Goal: Task Accomplishment & Management: Complete application form

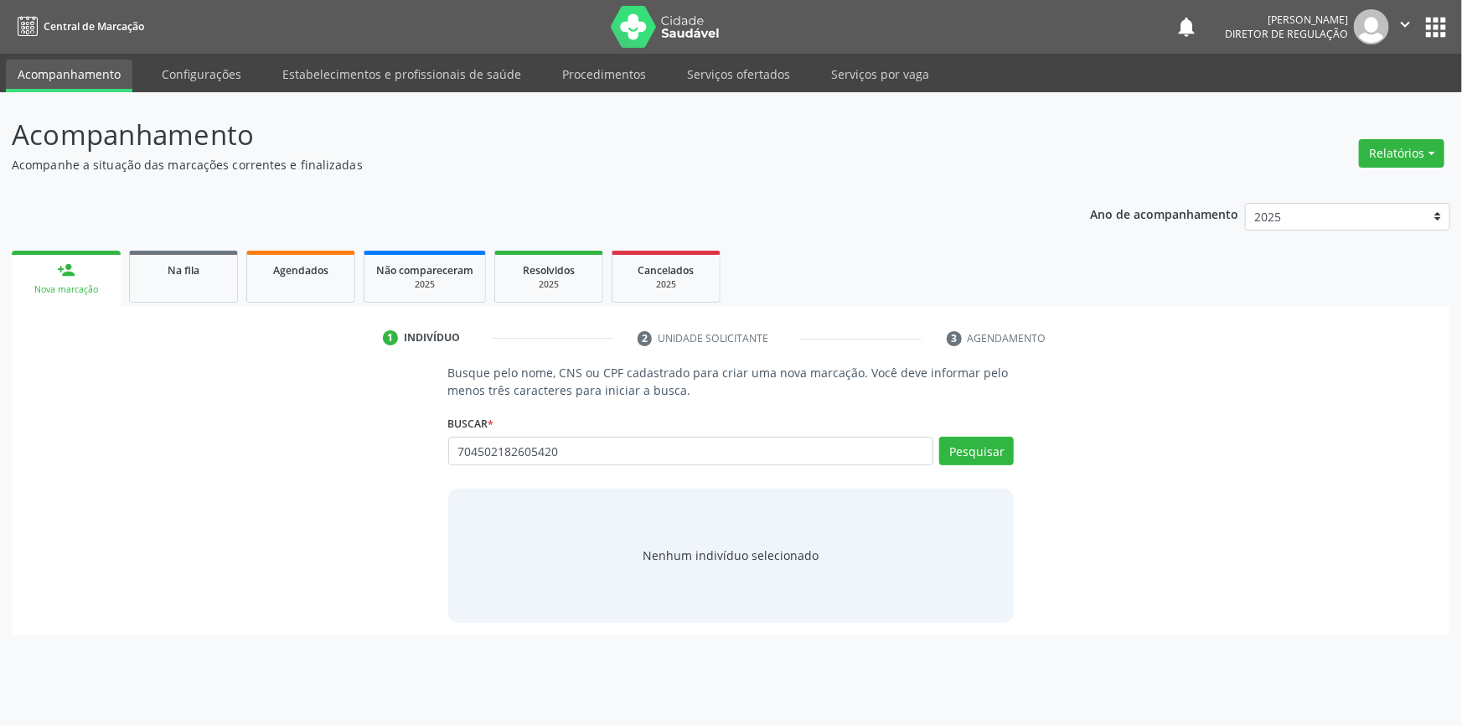
click at [84, 277] on link "person_add Nova marcação" at bounding box center [66, 279] width 109 height 56
drag, startPoint x: 645, startPoint y: 446, endPoint x: 8, endPoint y: 436, distance: 637.0
click at [0, 453] on div "Acompanhamento Acompanhe a situação das marcações correntes e finalizadas Relat…" at bounding box center [731, 409] width 1462 height 634
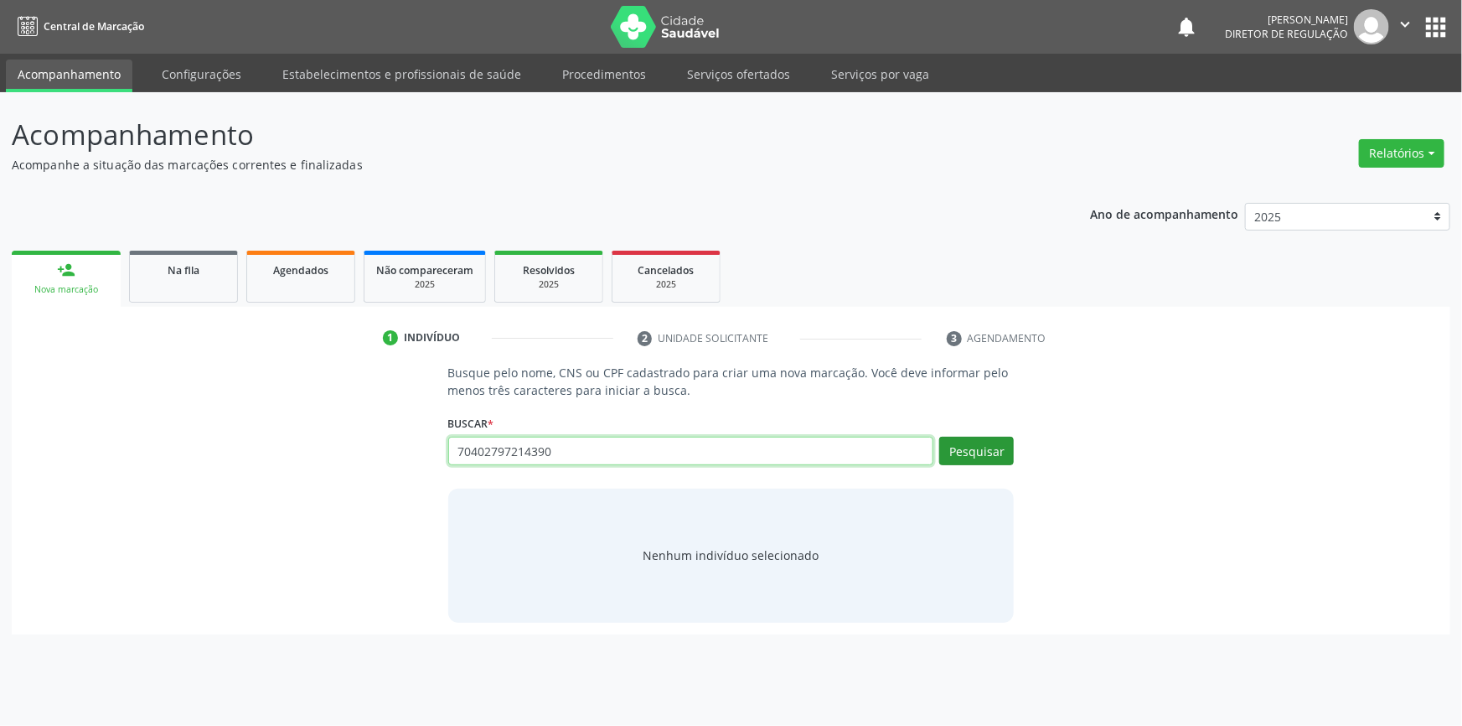
type input "70402797214390"
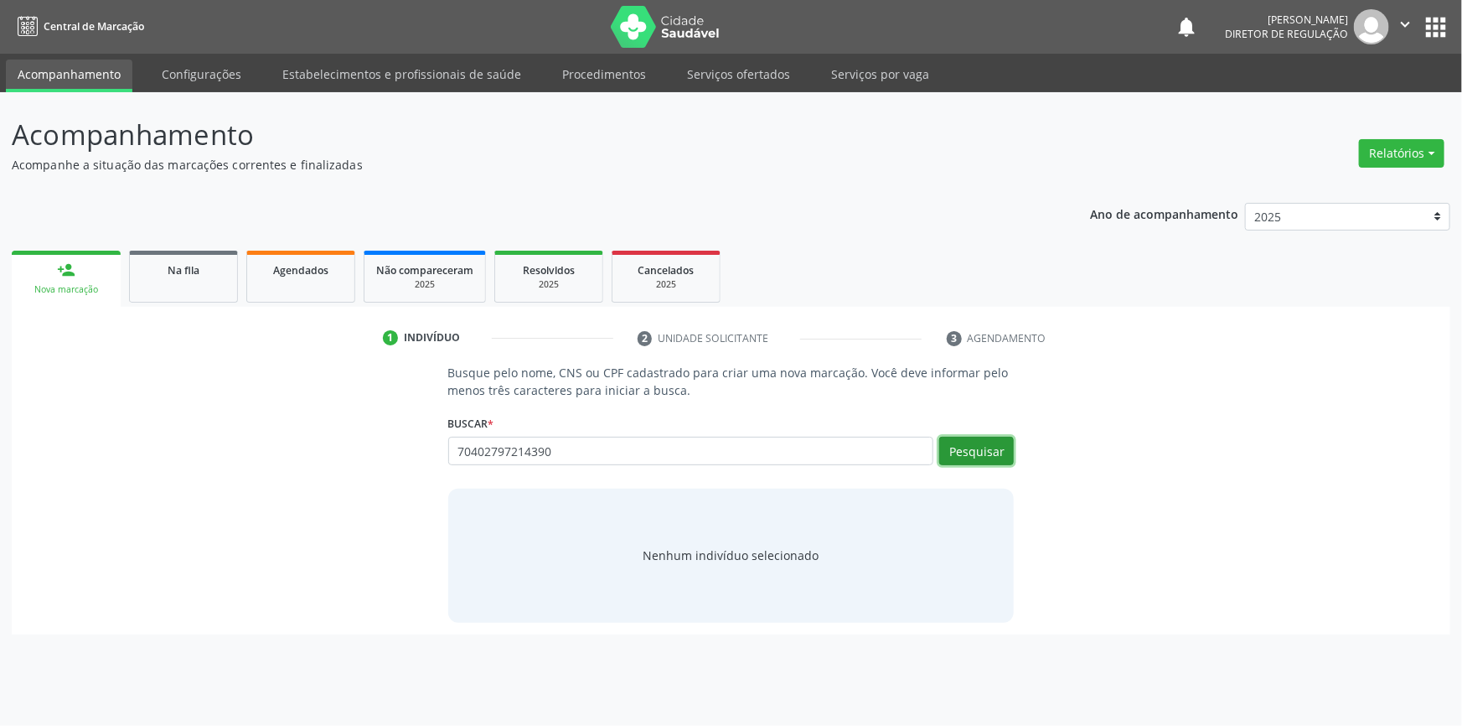
click at [977, 437] on button "Pesquisar" at bounding box center [976, 451] width 75 height 28
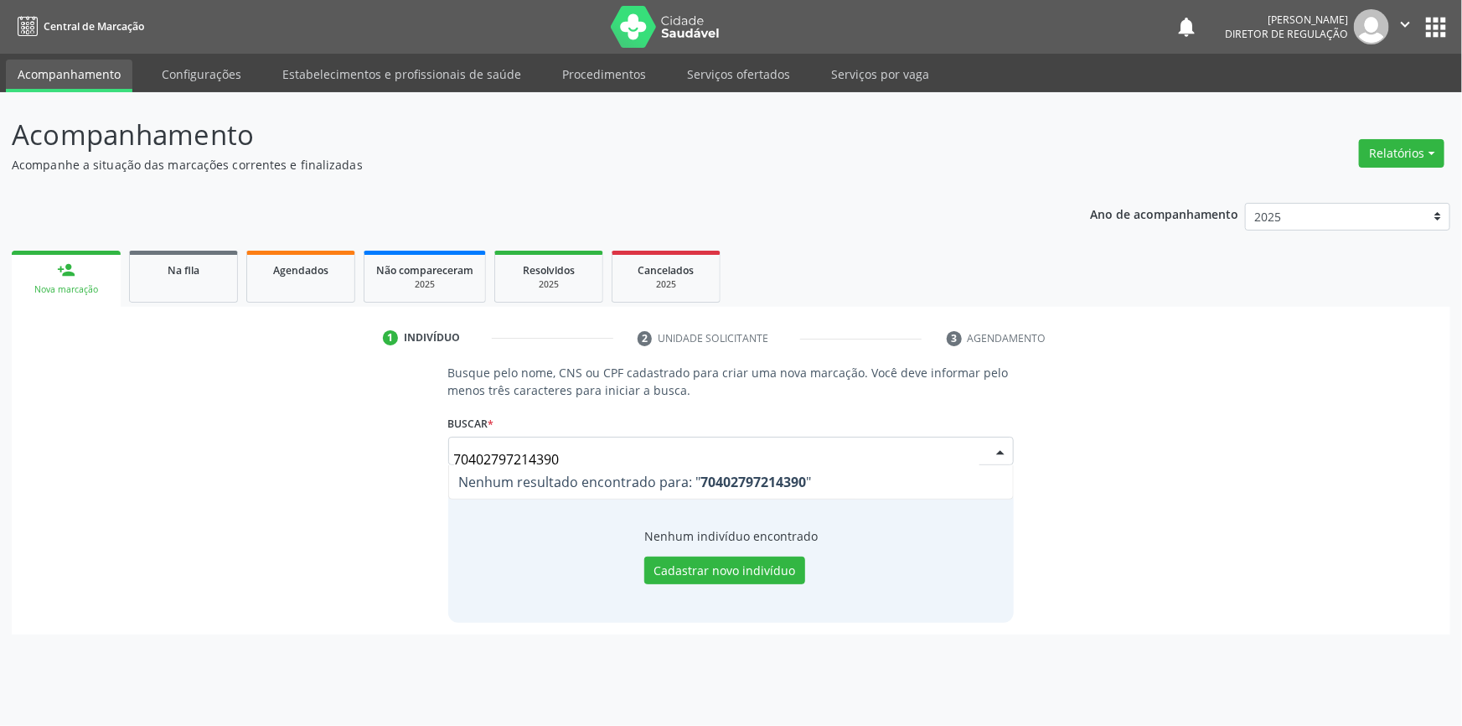
click at [366, 445] on div "Busque pelo nome, CNS ou CPF cadastrado para criar uma nova marcação. Você deve…" at bounding box center [730, 493] width 1415 height 258
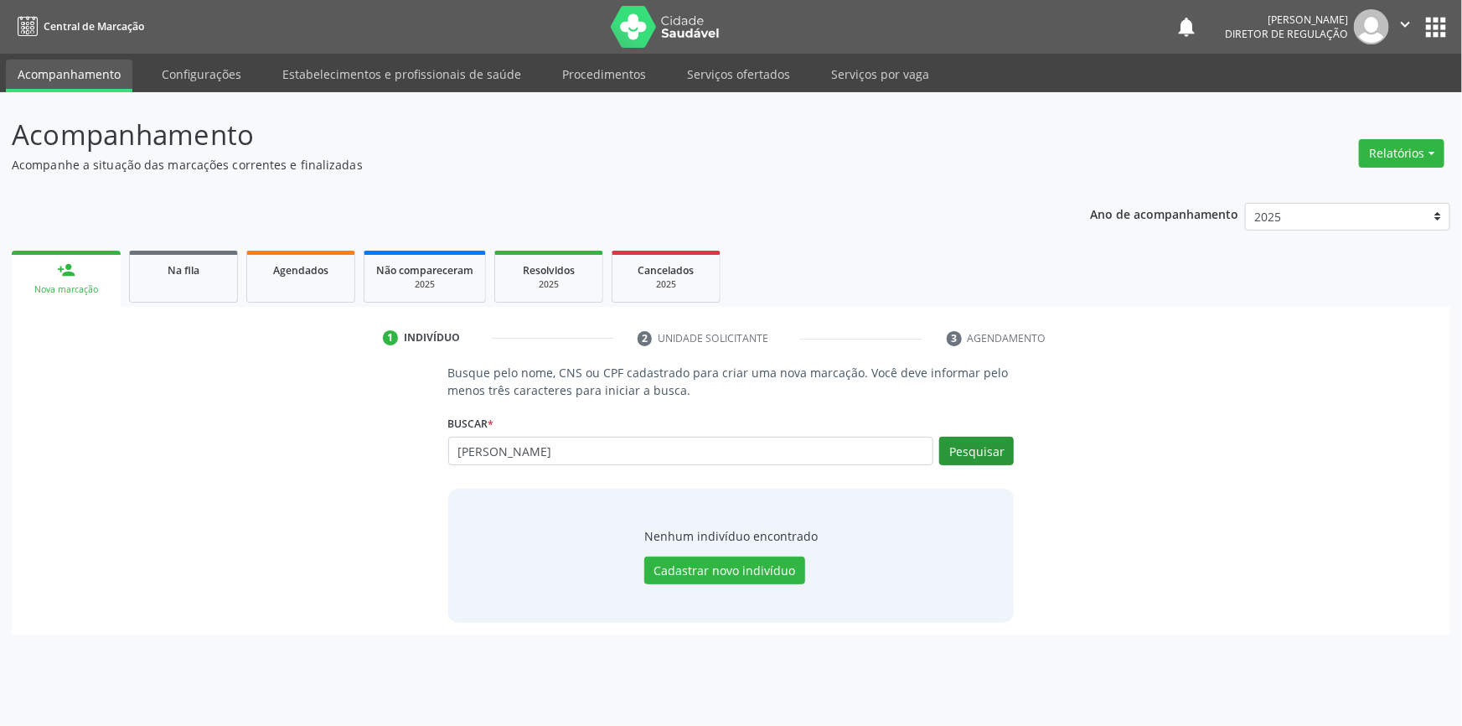
type input "arhtur barbosa"
click at [960, 448] on button "Pesquisar" at bounding box center [976, 451] width 75 height 28
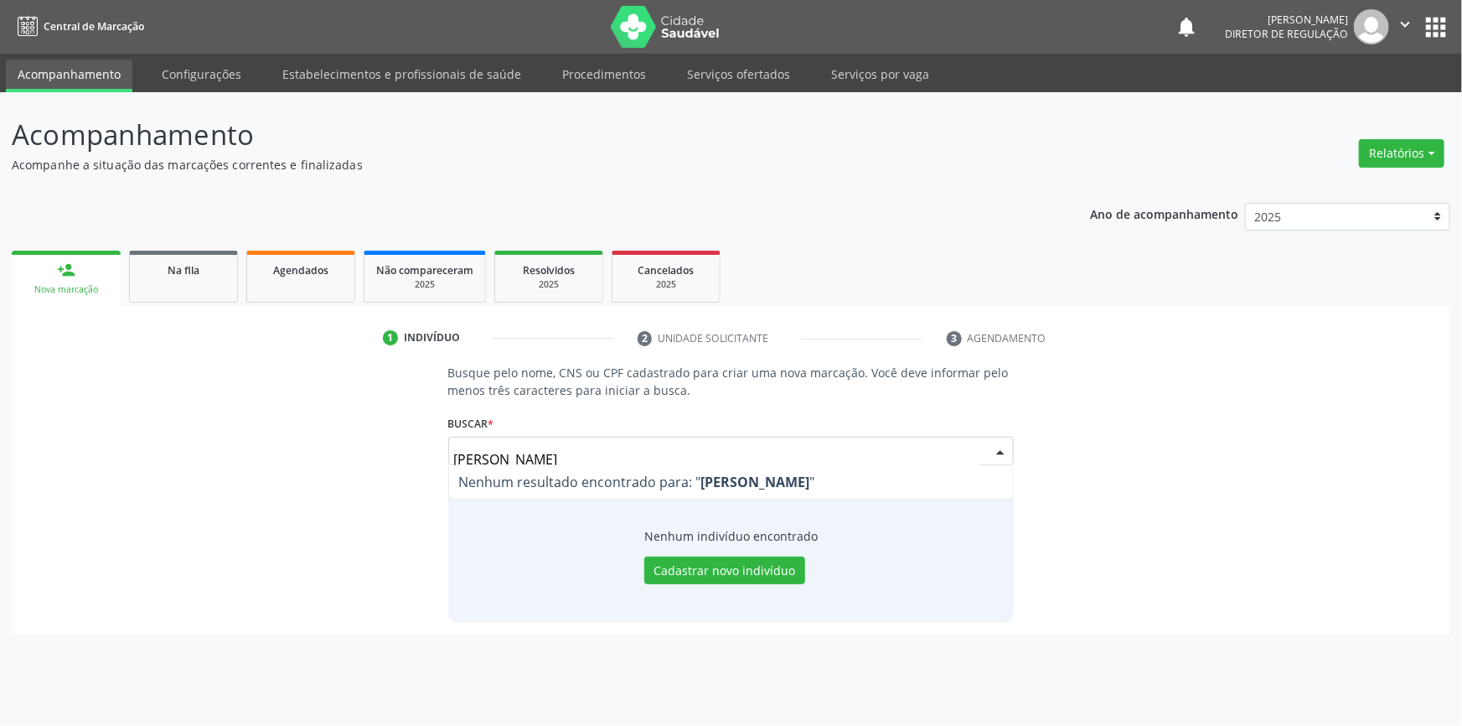
drag, startPoint x: 463, startPoint y: 454, endPoint x: 169, endPoint y: 443, distance: 294.4
click at [173, 444] on div "Busque pelo nome, CNS ou CPF cadastrado para criar uma nova marcação. Você deve…" at bounding box center [730, 493] width 1415 height 258
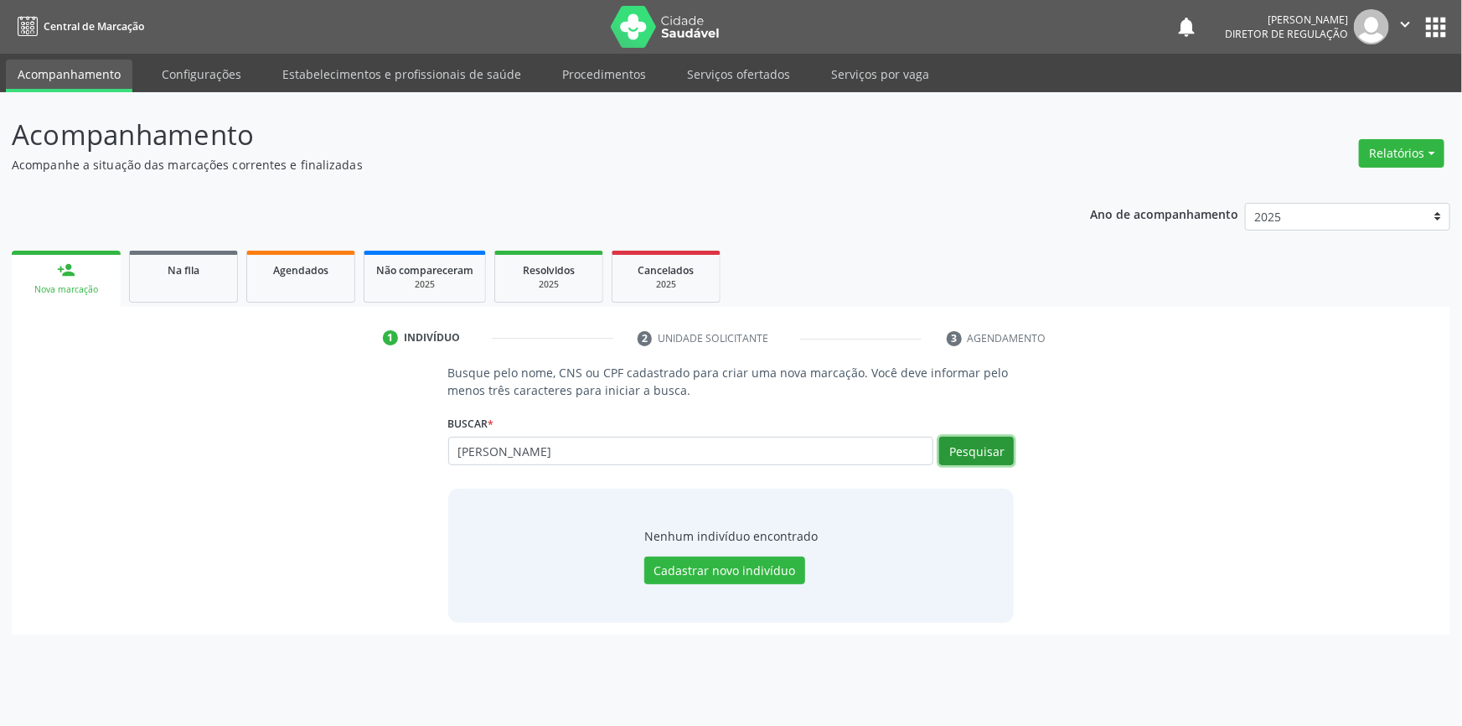
click at [956, 450] on button "Pesquisar" at bounding box center [976, 451] width 75 height 28
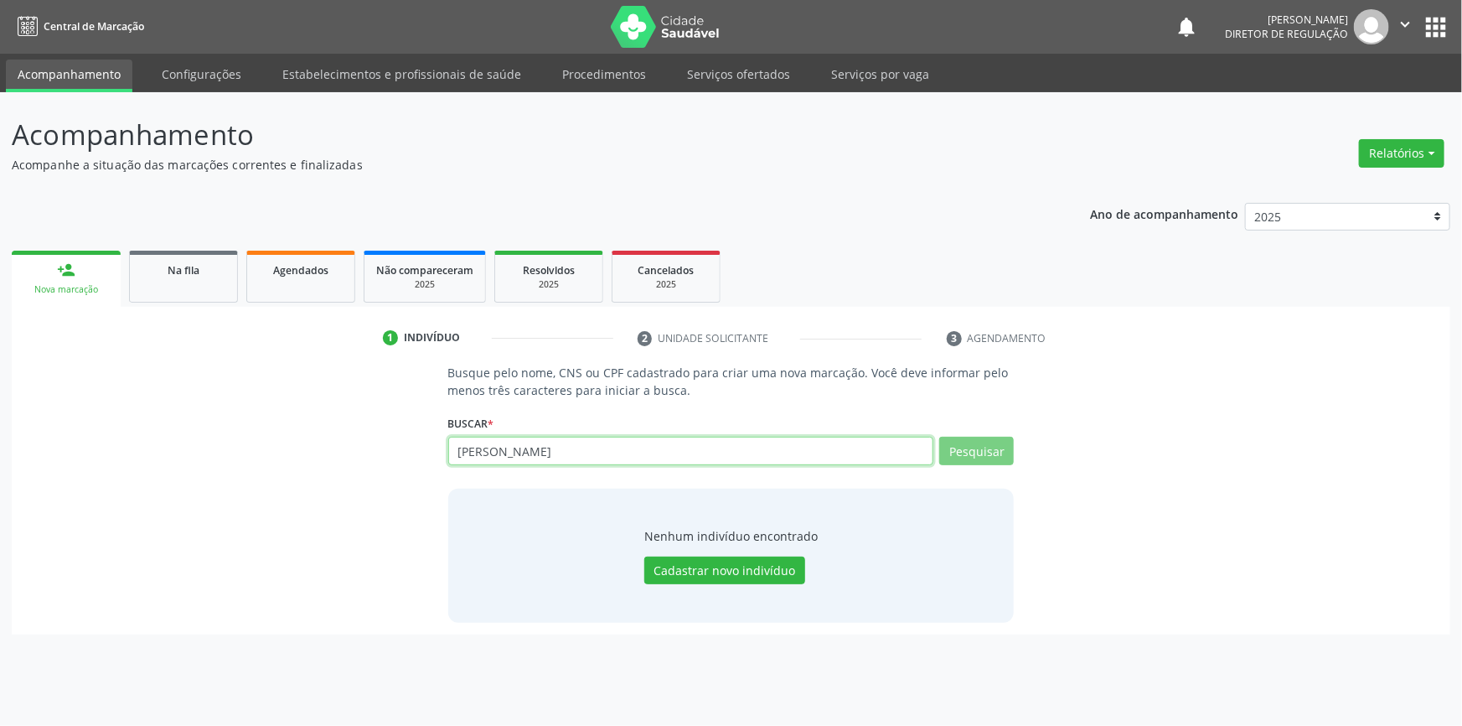
drag, startPoint x: 537, startPoint y: 453, endPoint x: 958, endPoint y: 321, distance: 440.8
click at [205, 458] on div "Busque pelo nome, CNS ou CPF cadastrado para criar uma nova marcação. Você deve…" at bounding box center [730, 493] width 1415 height 258
type input "7021027972"
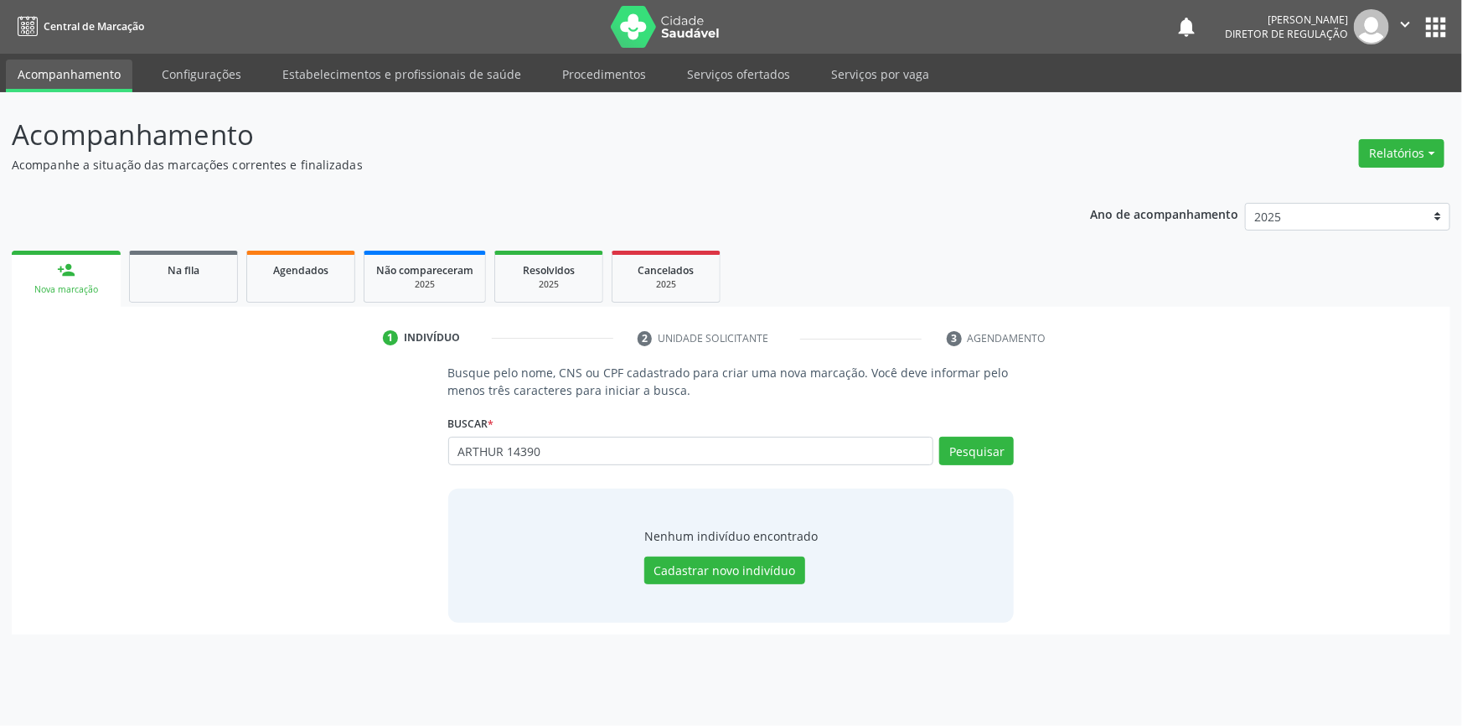
drag, startPoint x: 706, startPoint y: 460, endPoint x: 461, endPoint y: 410, distance: 249.8
click at [239, 462] on div "Busque pelo nome, CNS ou CPF cadastrado para criar uma nova marcação. Você deve…" at bounding box center [730, 493] width 1415 height 258
type input "702102797214390"
click at [965, 455] on button "Pesquisar" at bounding box center [976, 451] width 75 height 28
type input "702102797214390"
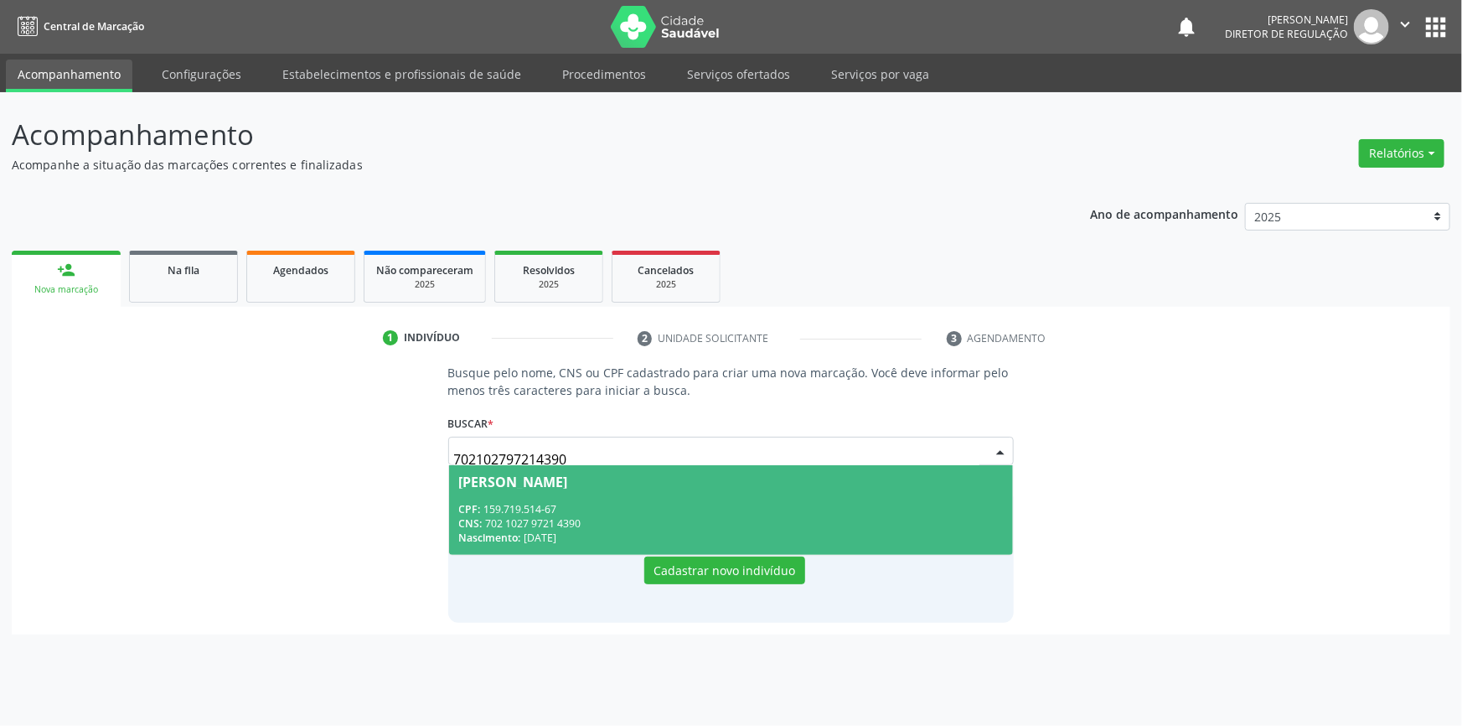
click at [603, 533] on div "Nascimento: 03/11/2018" at bounding box center [731, 537] width 545 height 14
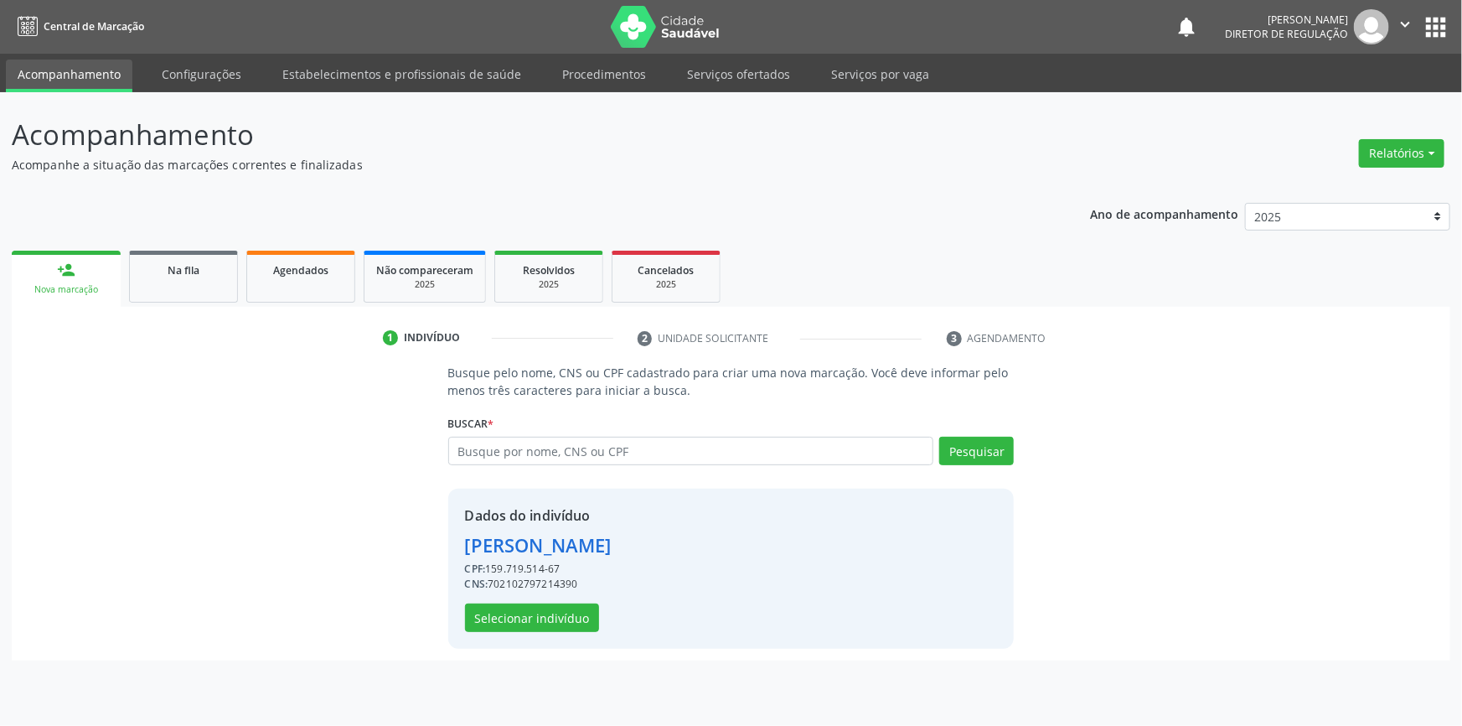
click at [499, 636] on div "Dados do indivíduo Arthur Barbosa Sousa CPF: 159.719.514-67 CNS: 70210279721439…" at bounding box center [731, 569] width 567 height 160
click at [505, 620] on button "Selecionar indivíduo" at bounding box center [532, 617] width 134 height 28
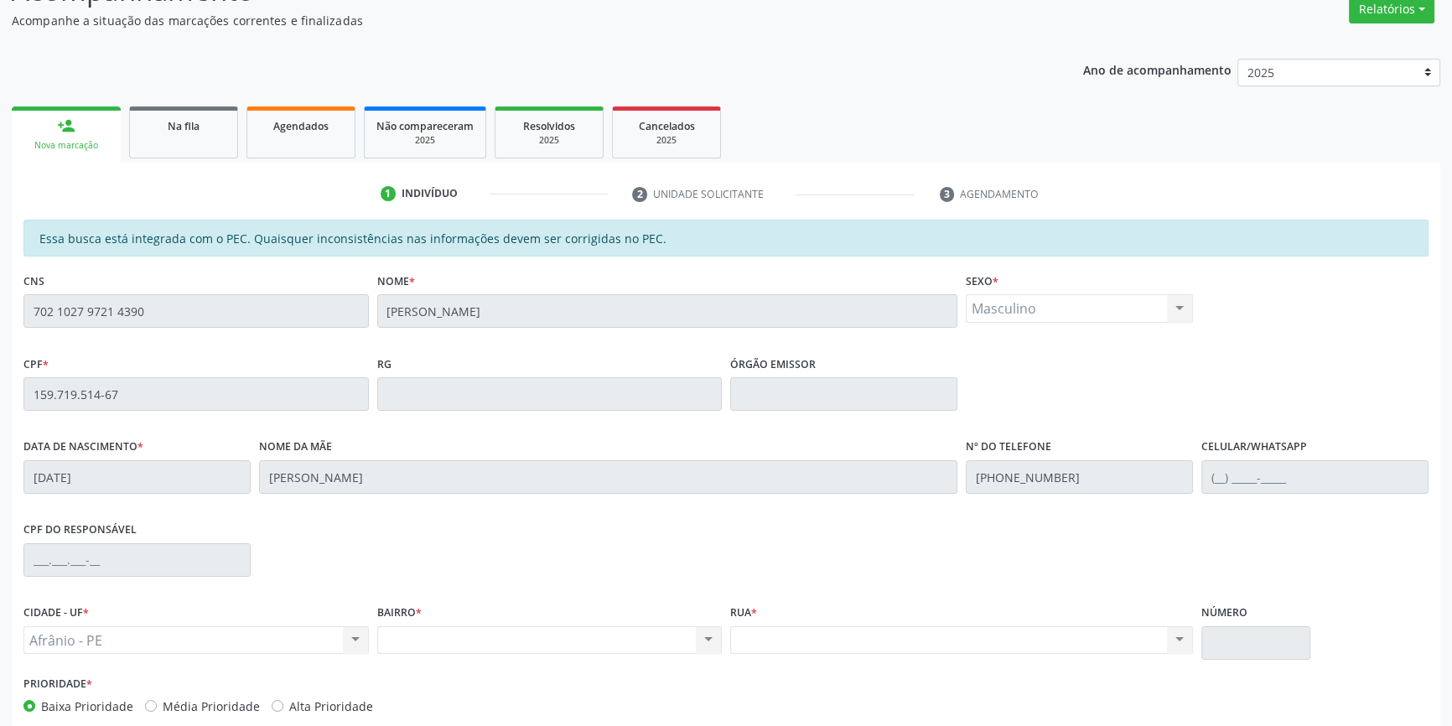
scroll to position [230, 0]
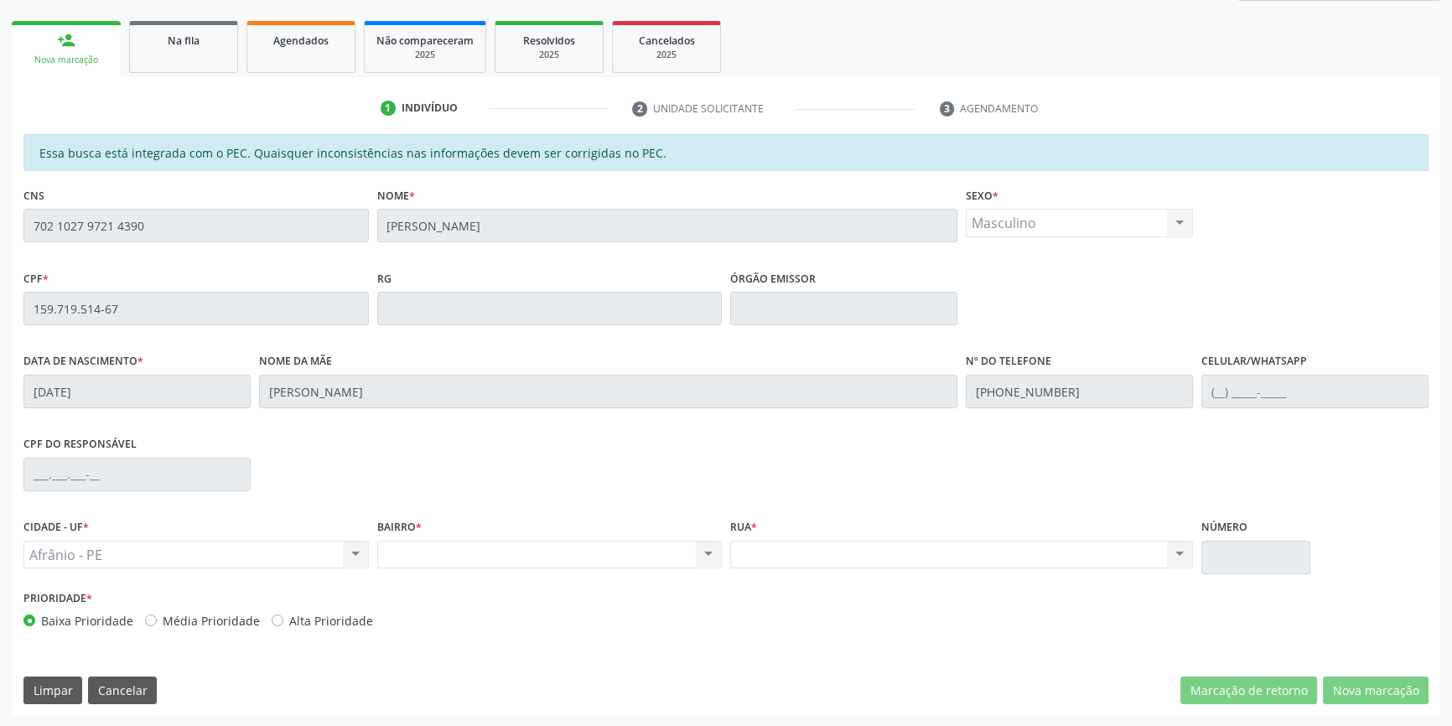
click at [0, 156] on div "Acompanhamento Acompanhe a situação das marcações correntes e finalizadas Relat…" at bounding box center [726, 295] width 1452 height 865
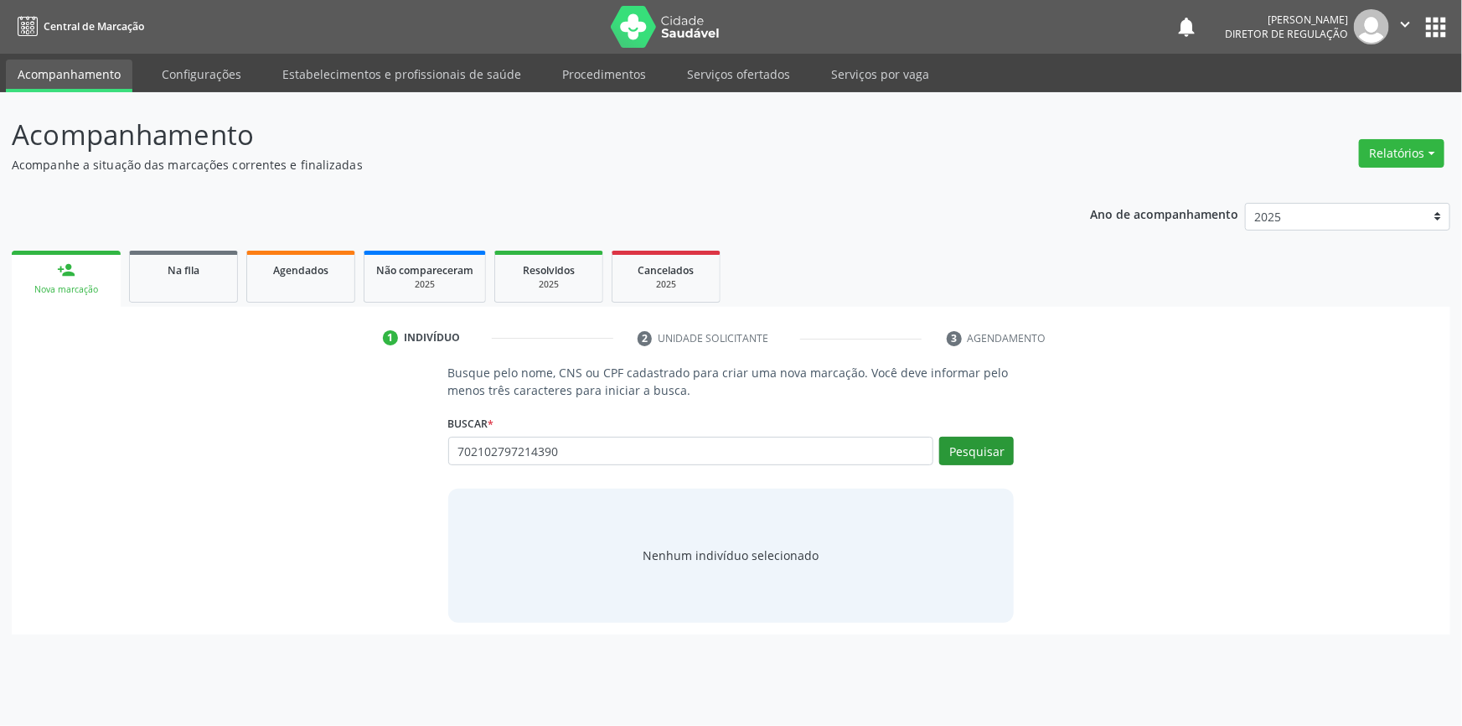
type input "702102797214390"
click at [996, 457] on button "Pesquisar" at bounding box center [976, 451] width 75 height 28
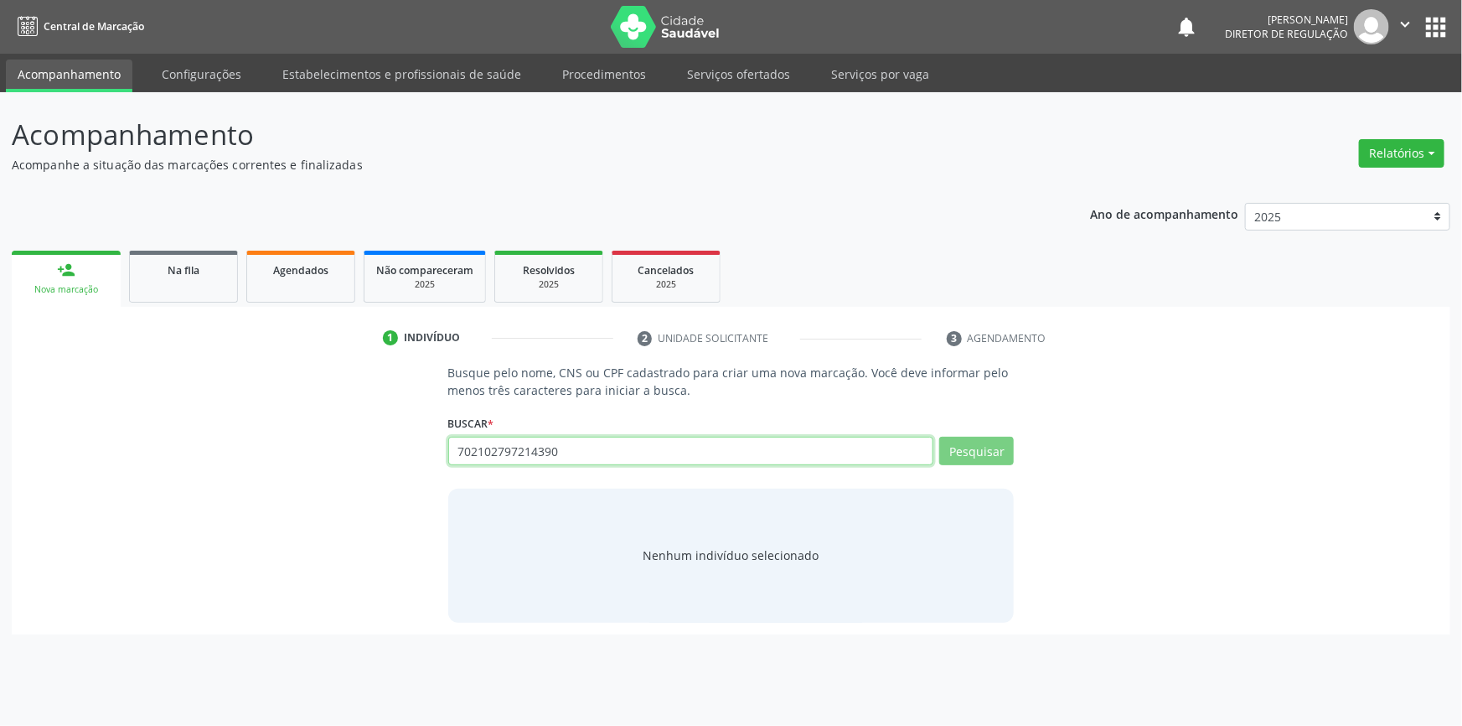
drag, startPoint x: 585, startPoint y: 458, endPoint x: 213, endPoint y: 460, distance: 372.1
click at [213, 460] on div "Busque pelo nome, CNS ou CPF cadastrado para criar uma nova marcação. Você deve…" at bounding box center [730, 493] width 1415 height 258
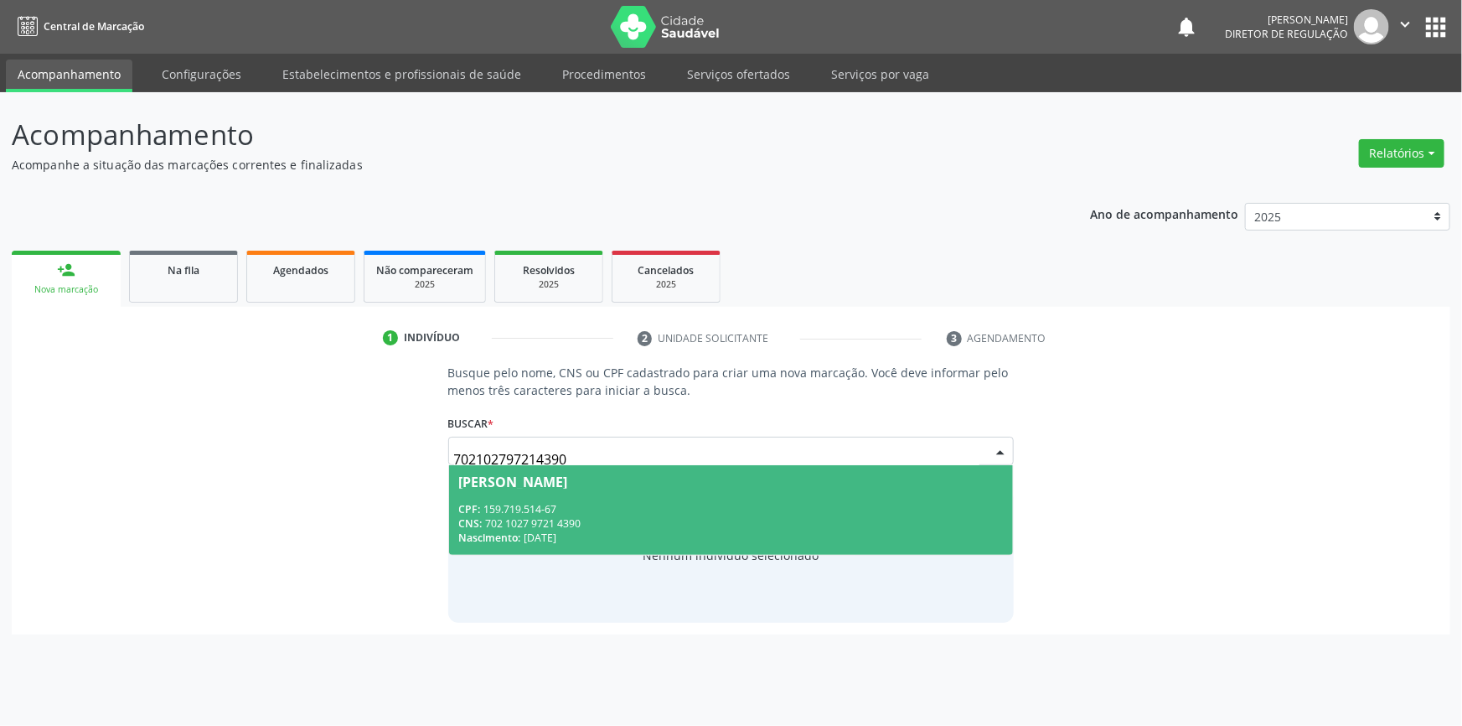
click at [564, 520] on div "CNS: 702 1027 9721 4390" at bounding box center [731, 523] width 545 height 14
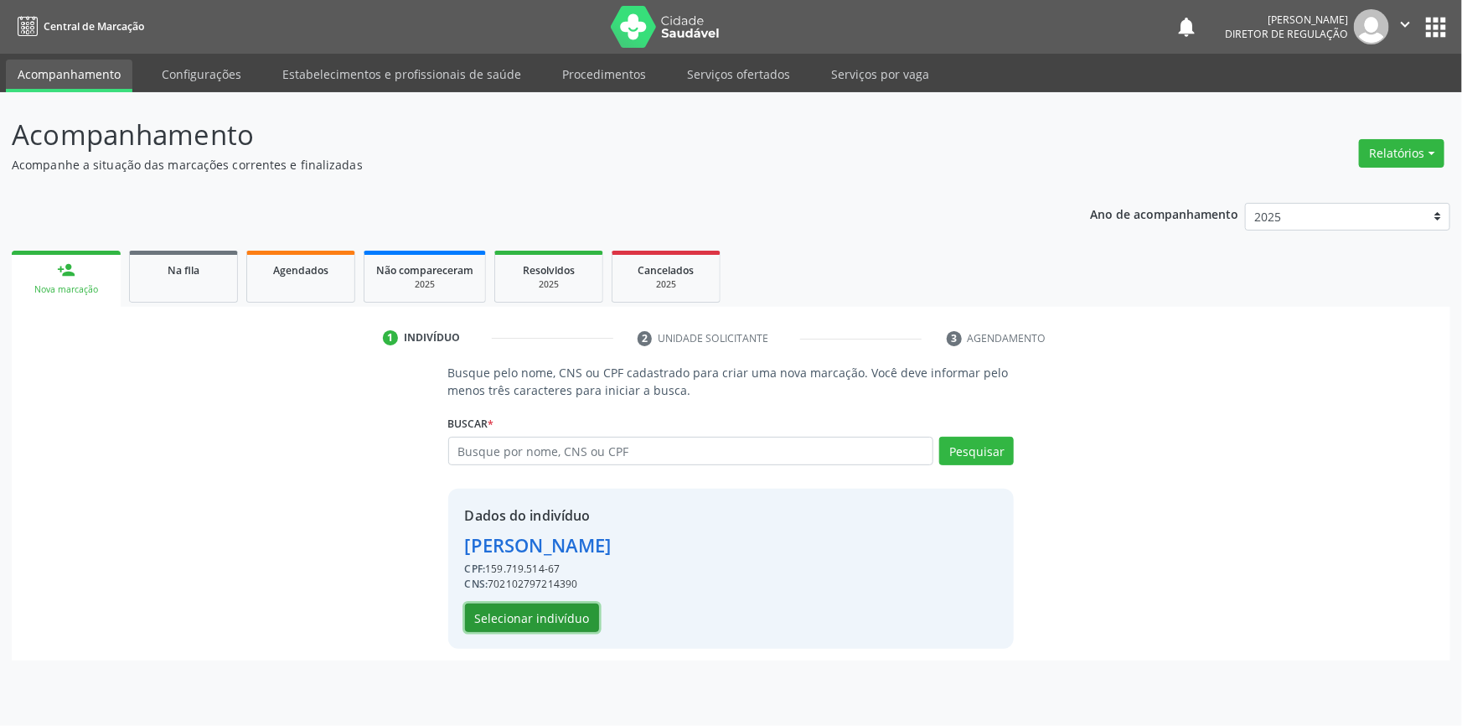
click at [556, 619] on button "Selecionar indivíduo" at bounding box center [532, 617] width 134 height 28
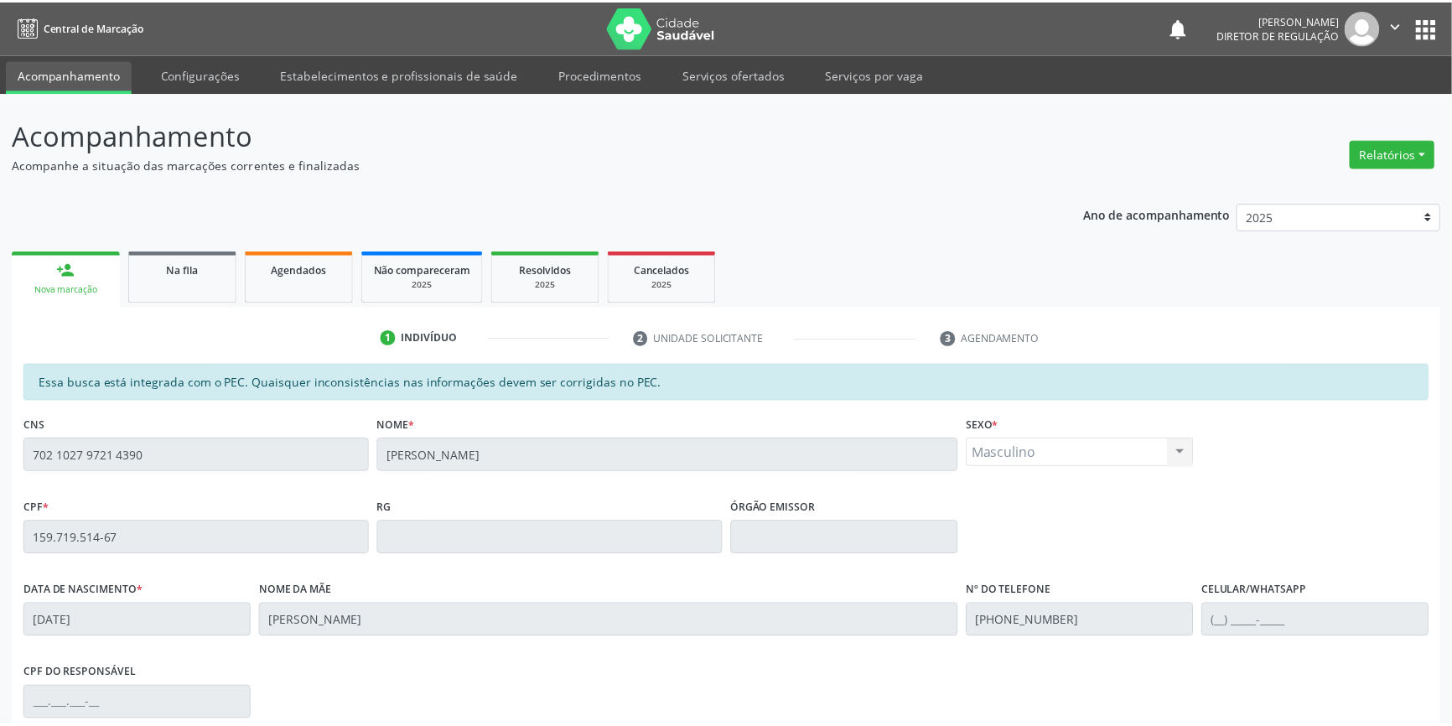
scroll to position [230, 0]
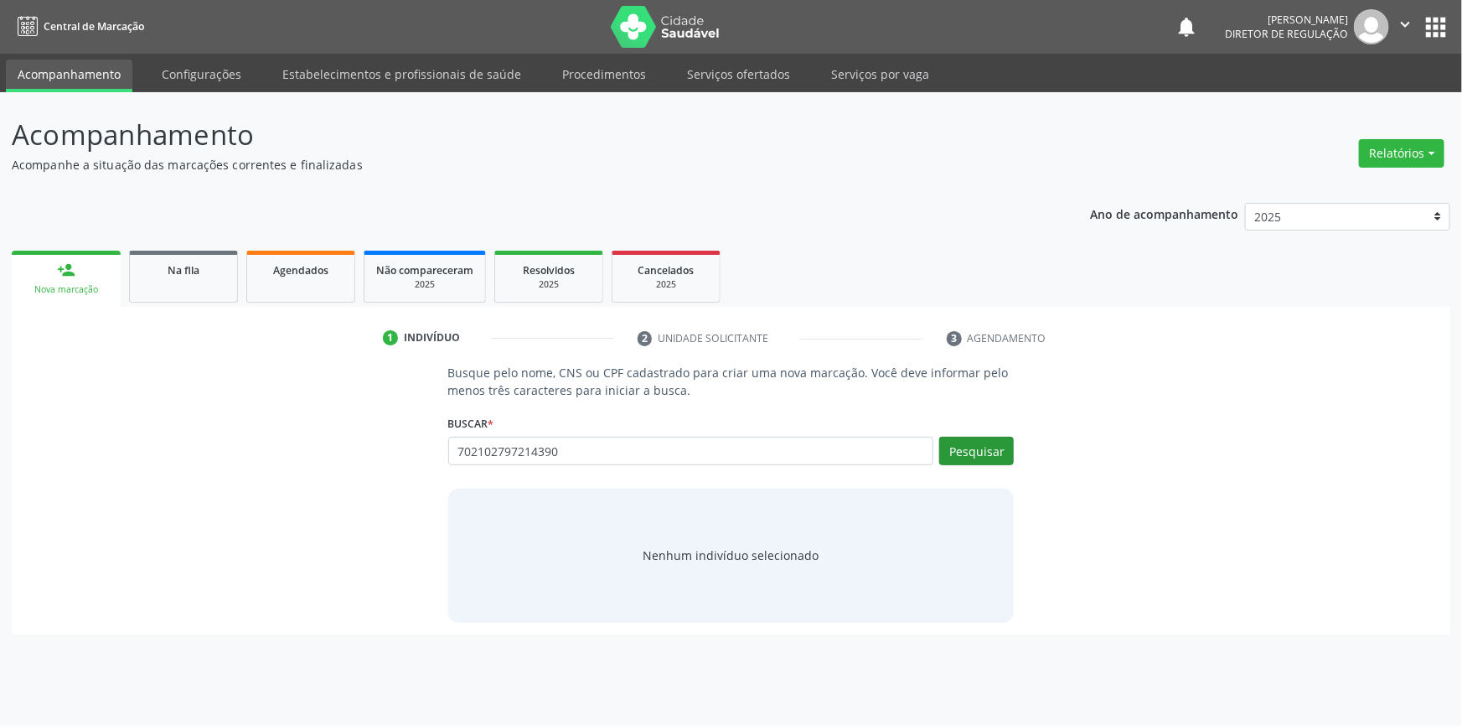
type input "702102797214390"
click at [970, 462] on button "Pesquisar" at bounding box center [976, 451] width 75 height 28
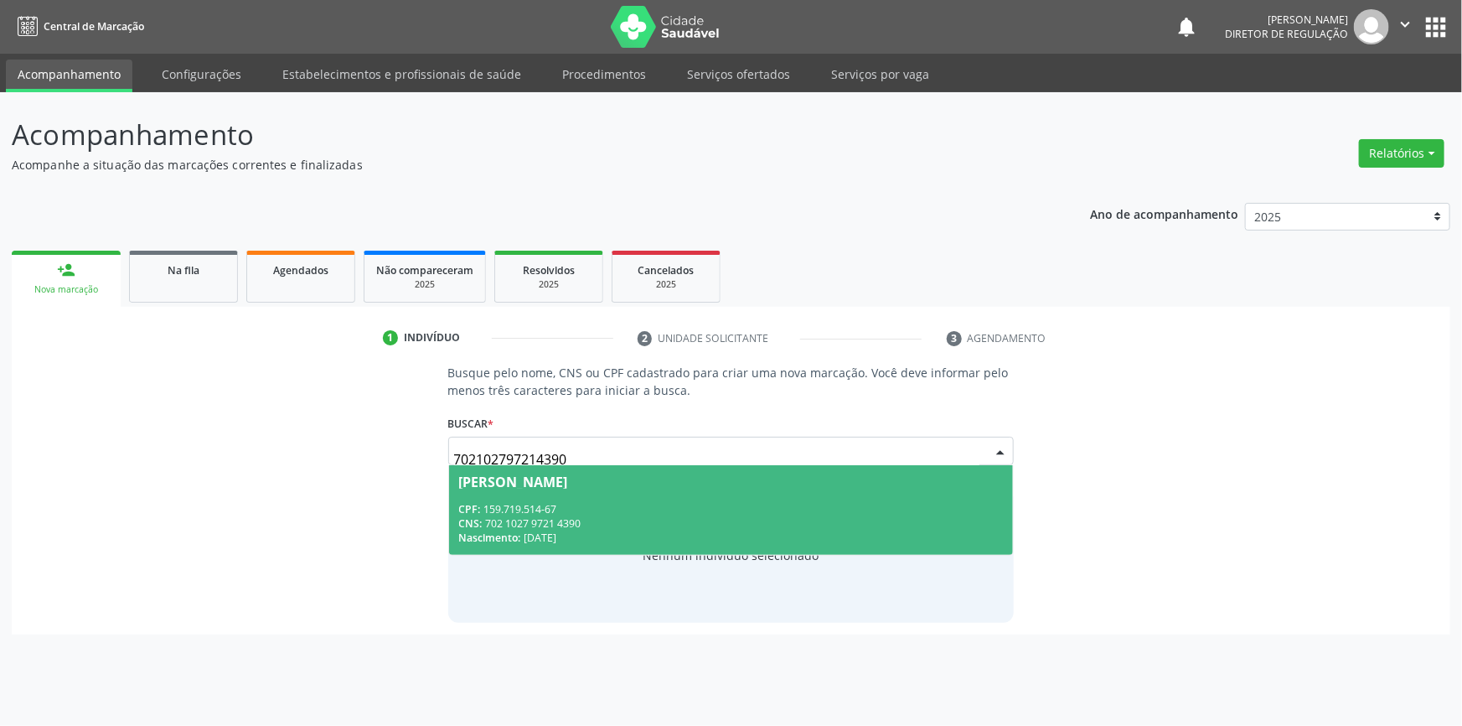
click at [679, 510] on div "CPF: 159.719.514-67" at bounding box center [731, 509] width 545 height 14
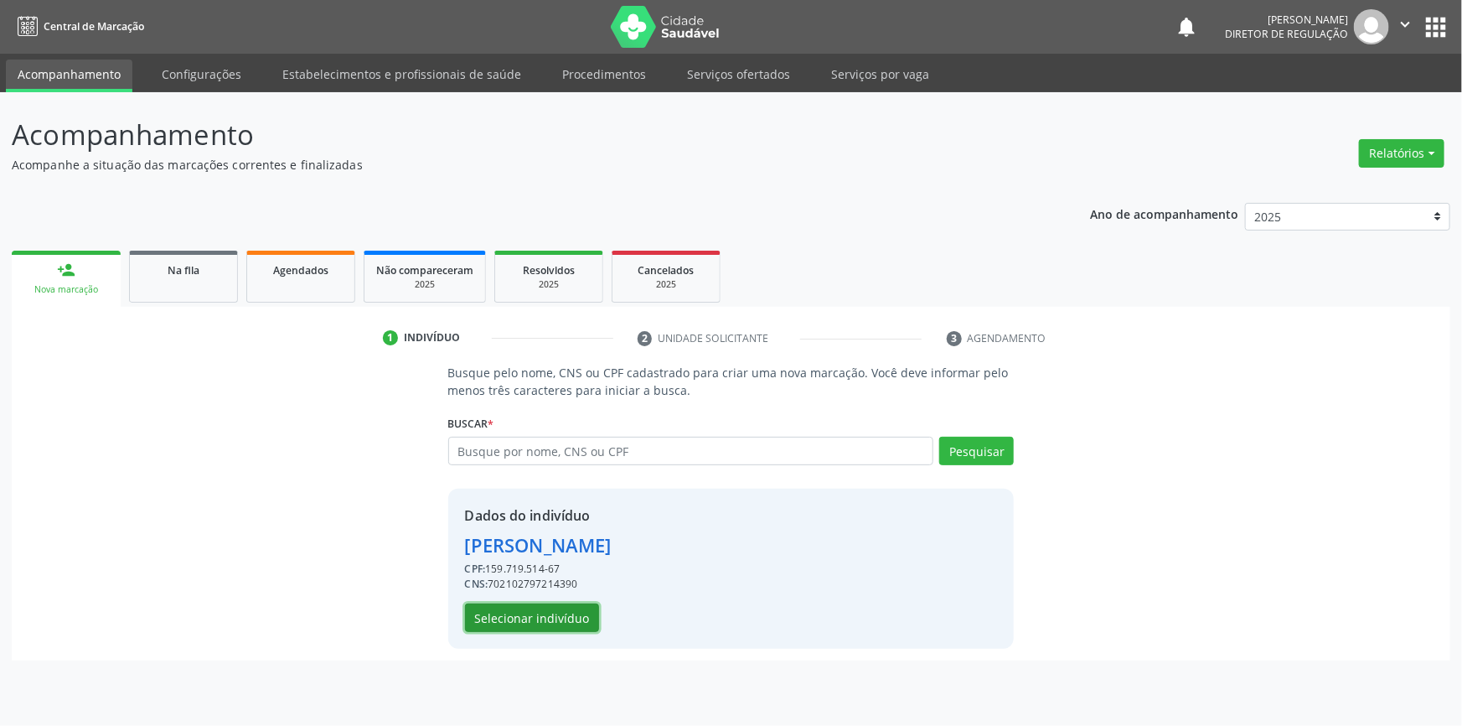
click at [540, 613] on button "Selecionar indivíduo" at bounding box center [532, 617] width 134 height 28
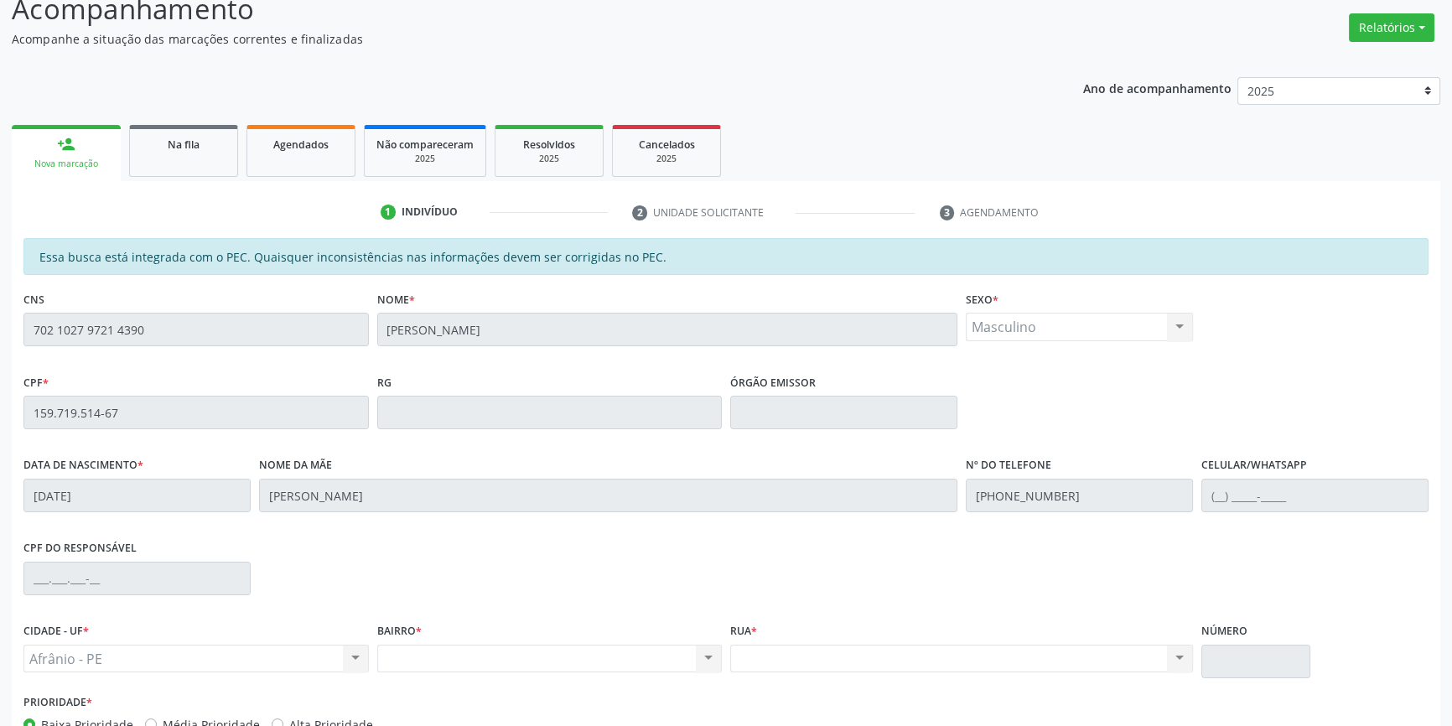
scroll to position [230, 0]
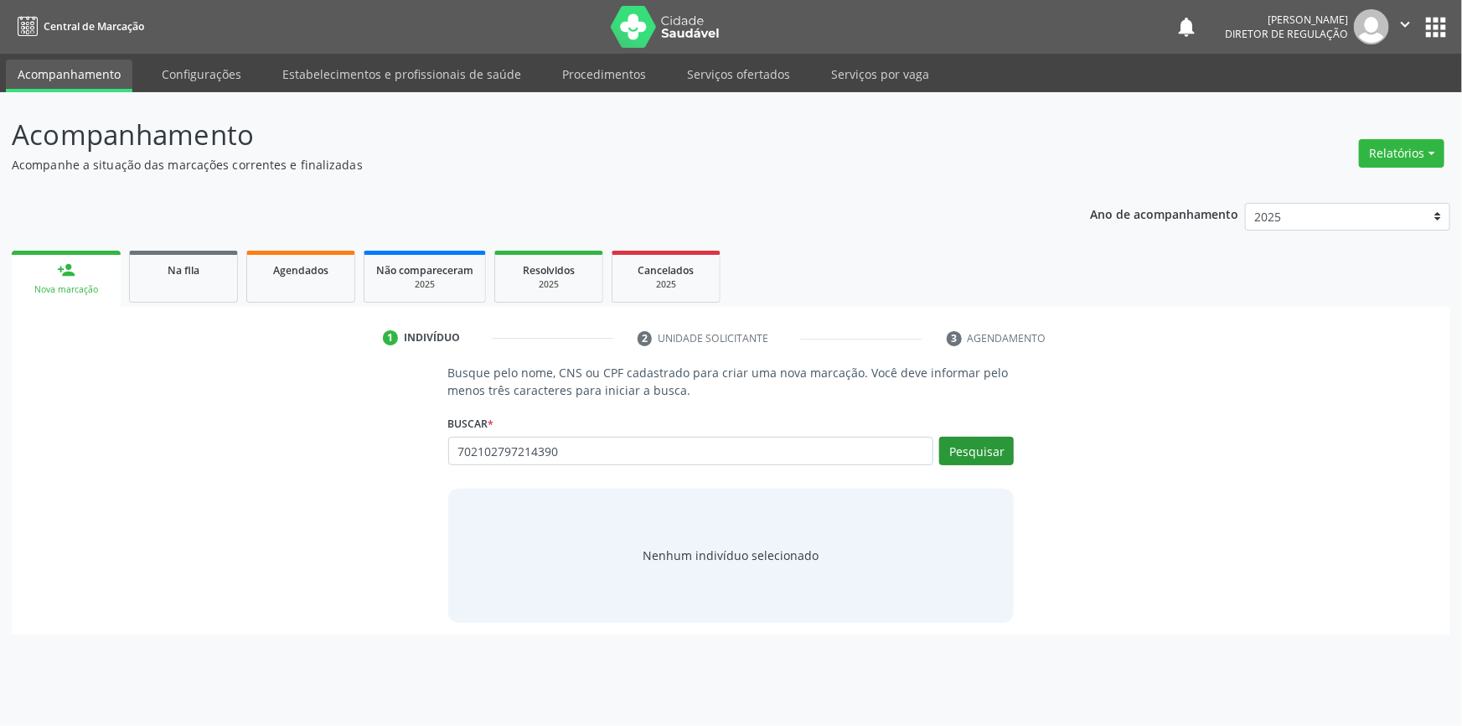
type input "702102797214390"
click at [981, 443] on button "Pesquisar" at bounding box center [976, 451] width 75 height 28
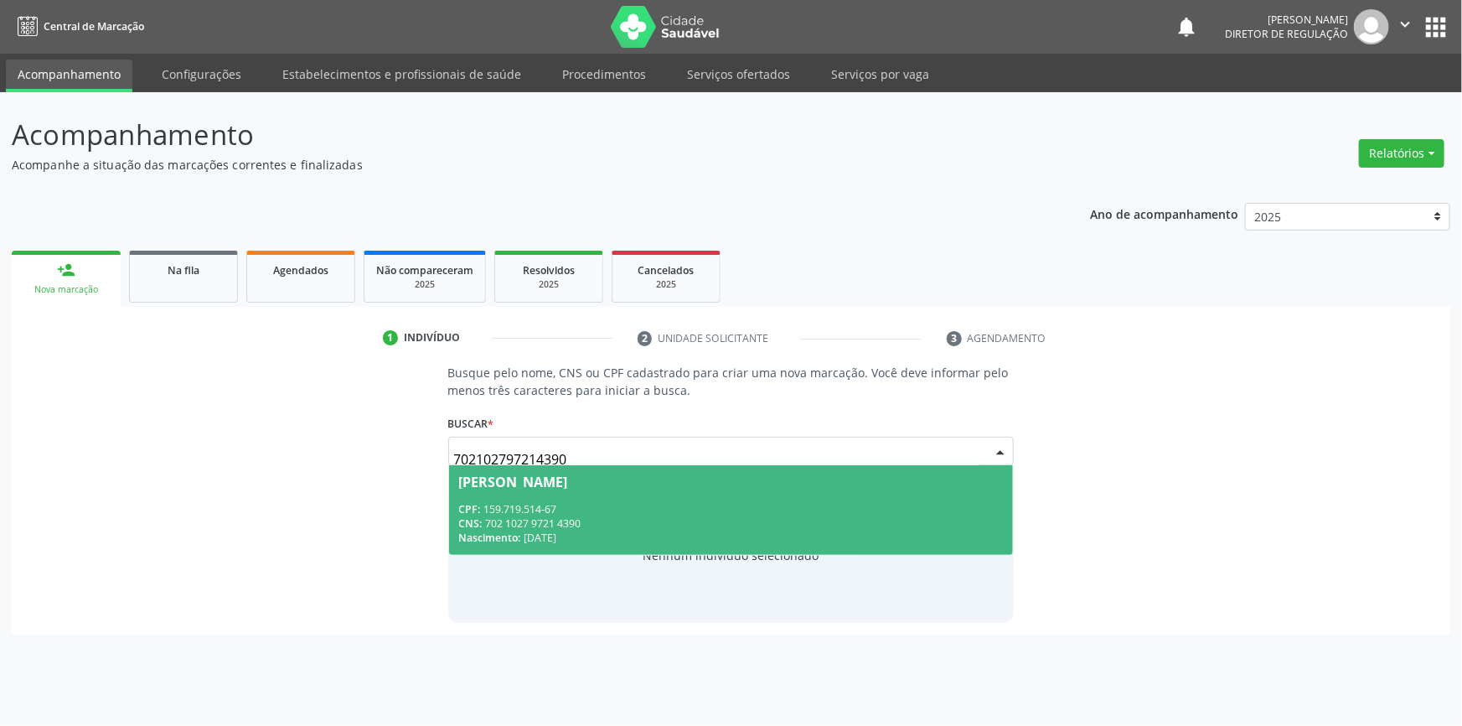
click at [598, 512] on div "CPF: 159.719.514-67" at bounding box center [731, 509] width 545 height 14
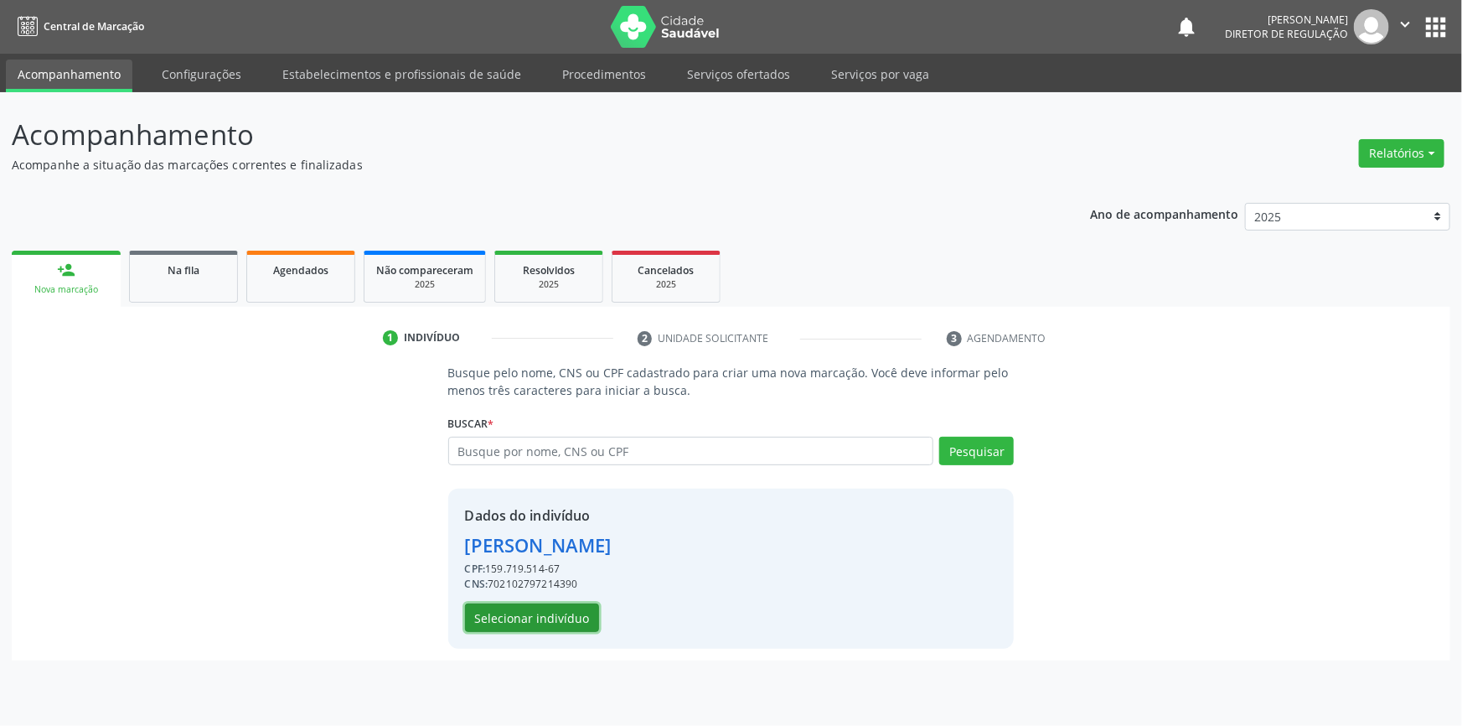
click at [552, 610] on button "Selecionar indivíduo" at bounding box center [532, 617] width 134 height 28
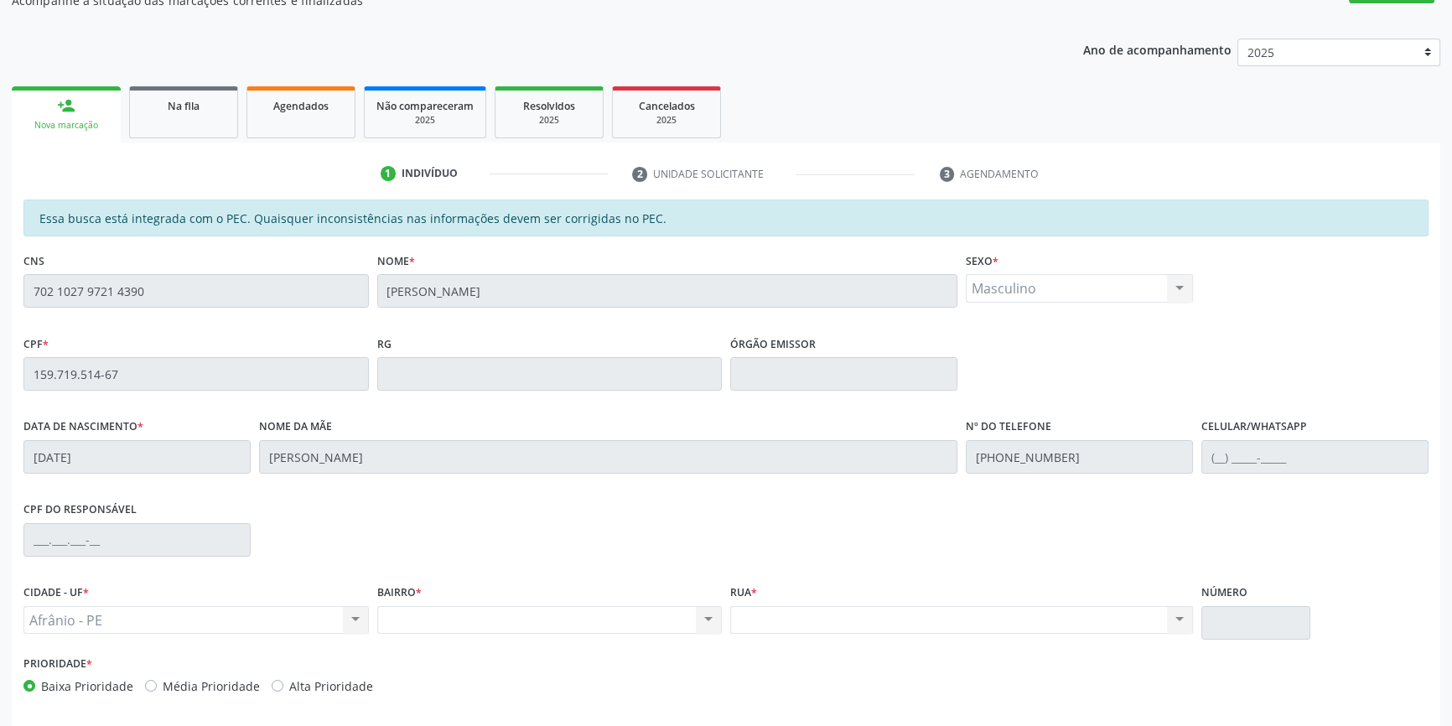
scroll to position [230, 0]
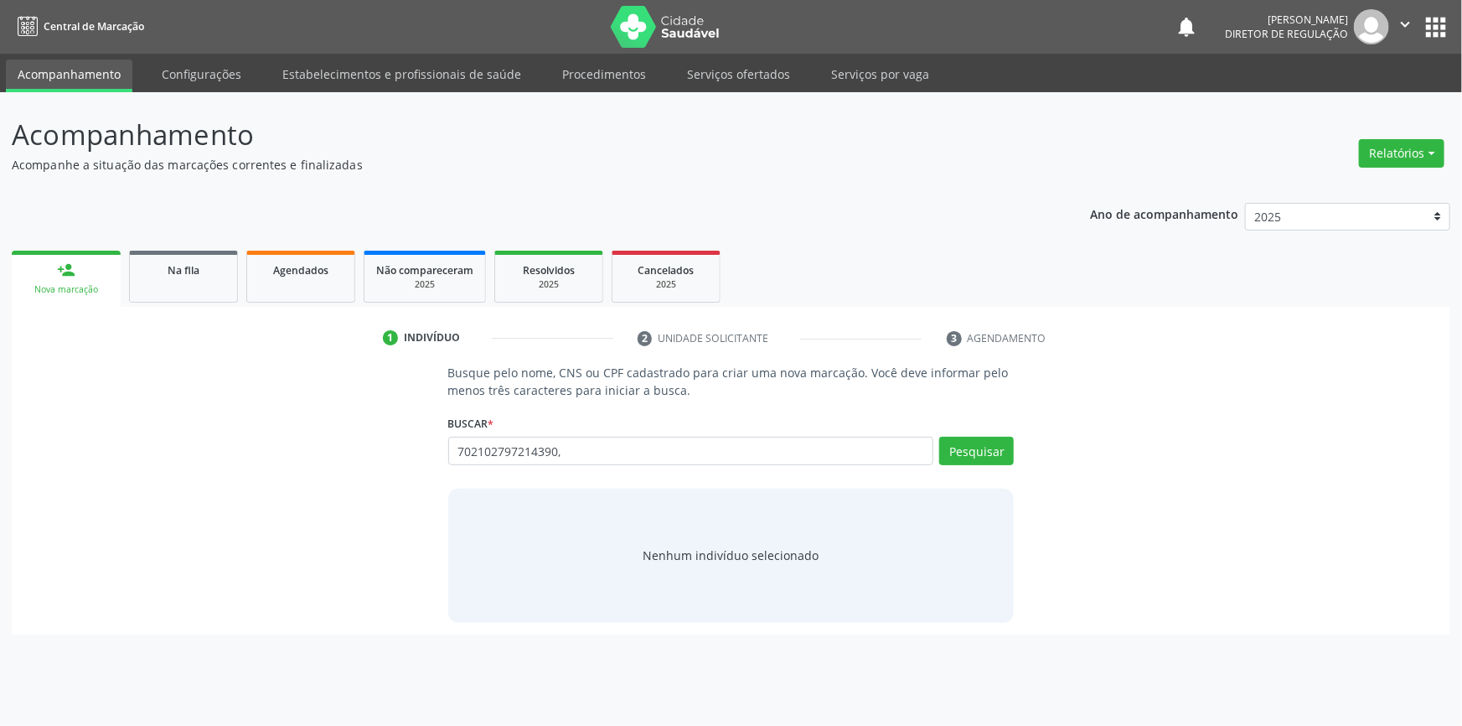
type input "702102797214390,"
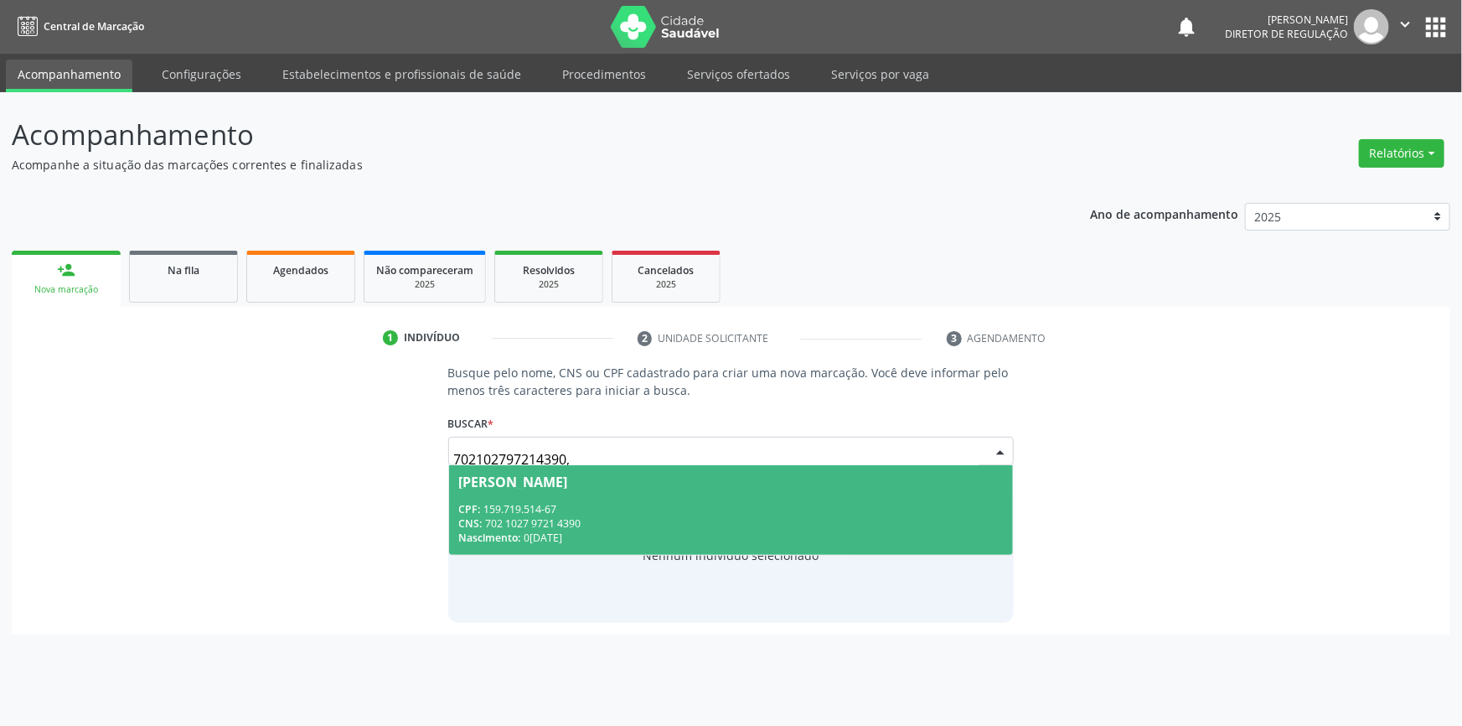
type input "702102797214390"
click at [534, 512] on div "CPF: 159.719.514-67" at bounding box center [731, 509] width 545 height 14
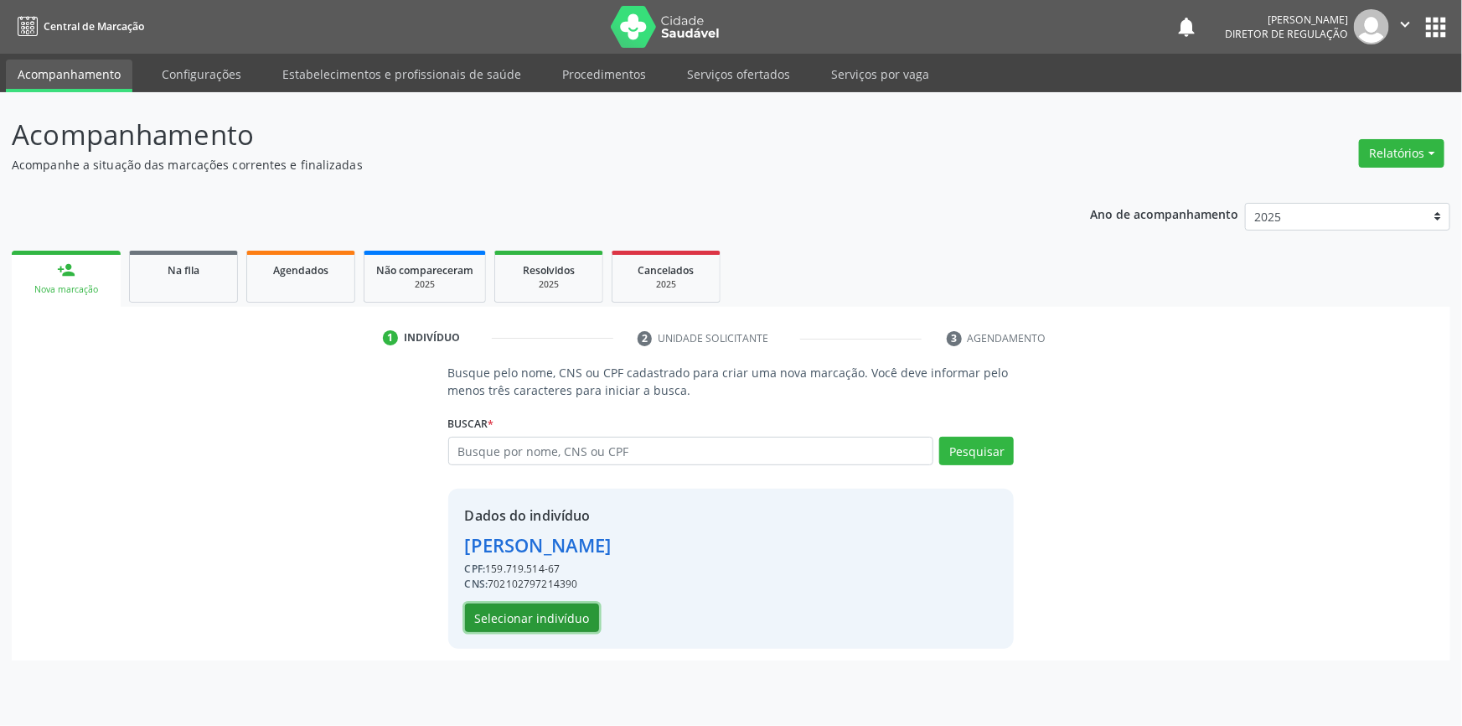
click at [575, 610] on button "Selecionar indivíduo" at bounding box center [532, 617] width 134 height 28
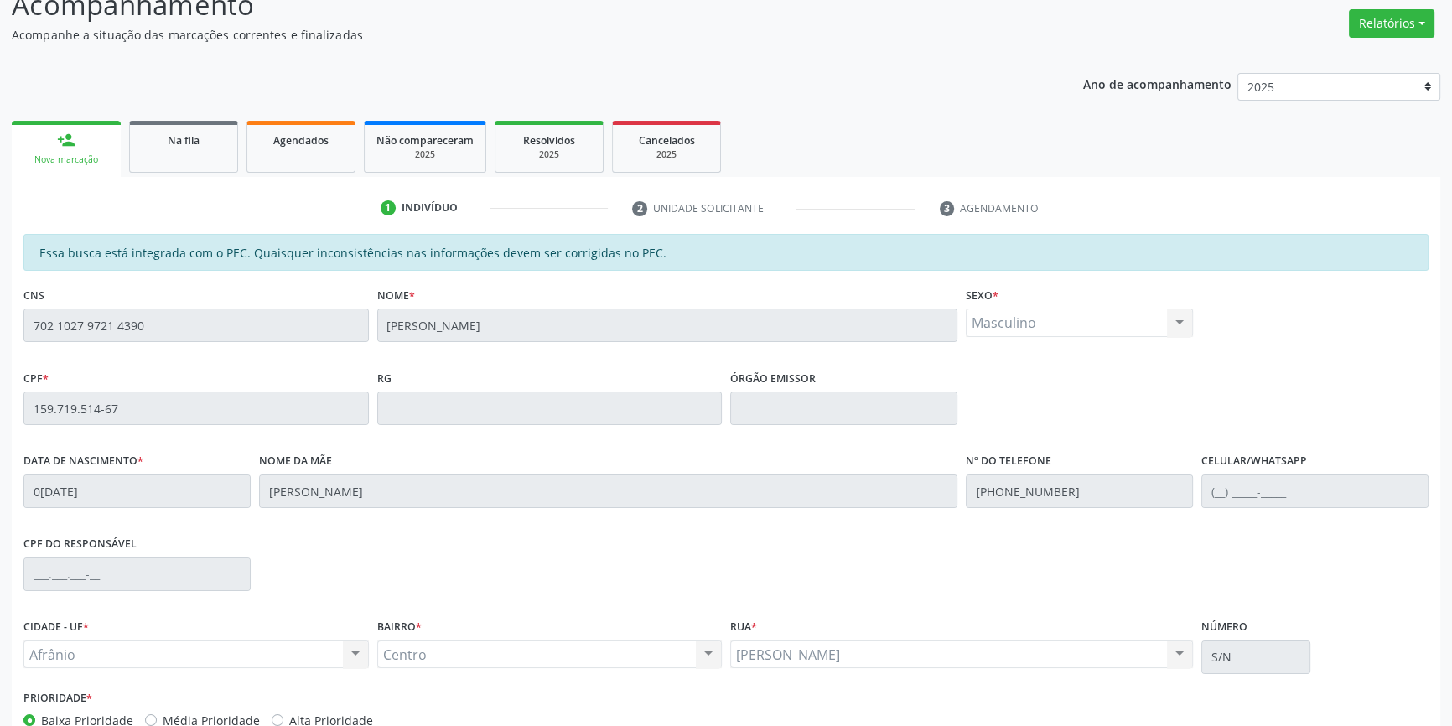
scroll to position [230, 0]
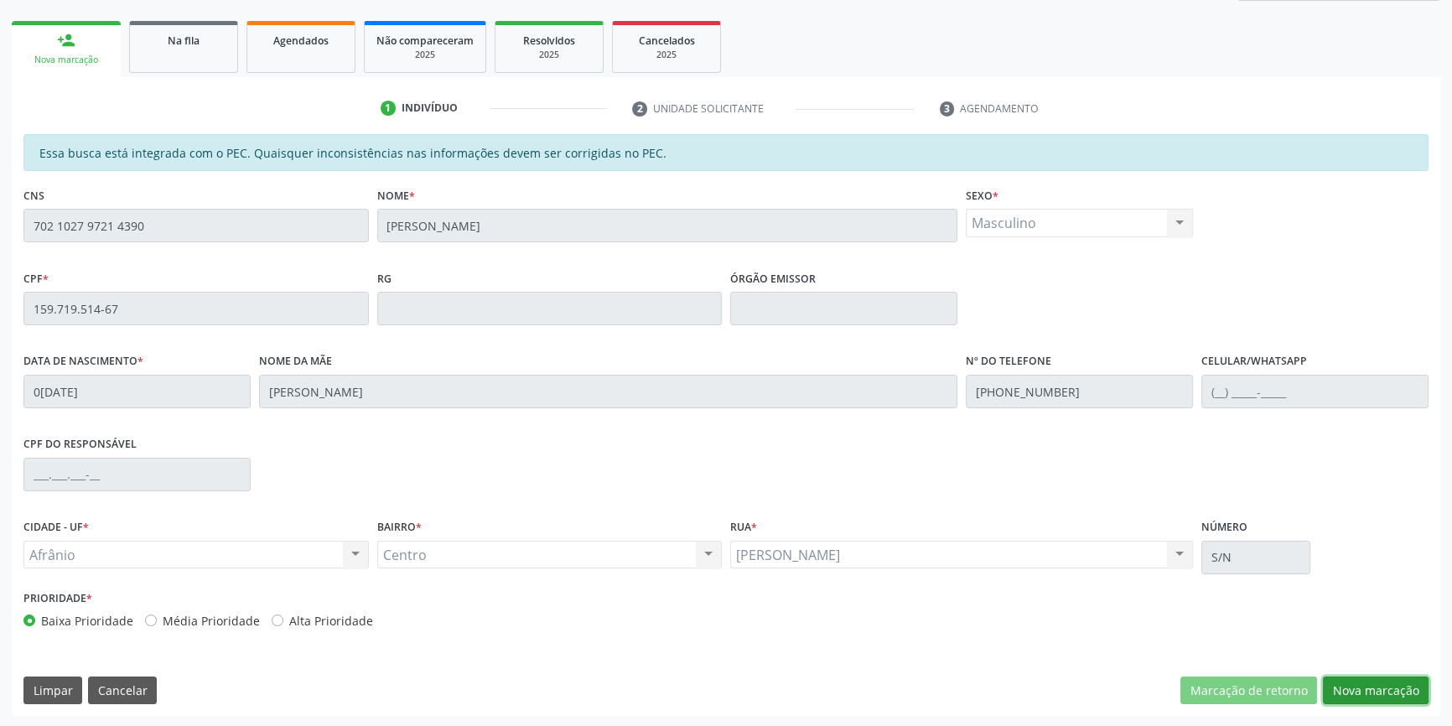
click at [1389, 692] on button "Nova marcação" at bounding box center [1375, 690] width 106 height 28
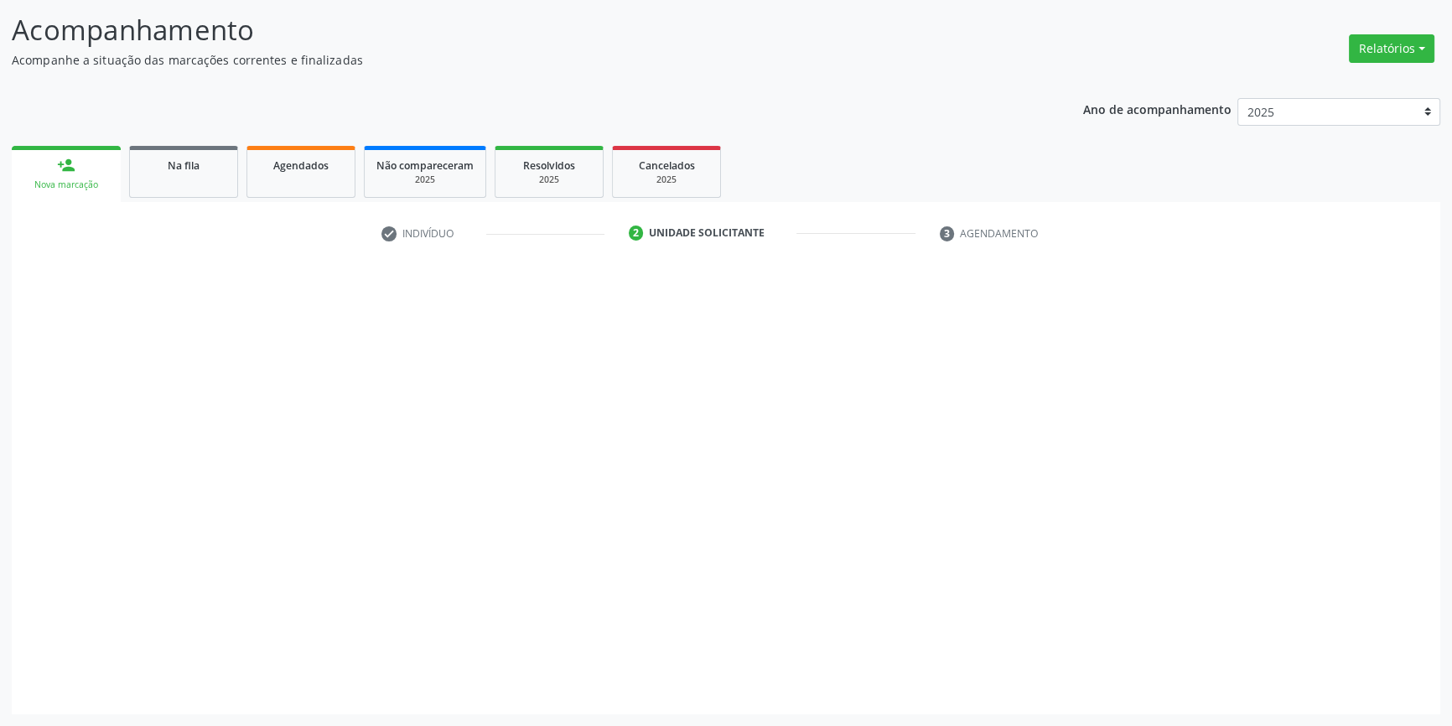
scroll to position [103, 0]
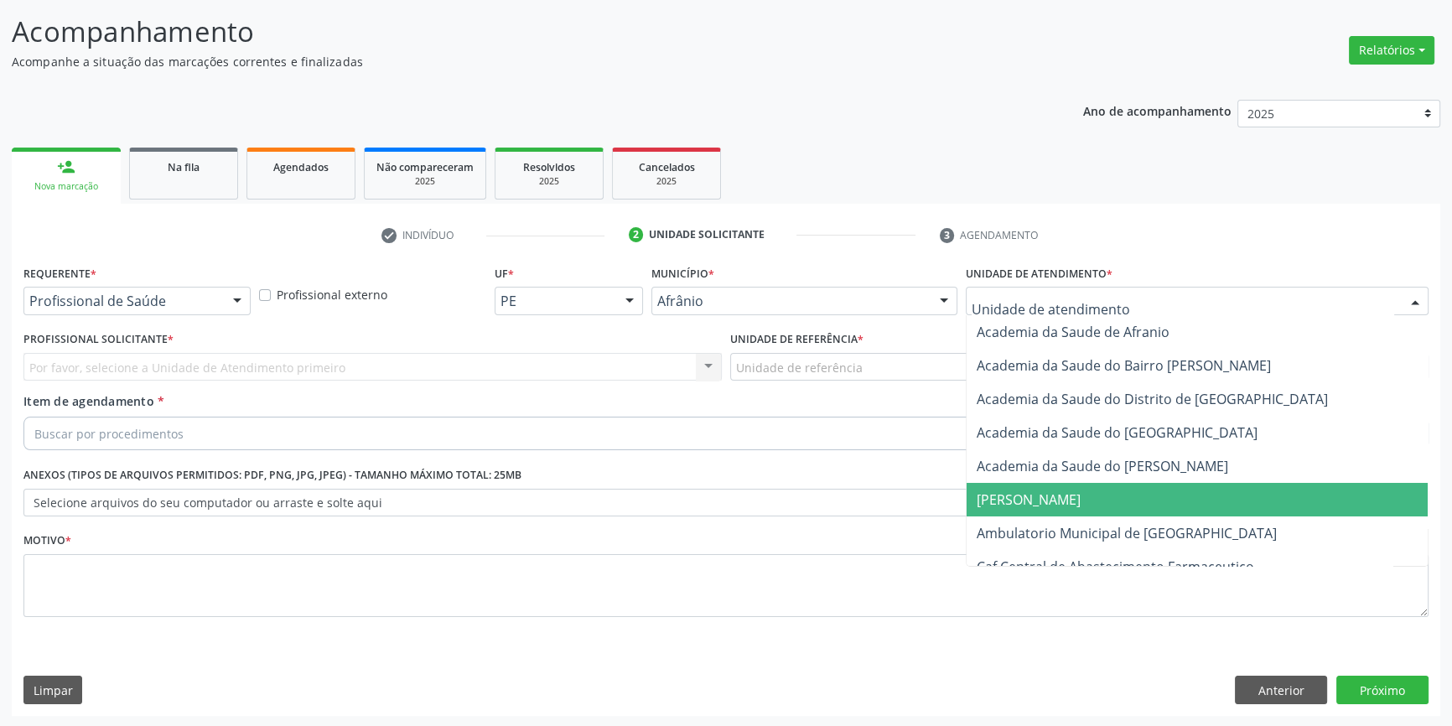
drag, startPoint x: 1057, startPoint y: 520, endPoint x: 932, endPoint y: 436, distance: 150.4
click at [1056, 520] on span "Ambulatorio Municipal de [GEOGRAPHIC_DATA]" at bounding box center [1196, 533] width 461 height 34
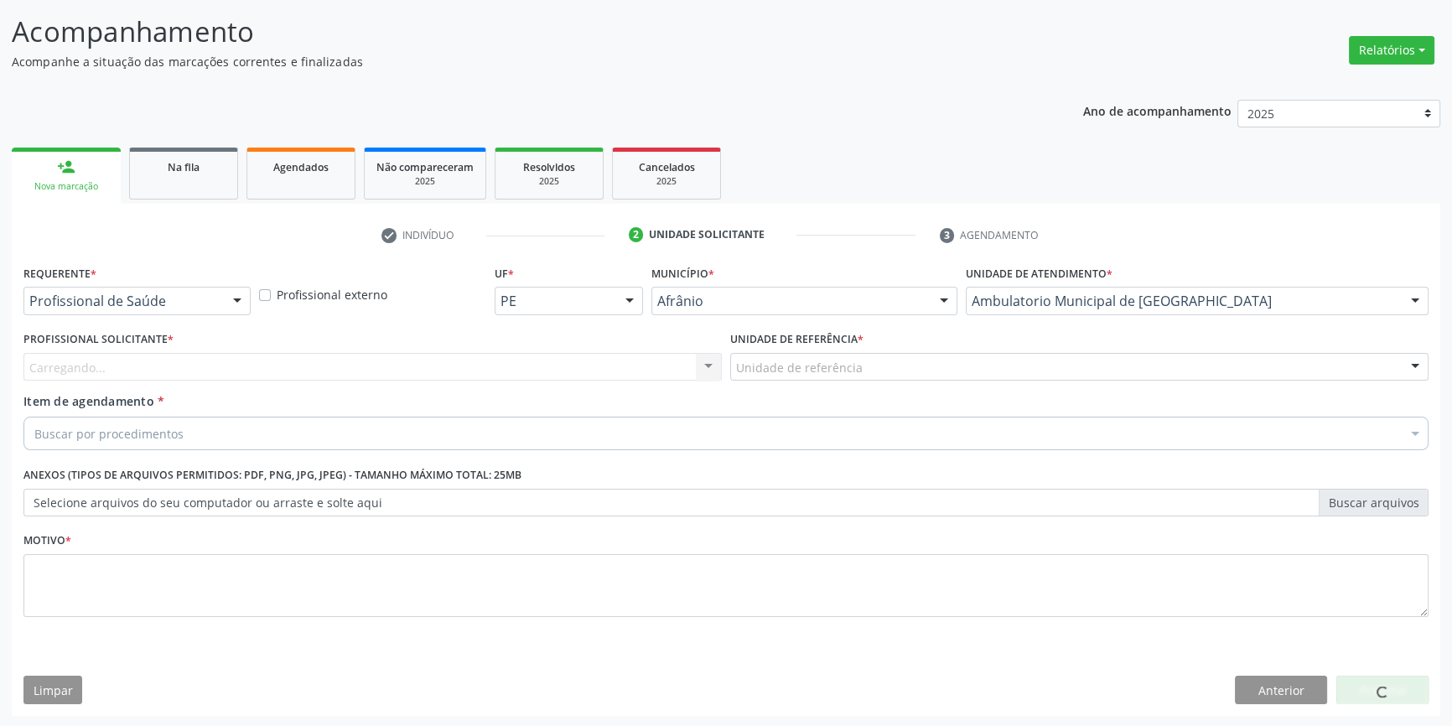
click at [857, 363] on div "Unidade de referência" at bounding box center [1079, 367] width 698 height 28
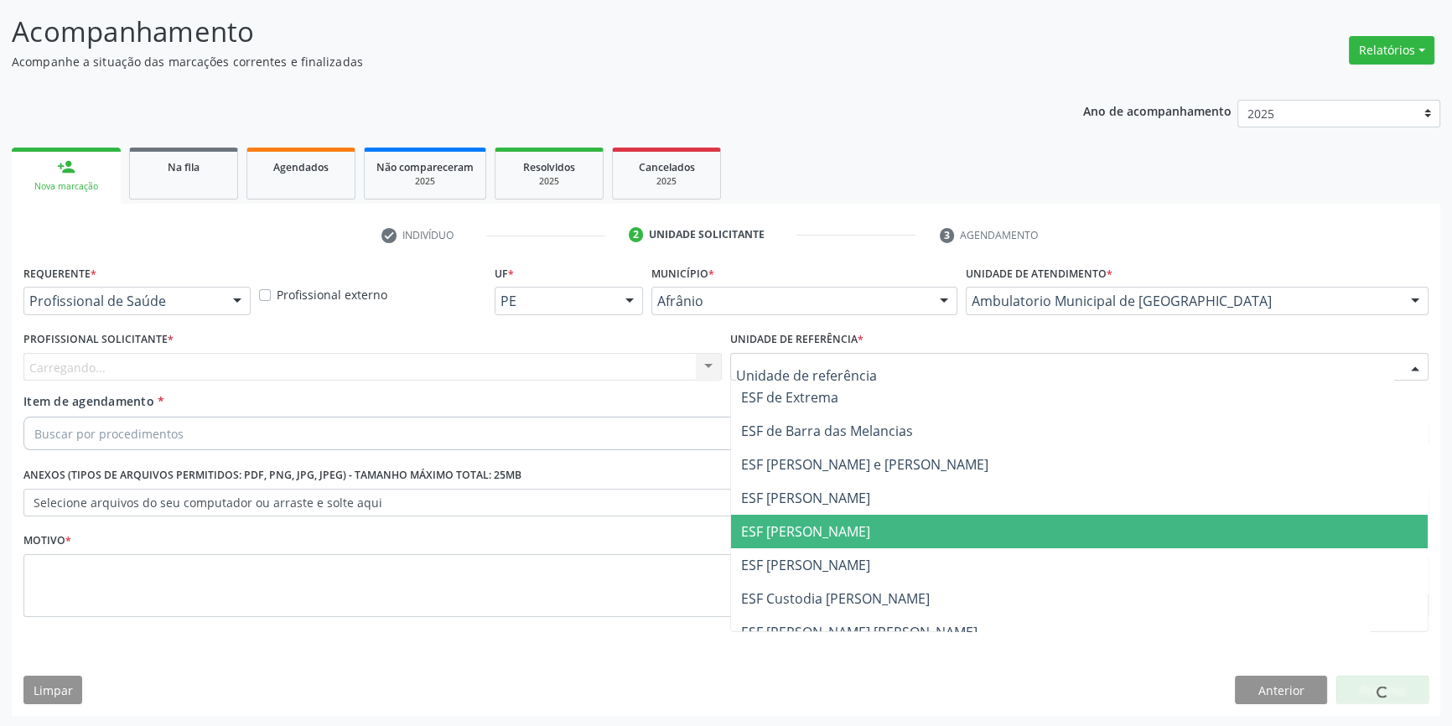
click at [867, 532] on span "ESF [PERSON_NAME]" at bounding box center [1079, 532] width 696 height 34
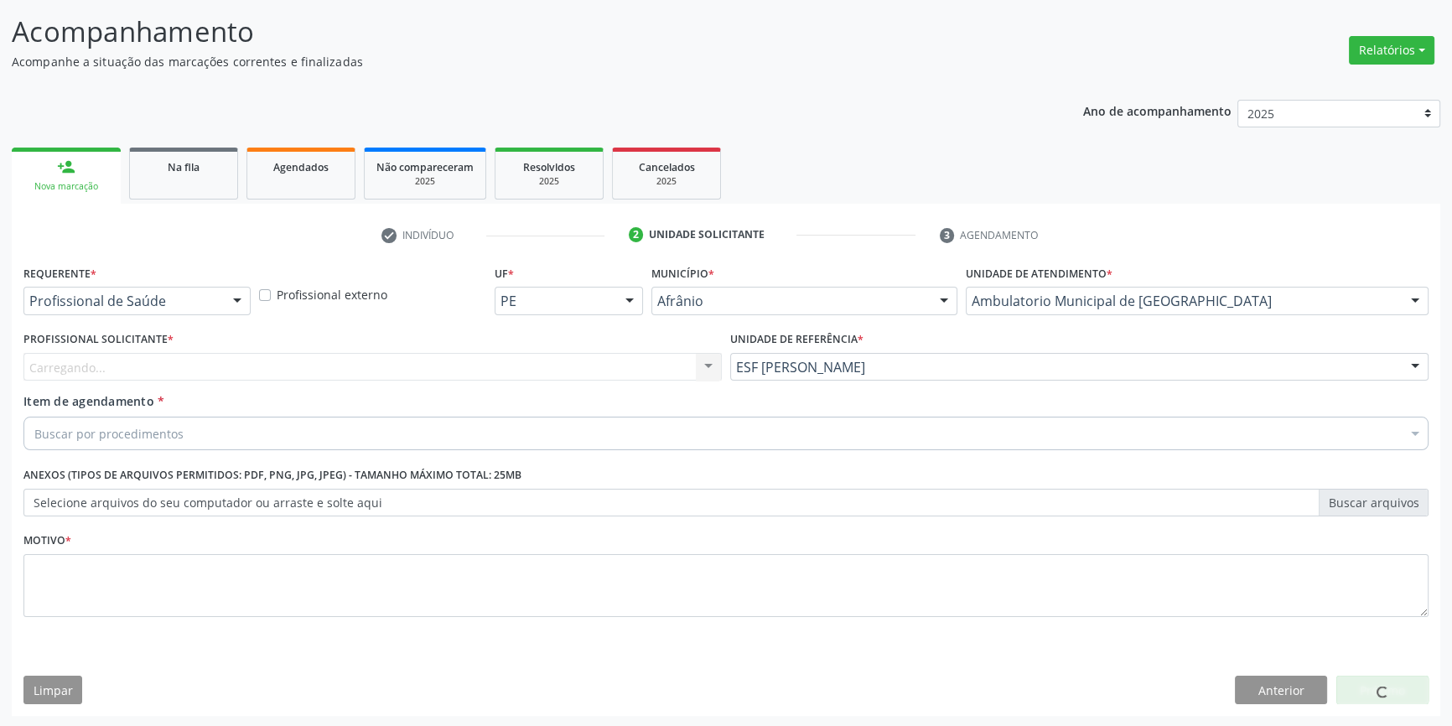
click at [608, 367] on div "Carregando... Nenhum resultado encontrado para: " " Não há nenhuma opção para s…" at bounding box center [372, 367] width 698 height 28
click at [608, 367] on div "Carregando..." at bounding box center [372, 367] width 698 height 28
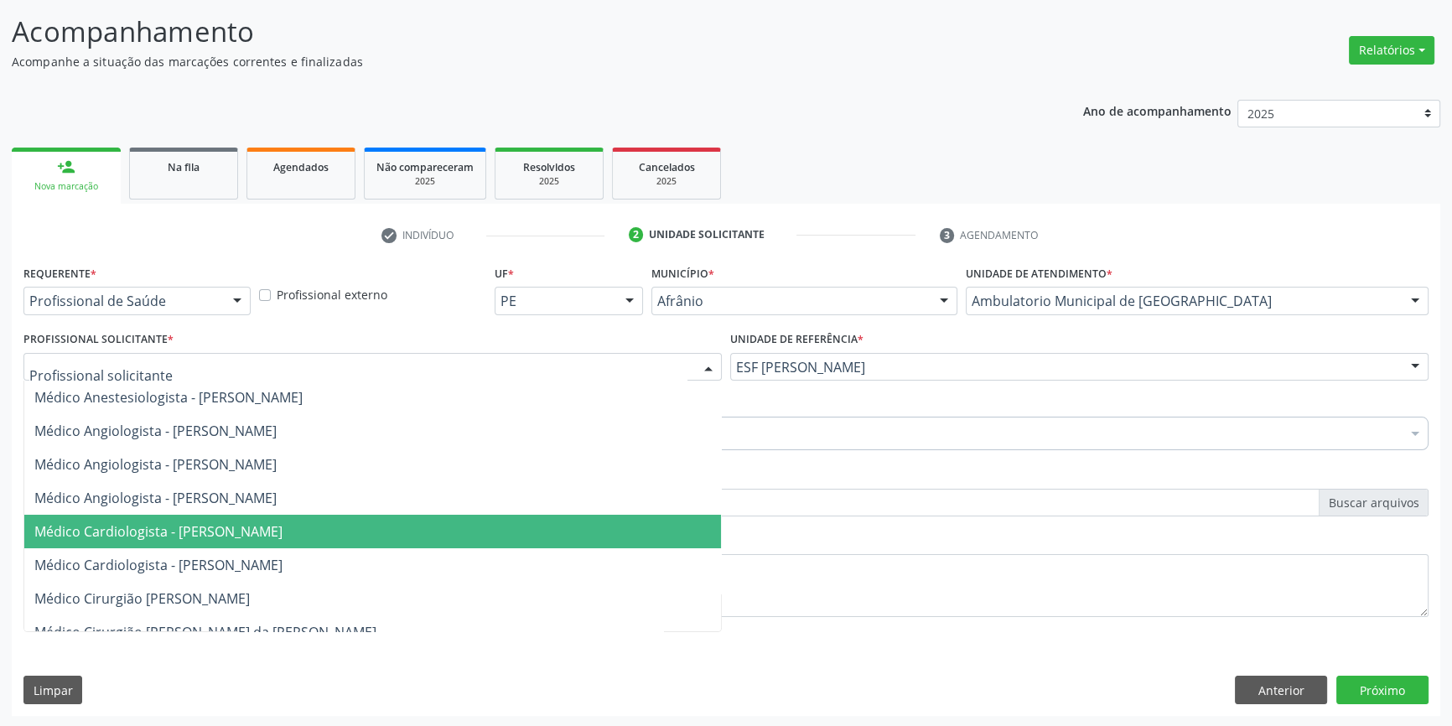
click at [282, 536] on span "Médico Cardiologista - [PERSON_NAME]" at bounding box center [158, 531] width 248 height 18
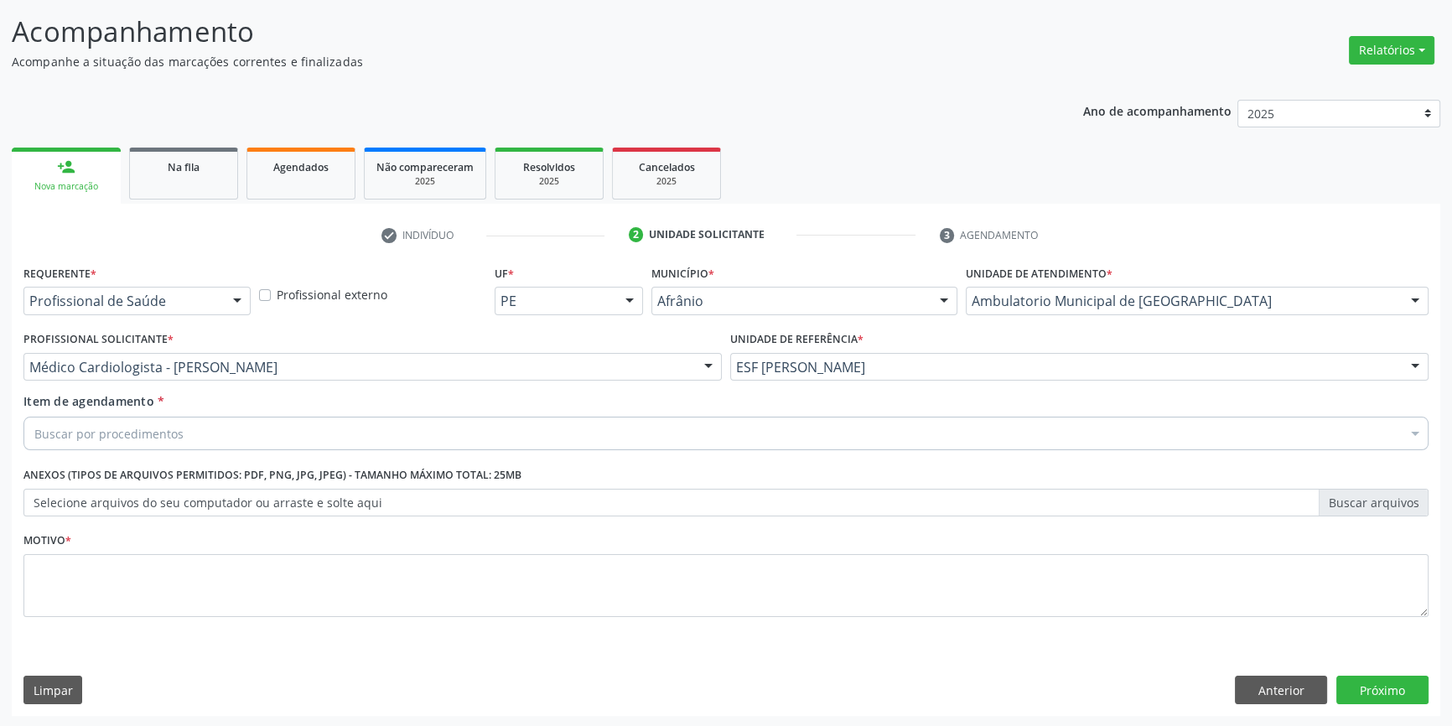
click at [238, 427] on div "Buscar por procedimentos" at bounding box center [725, 434] width 1405 height 34
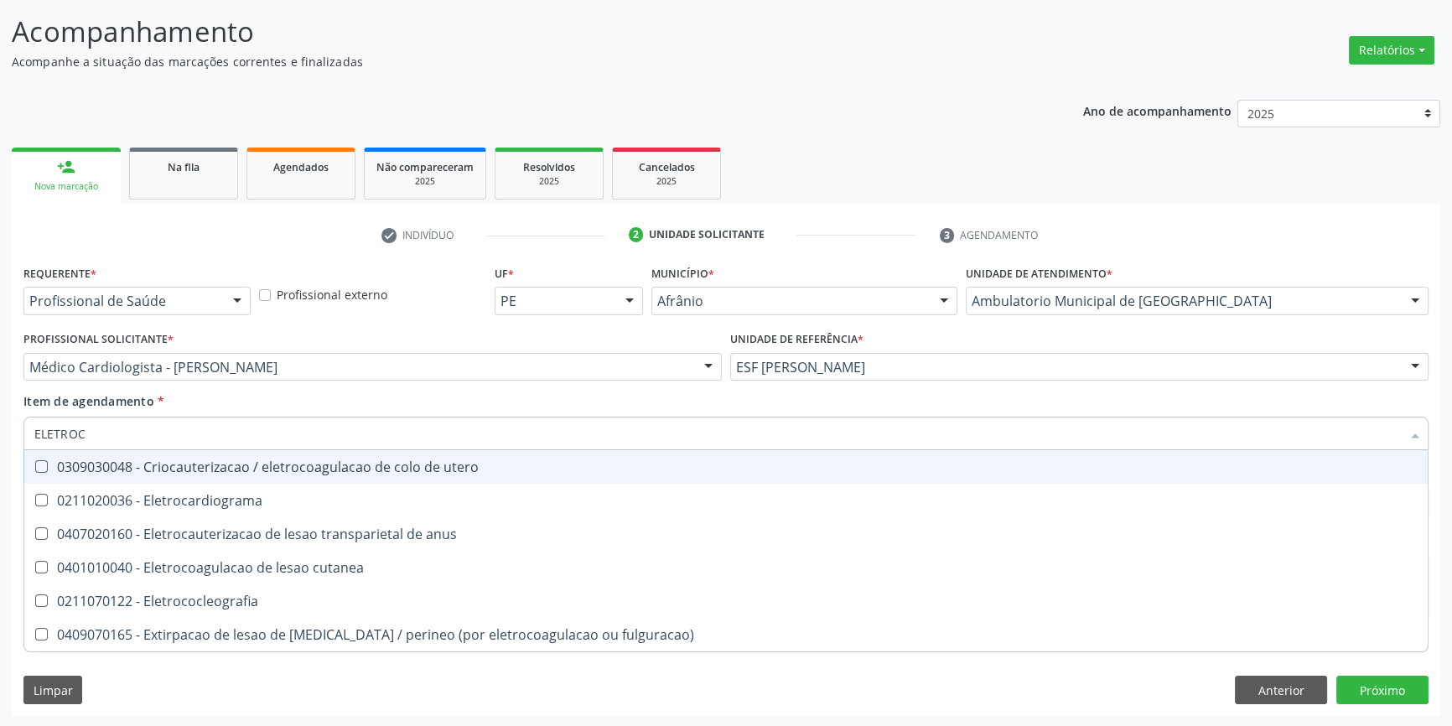
type input "ELETROCA"
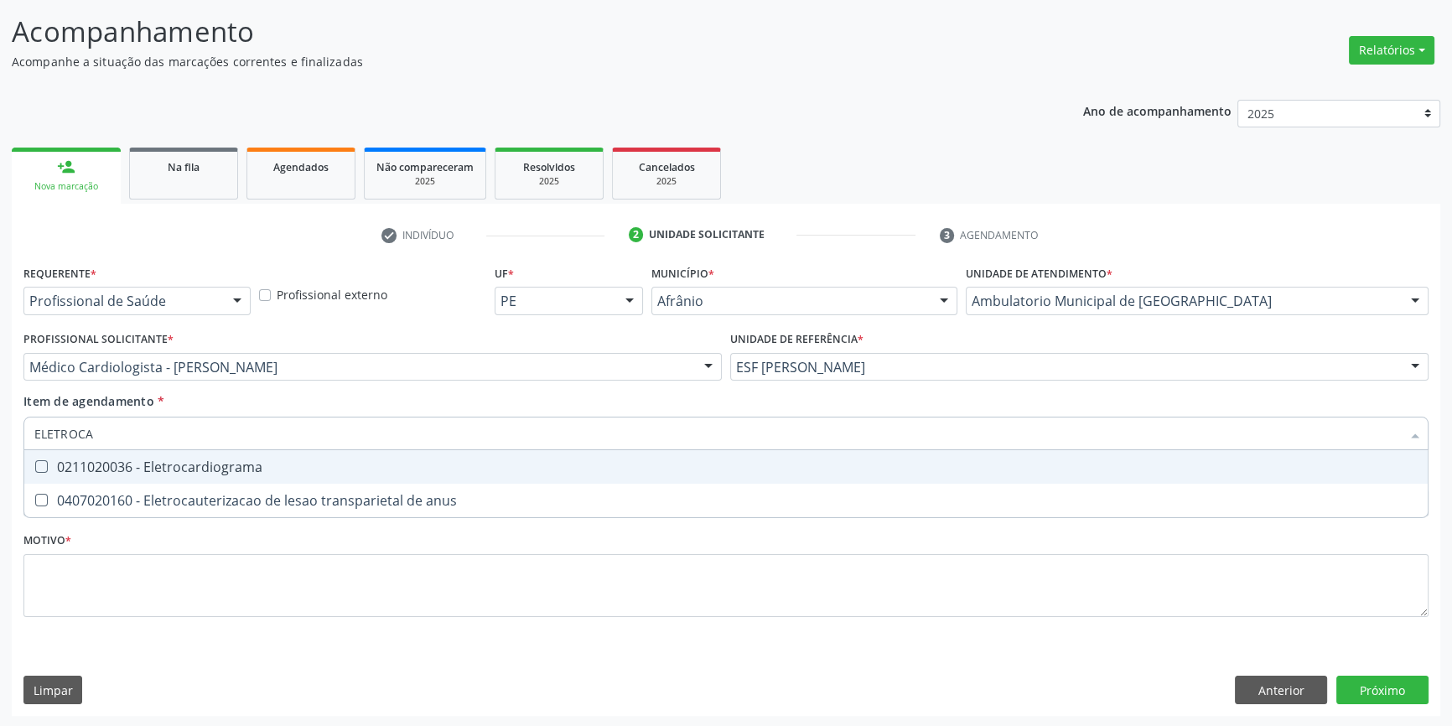
click at [231, 462] on div "0211020036 - Eletrocardiograma" at bounding box center [725, 466] width 1383 height 13
checkbox Eletrocardiograma "true"
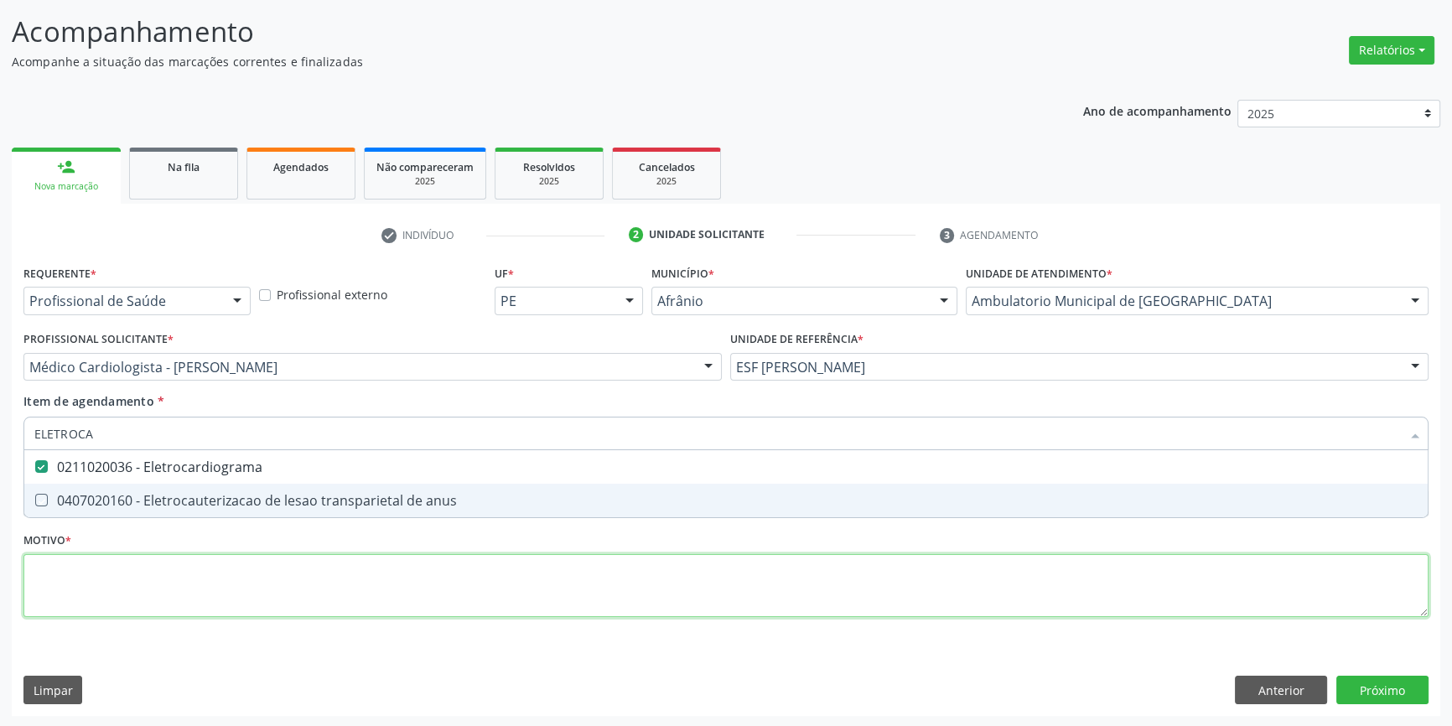
click at [174, 580] on div "Requerente * Profissional de Saúde Profissional de Saúde Paciente Nenhum result…" at bounding box center [725, 451] width 1405 height 380
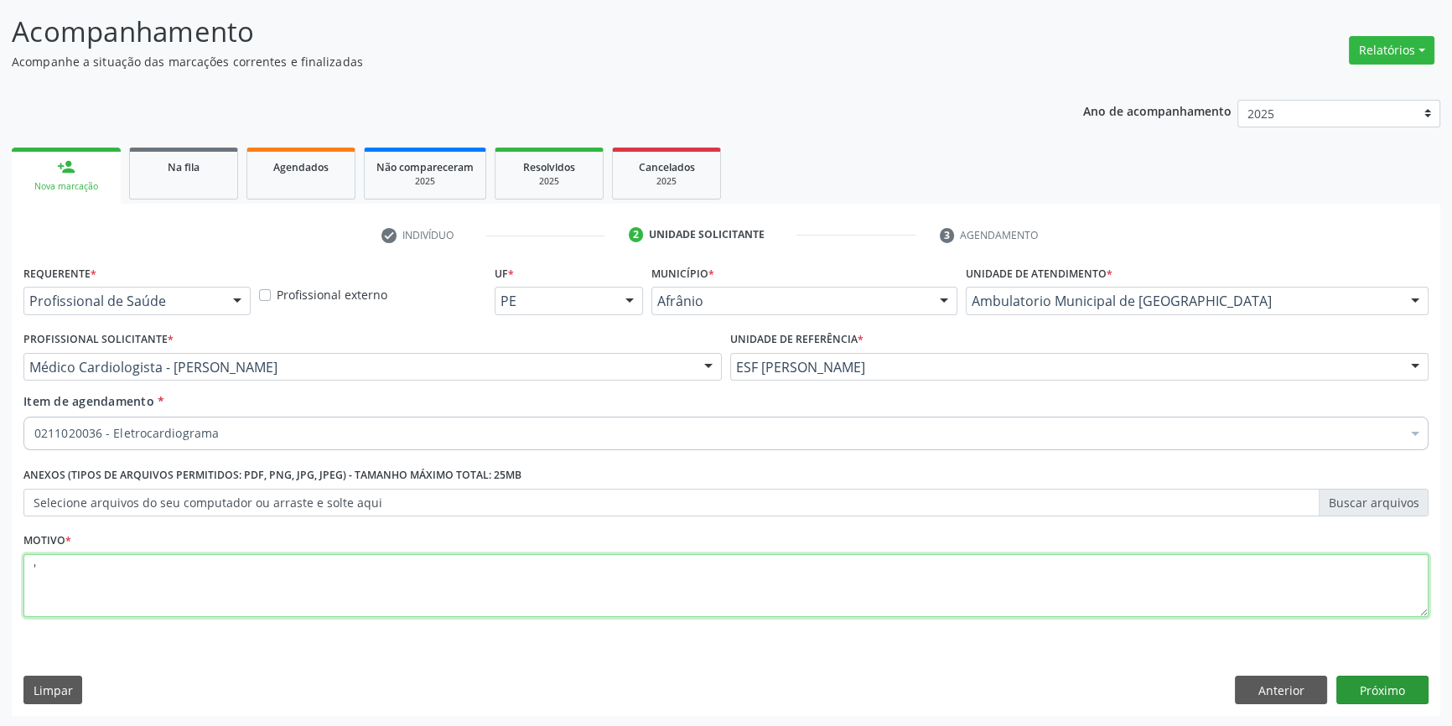
type textarea "'"
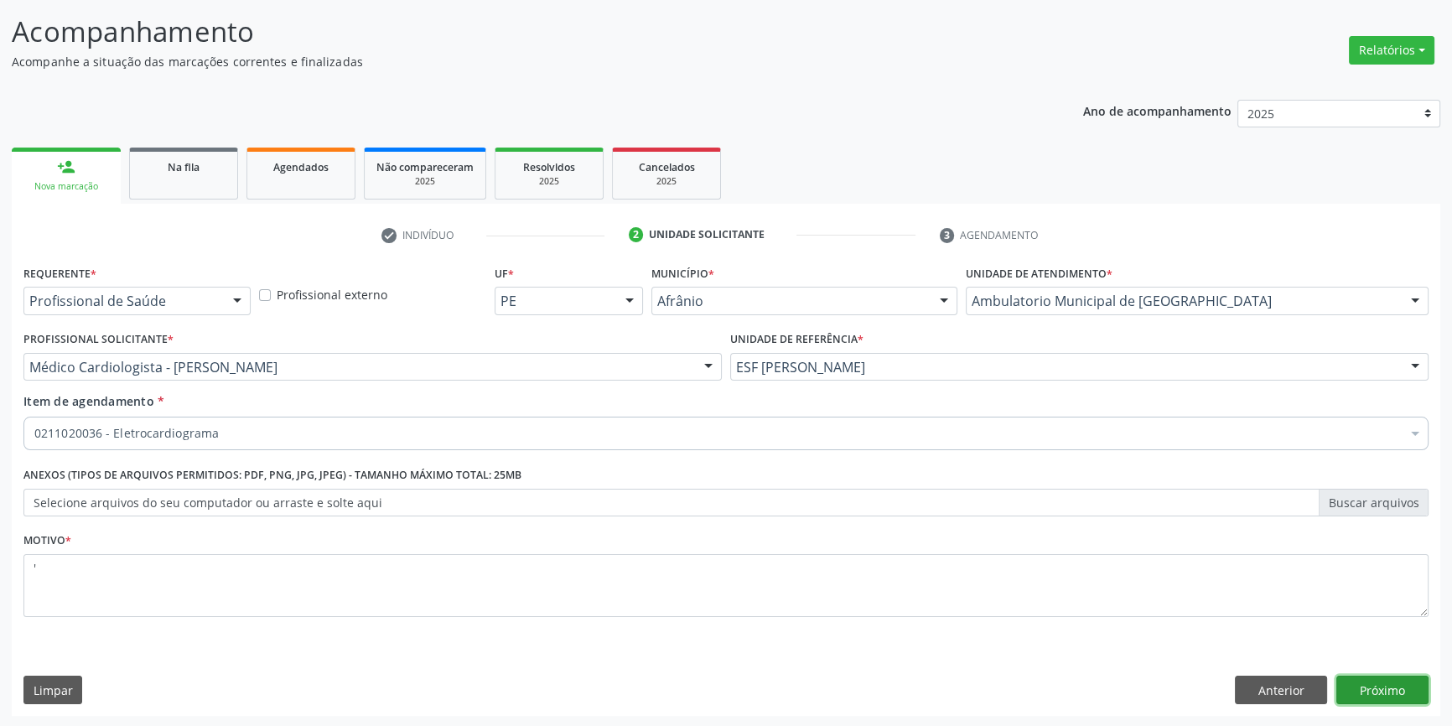
click at [1376, 679] on button "Próximo" at bounding box center [1382, 689] width 92 height 28
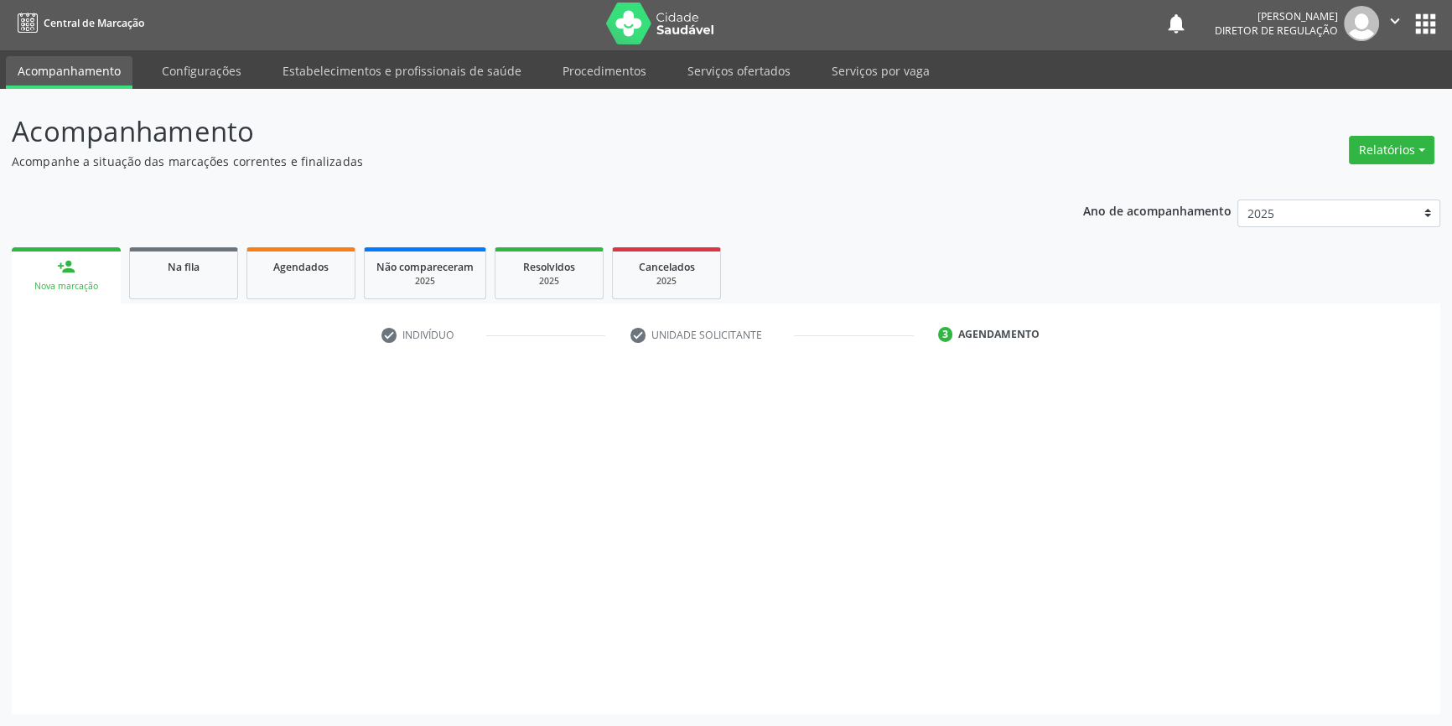
scroll to position [2, 0]
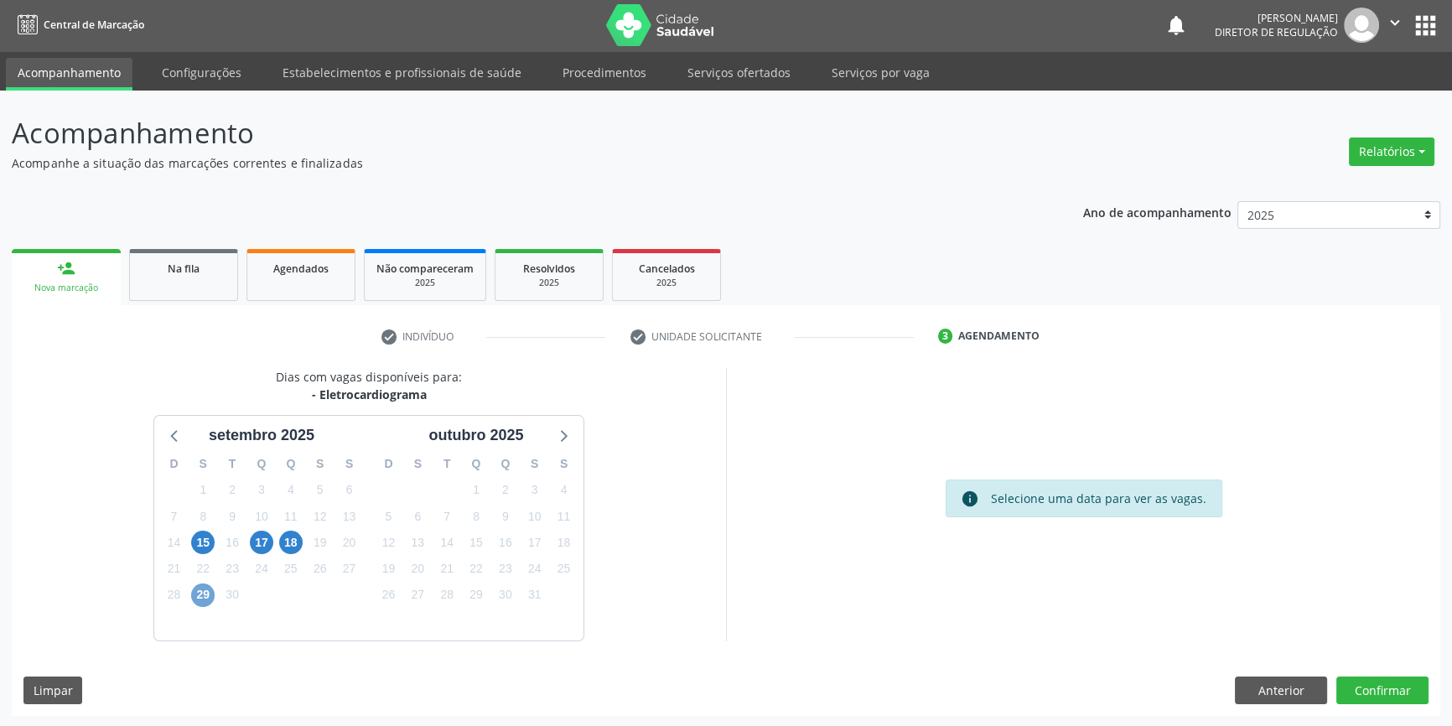
click at [205, 603] on span "29" at bounding box center [202, 594] width 23 height 23
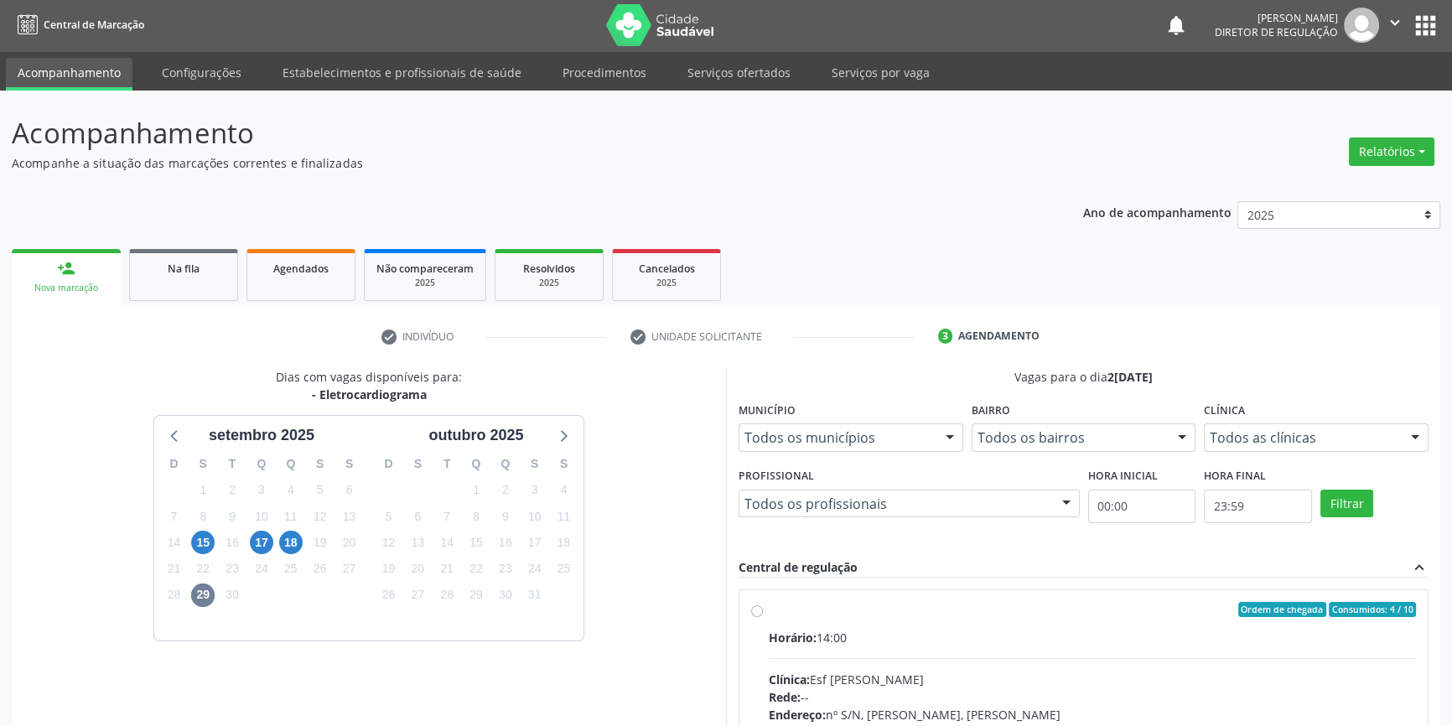
click at [858, 609] on div "Ordem de chegada Consumidos: 4 / 10" at bounding box center [1091, 609] width 647 height 15
click at [763, 609] on input "Ordem de chegada Consumidos: 4 / 10 Horário: 14:00 Clínica: Esf [PERSON_NAME] R…" at bounding box center [757, 609] width 12 height 15
radio input "true"
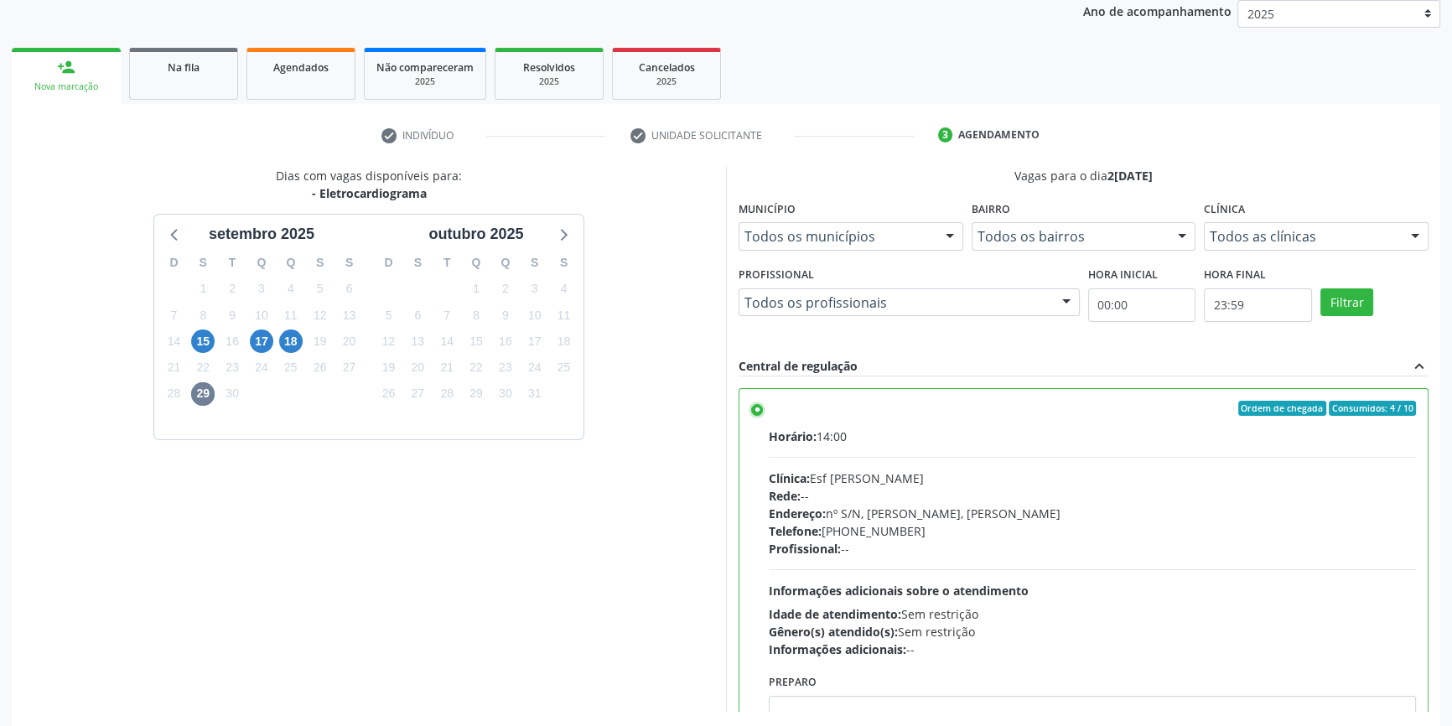
scroll to position [274, 0]
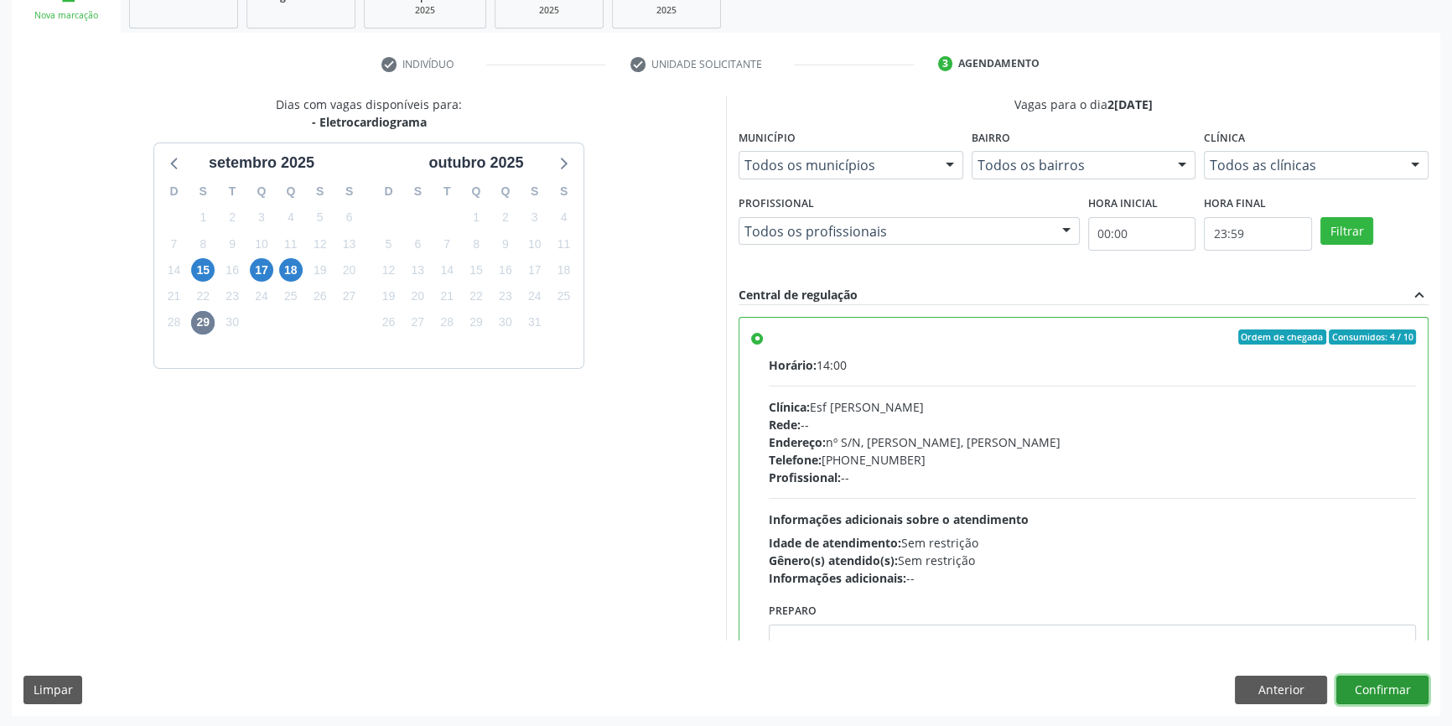
click at [1390, 678] on button "Confirmar" at bounding box center [1382, 689] width 92 height 28
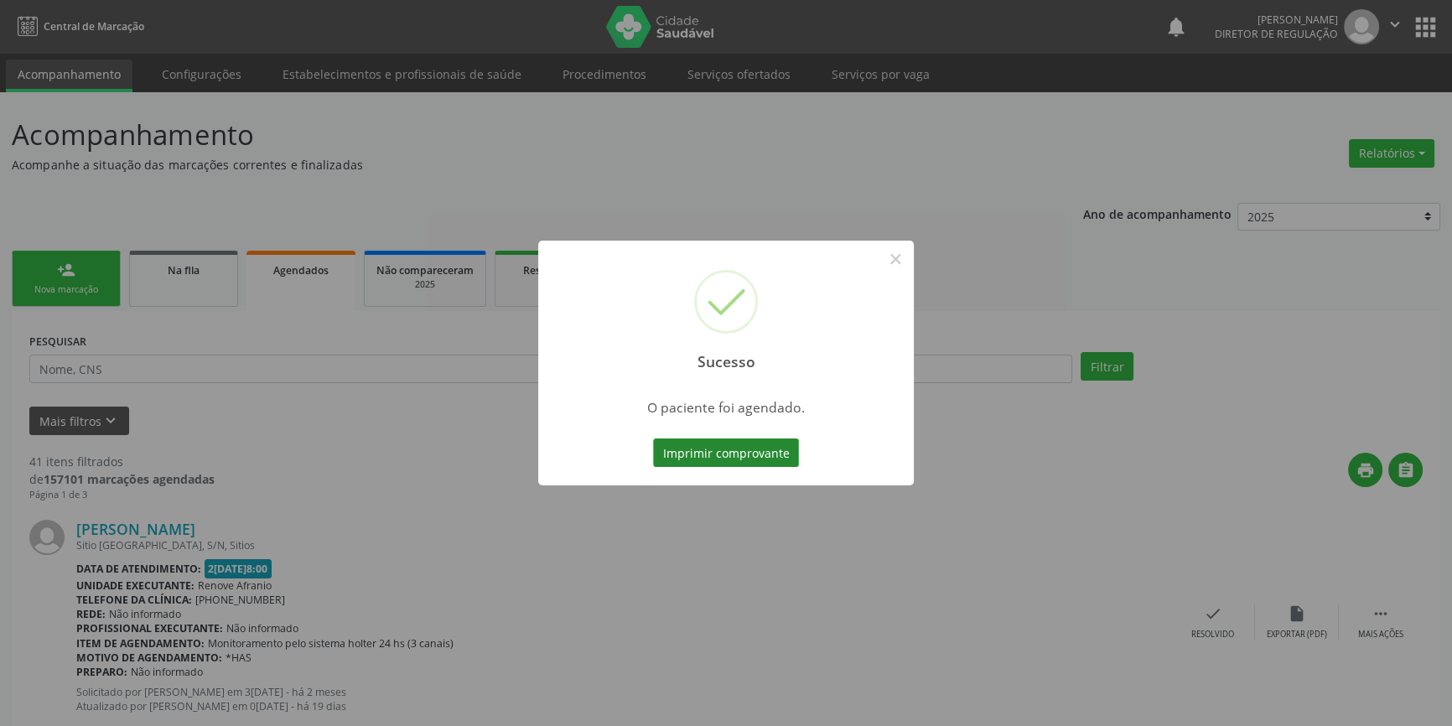
click at [770, 461] on button "Imprimir comprovante" at bounding box center [726, 452] width 146 height 28
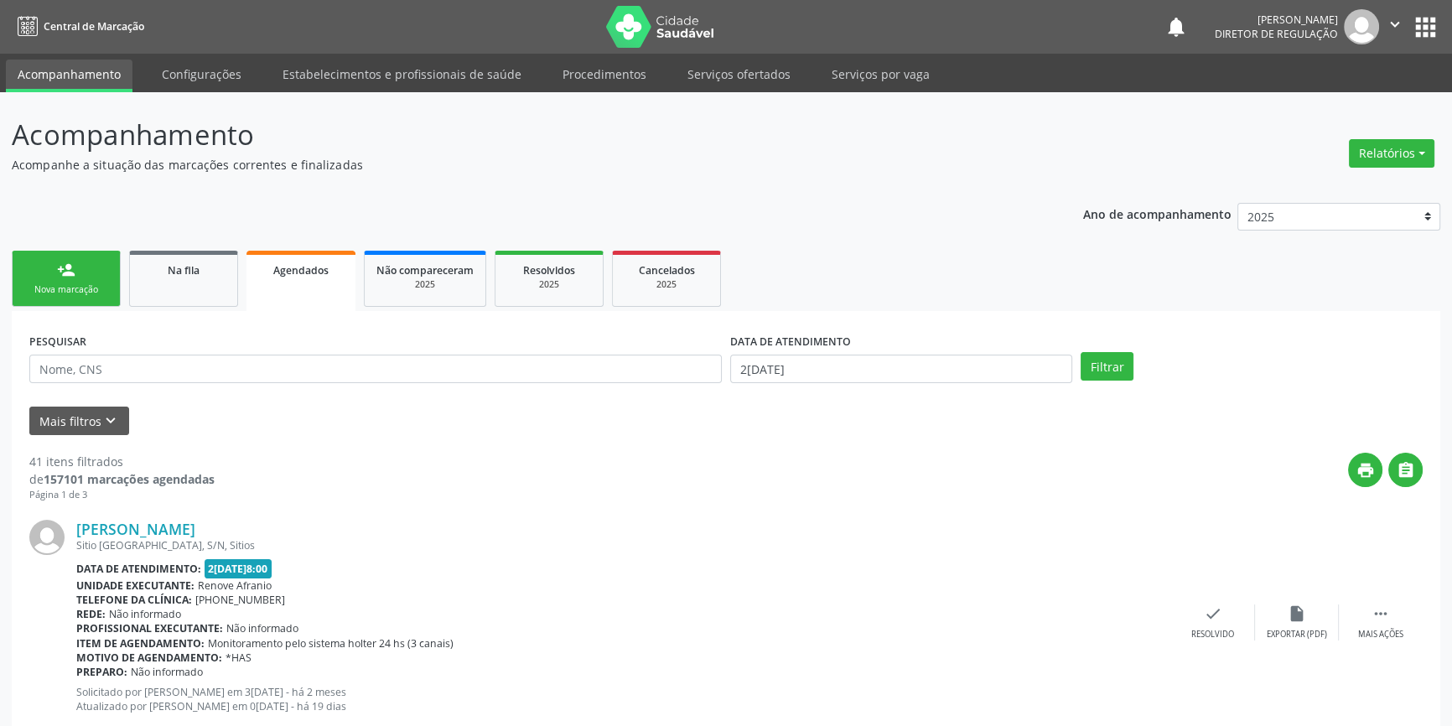
click at [95, 278] on link "person_add Nova marcação" at bounding box center [66, 279] width 109 height 56
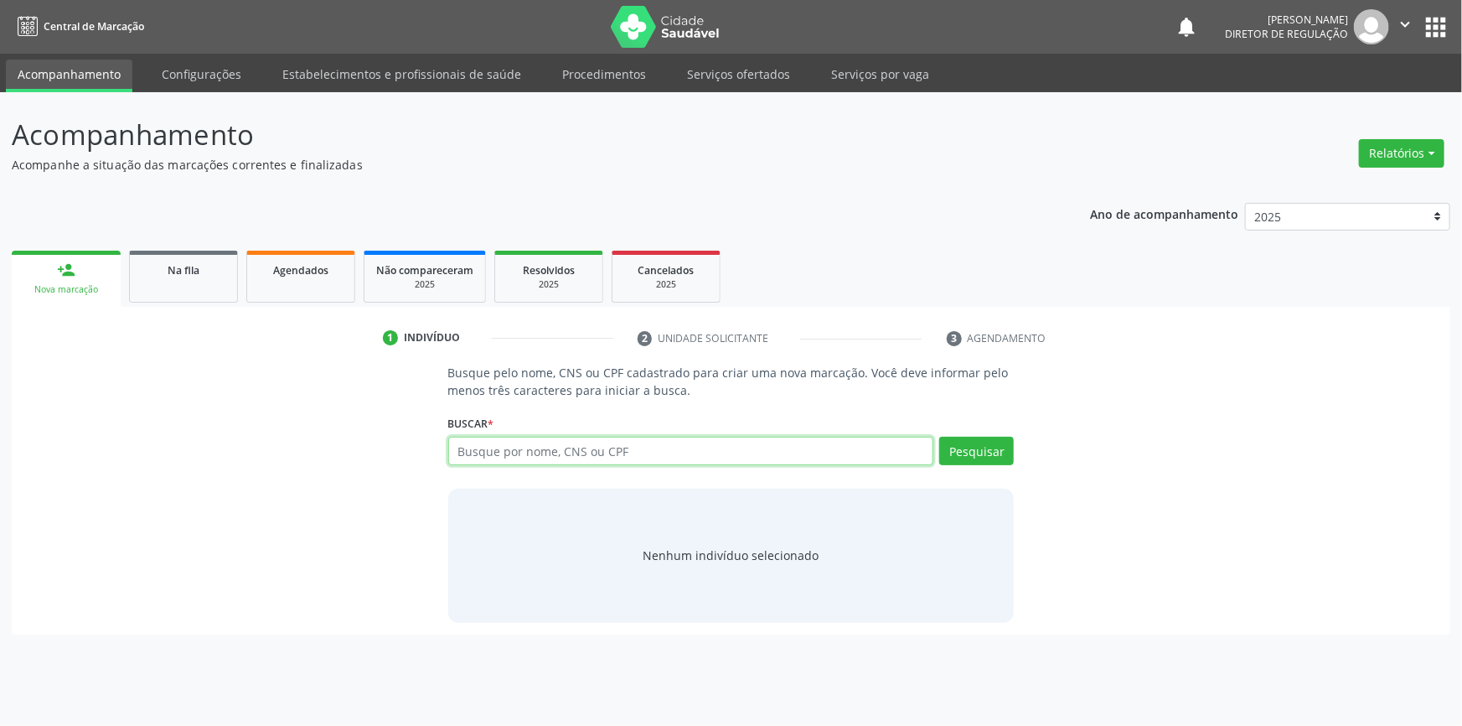
click at [559, 460] on input "text" at bounding box center [691, 451] width 486 height 28
type input "[PERSON_NAME]"
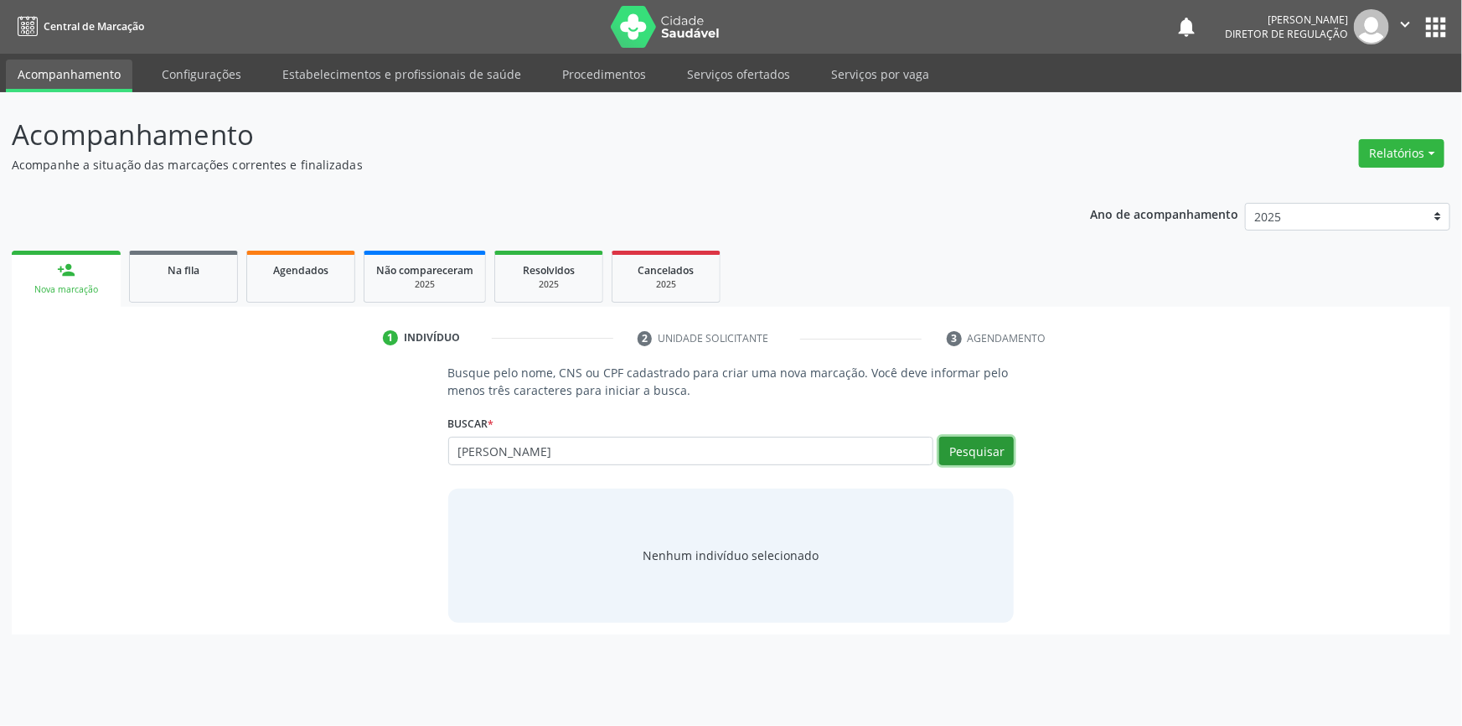
click at [970, 447] on button "Pesquisar" at bounding box center [976, 451] width 75 height 28
type input "[PERSON_NAME] DE"
click at [987, 448] on button "Pesquisar" at bounding box center [976, 451] width 75 height 28
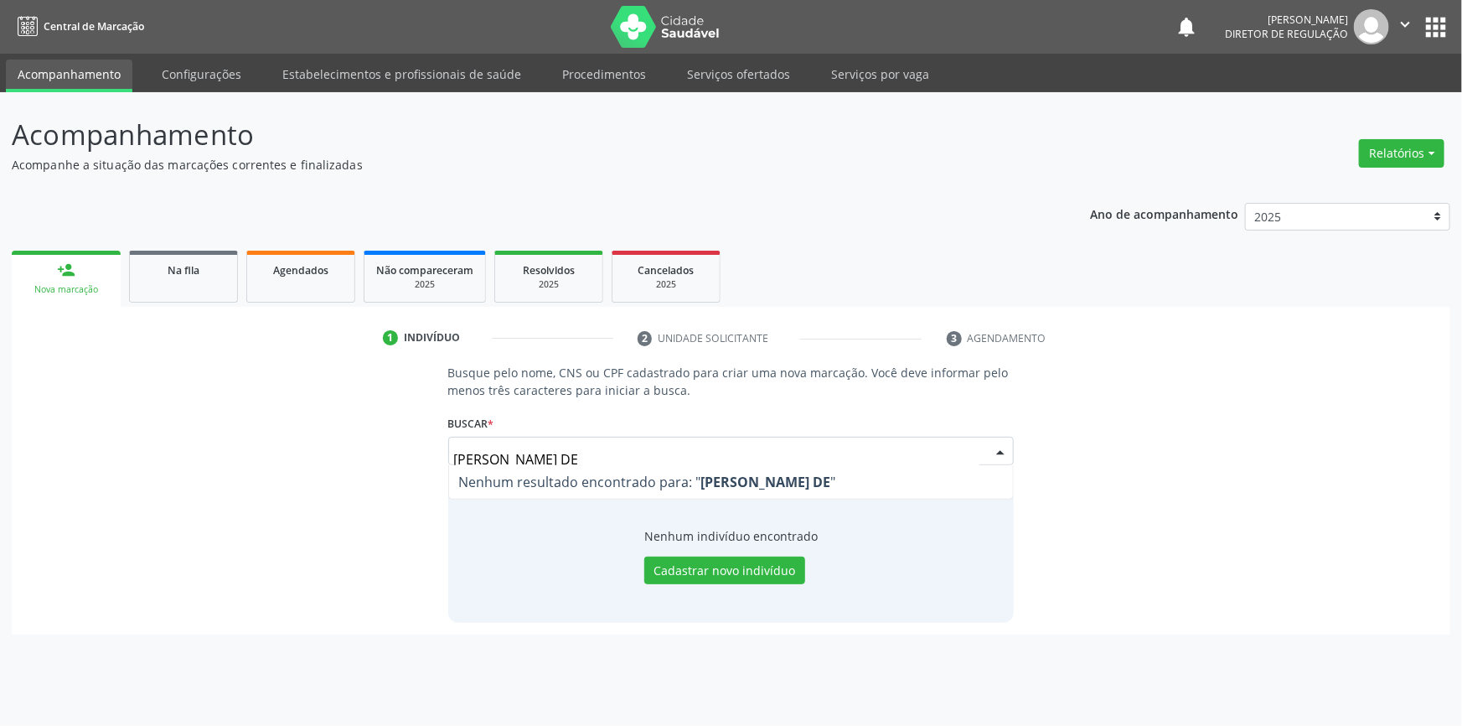
click at [527, 455] on input "[PERSON_NAME] DE" at bounding box center [717, 459] width 526 height 34
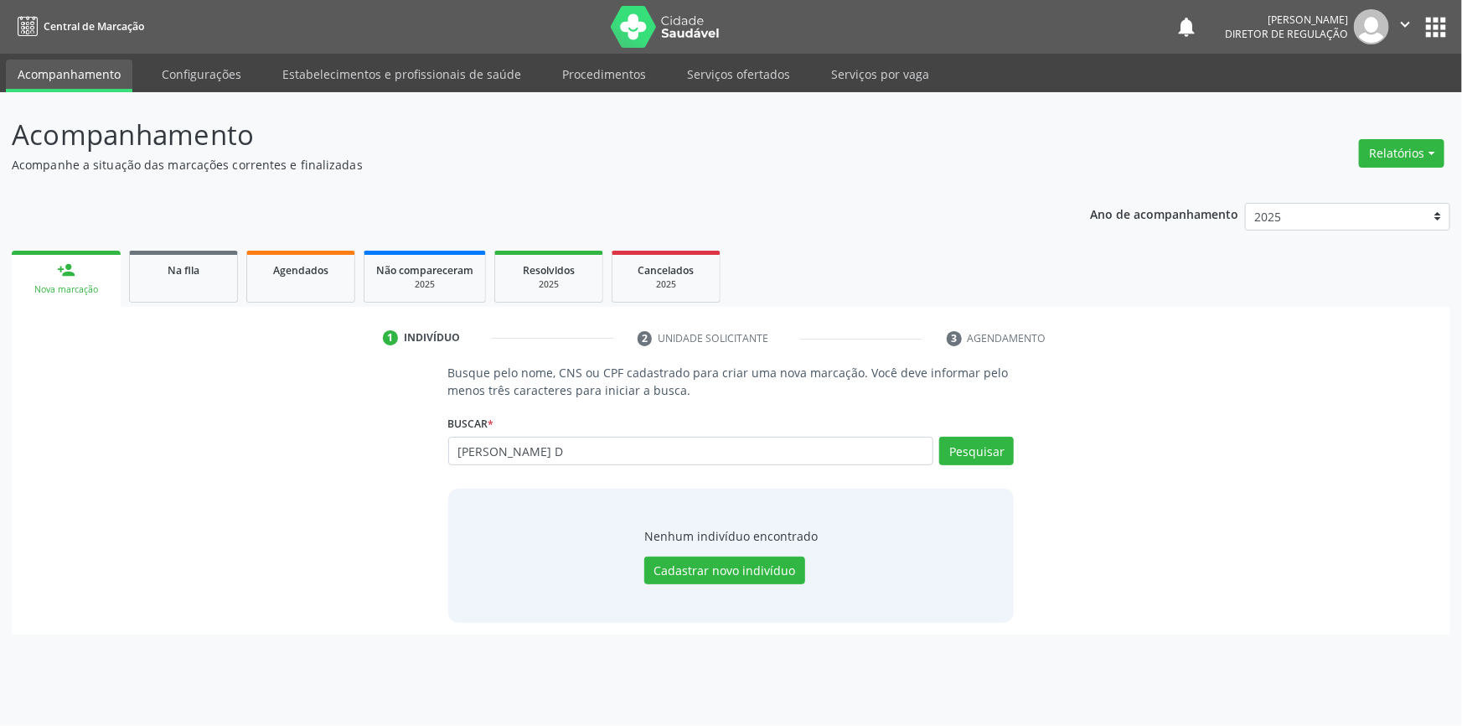
click at [516, 447] on input "[PERSON_NAME] D" at bounding box center [691, 451] width 486 height 28
type input "[PERSON_NAME] D"
click at [999, 452] on button "Pesquisar" at bounding box center [976, 451] width 75 height 28
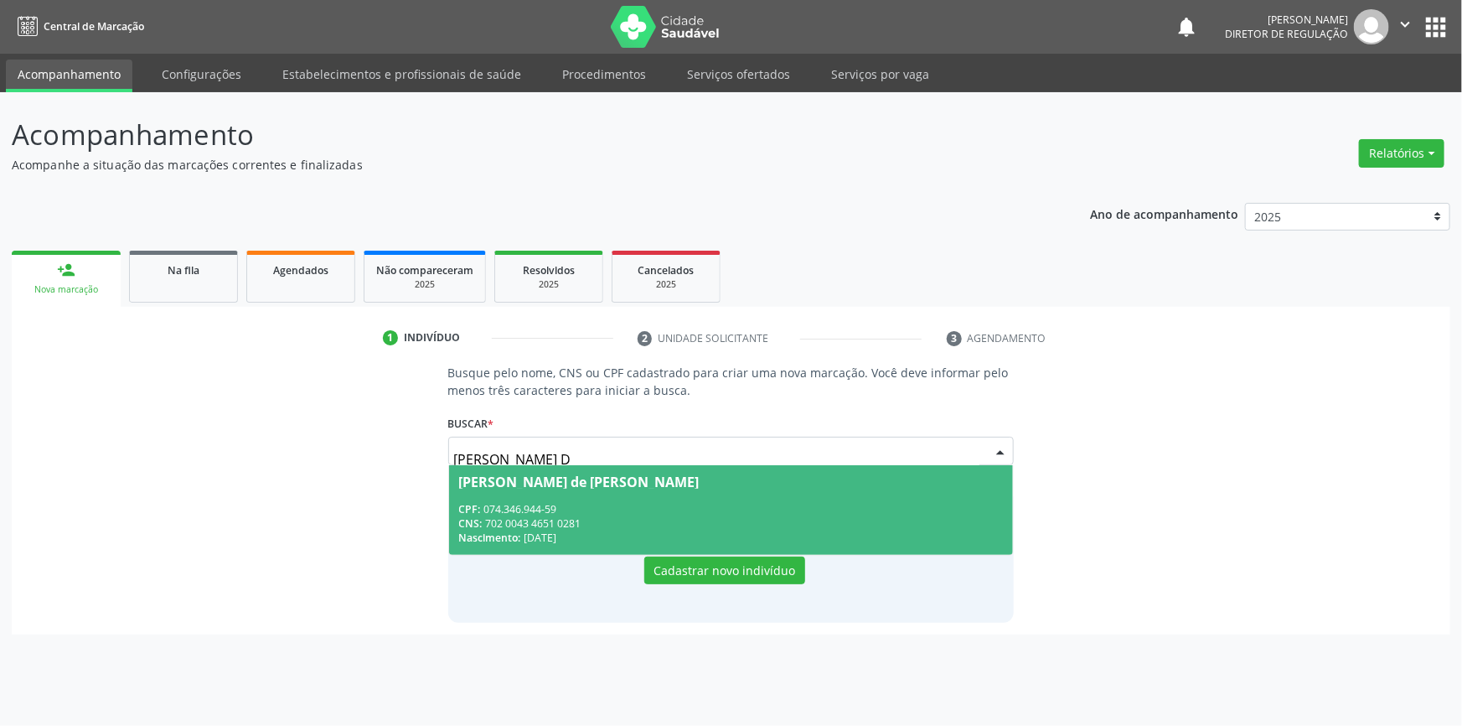
click at [626, 502] on div "CPF: 074.346.944-59" at bounding box center [731, 509] width 545 height 14
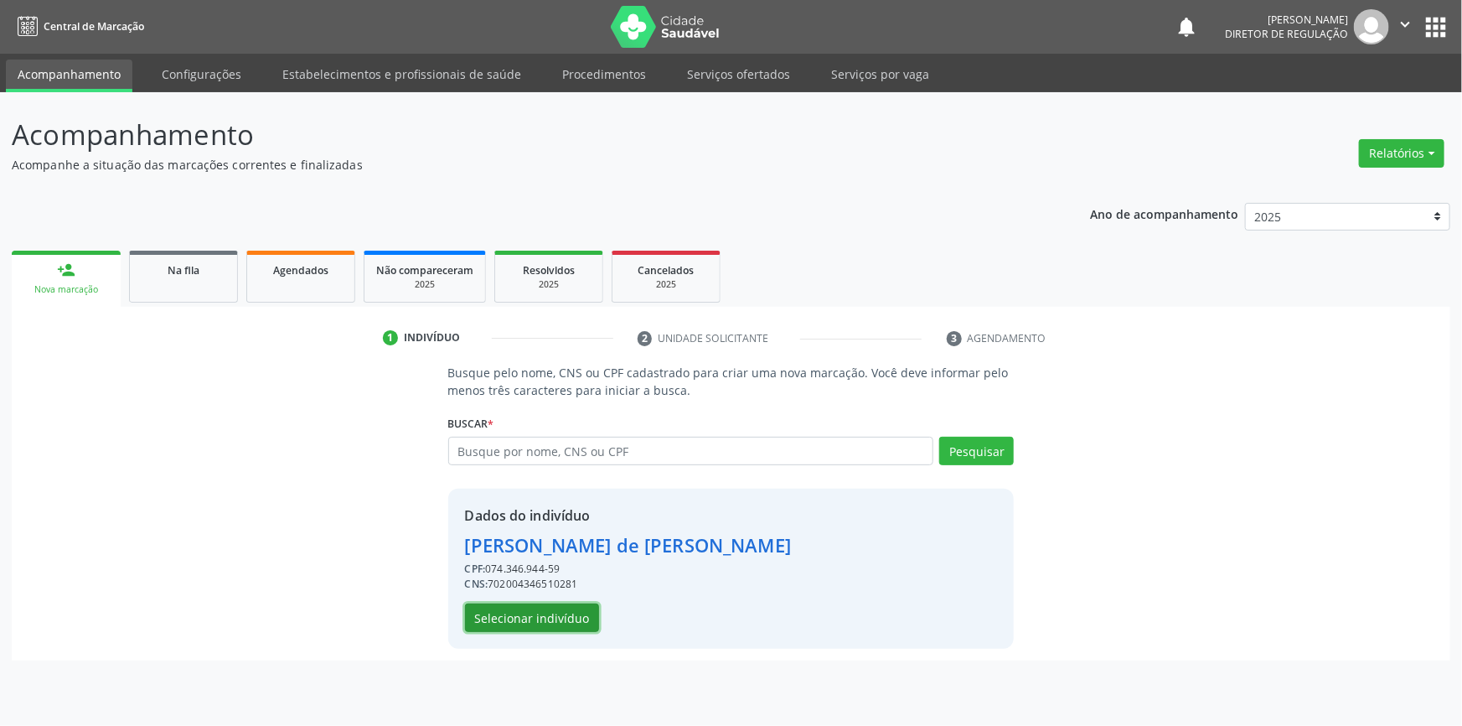
click at [564, 608] on button "Selecionar indivíduo" at bounding box center [532, 617] width 134 height 28
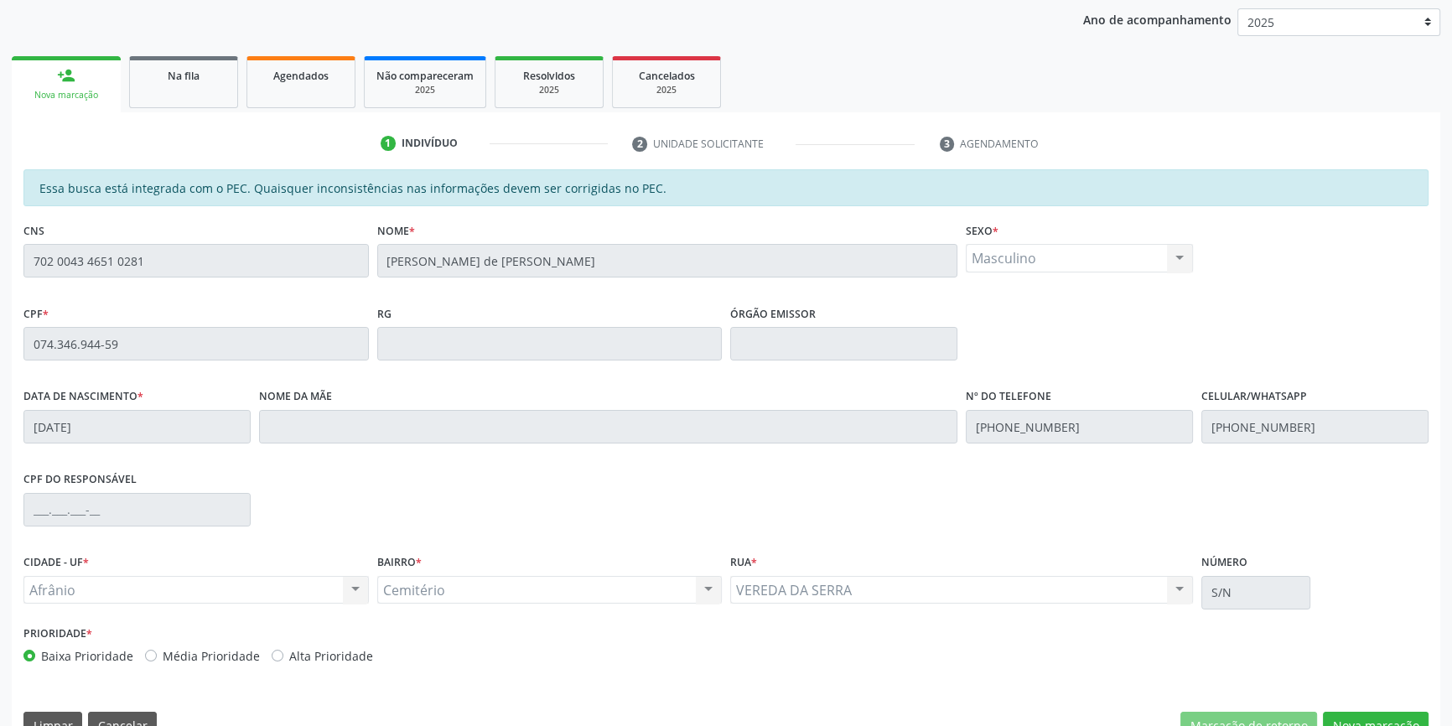
scroll to position [228, 0]
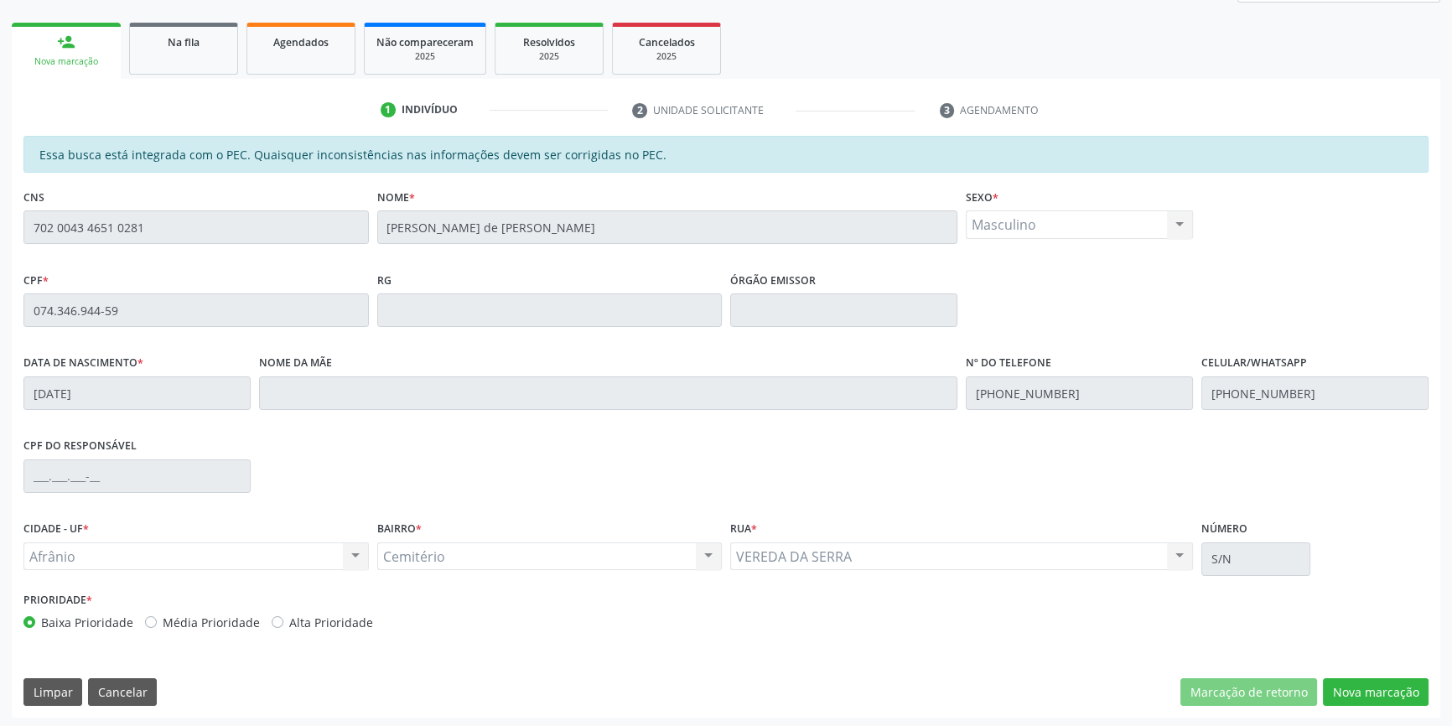
click at [17, 306] on div "Essa busca está integrada com o PEC. Quaisquer inconsistências nas informações …" at bounding box center [726, 427] width 1428 height 582
click at [224, 51] on link "Na fila" at bounding box center [183, 49] width 109 height 52
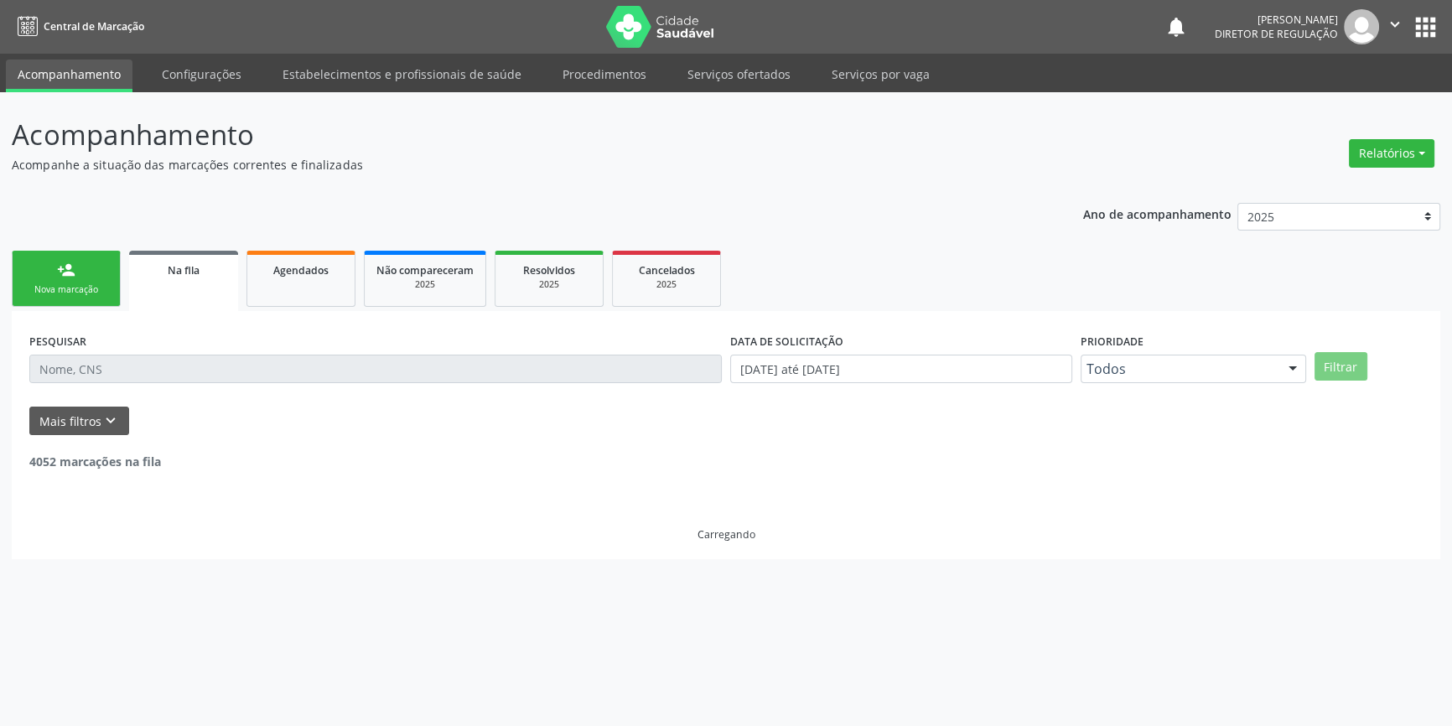
scroll to position [0, 0]
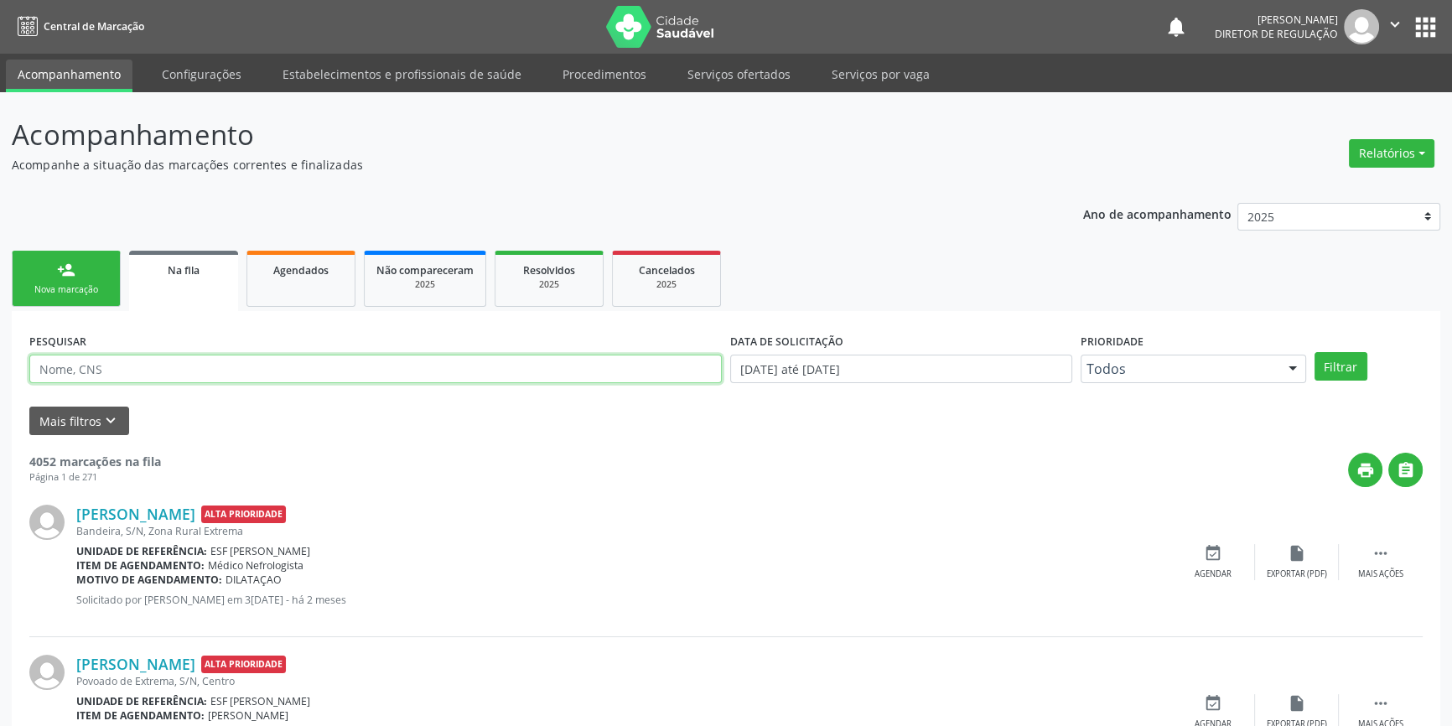
click at [163, 367] on input "text" at bounding box center [375, 368] width 692 height 28
paste input "074.346.944-59"
type input "074.346.944-59"
click at [1352, 365] on button "Filtrar" at bounding box center [1340, 366] width 53 height 28
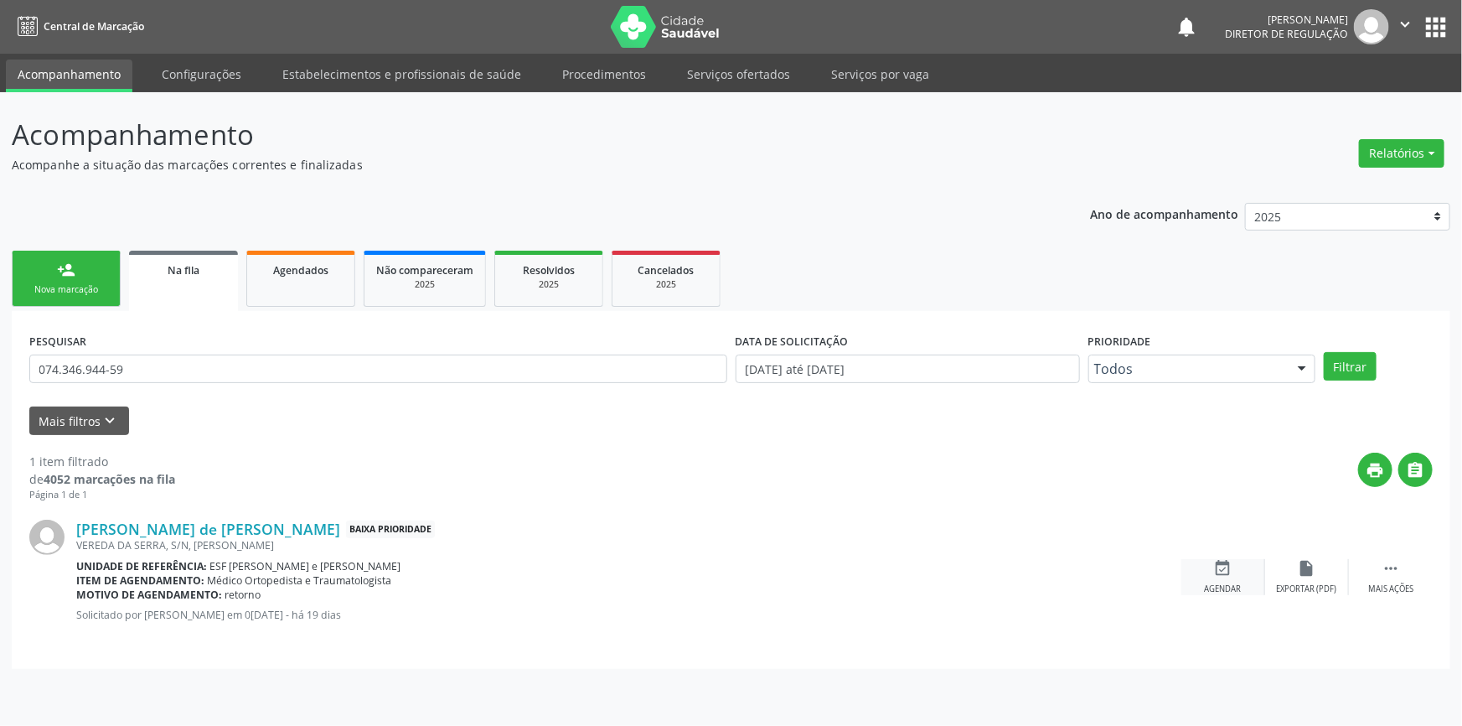
click at [1226, 580] on div "event_available Agendar" at bounding box center [1224, 577] width 84 height 36
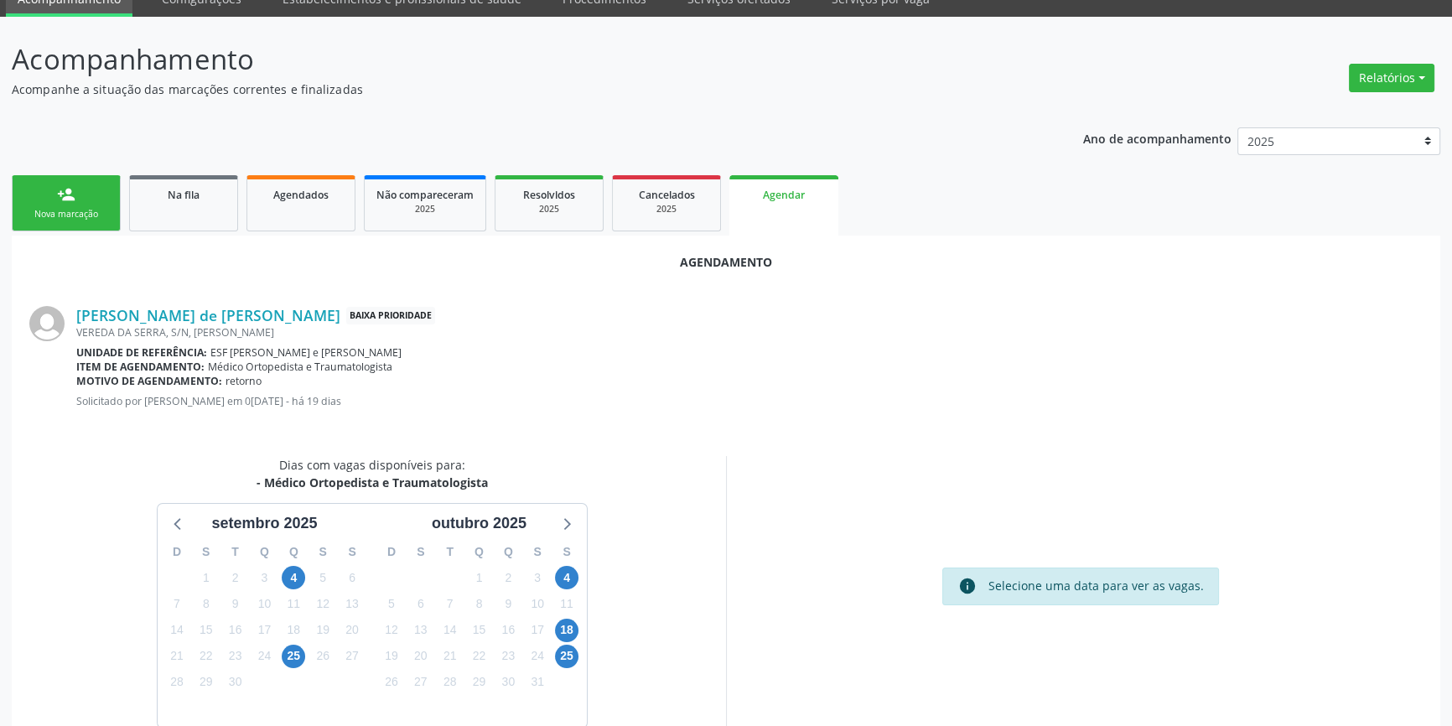
scroll to position [145, 0]
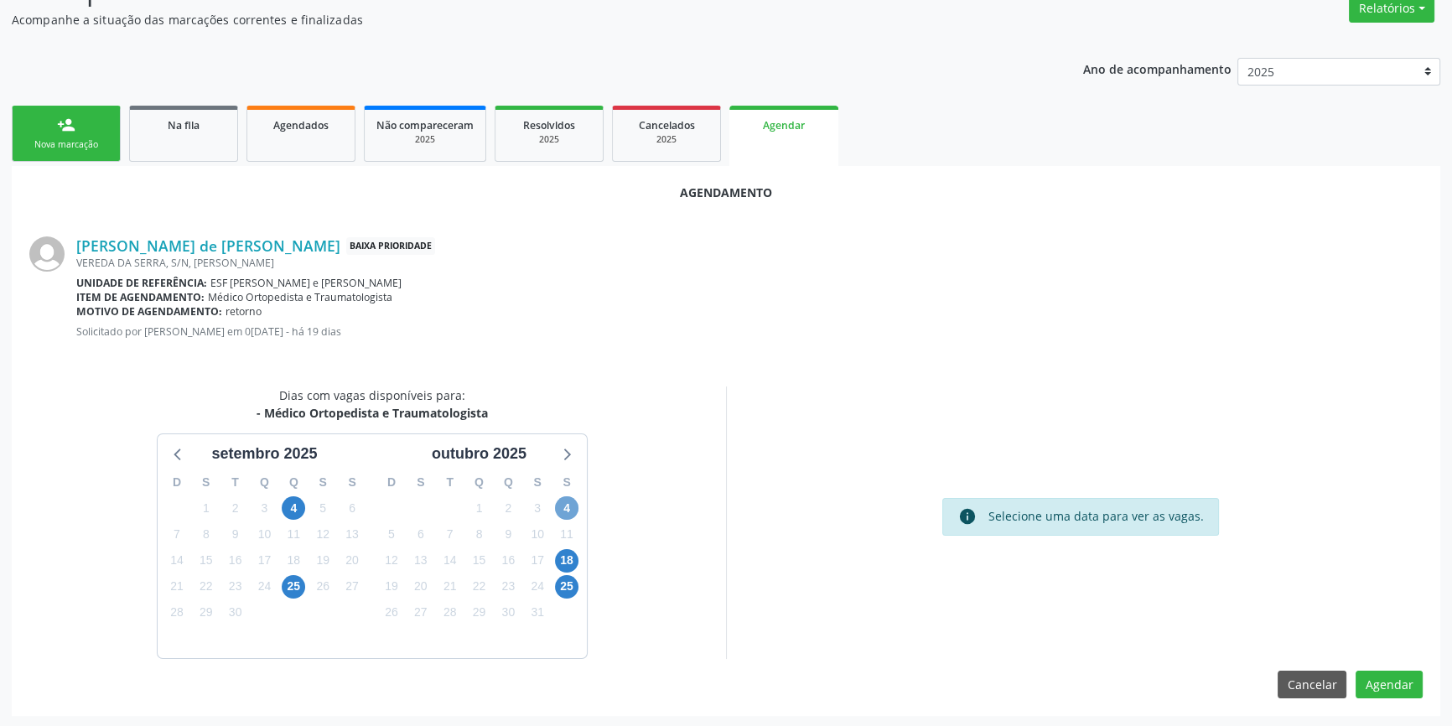
click at [570, 509] on span "4" at bounding box center [566, 507] width 23 height 23
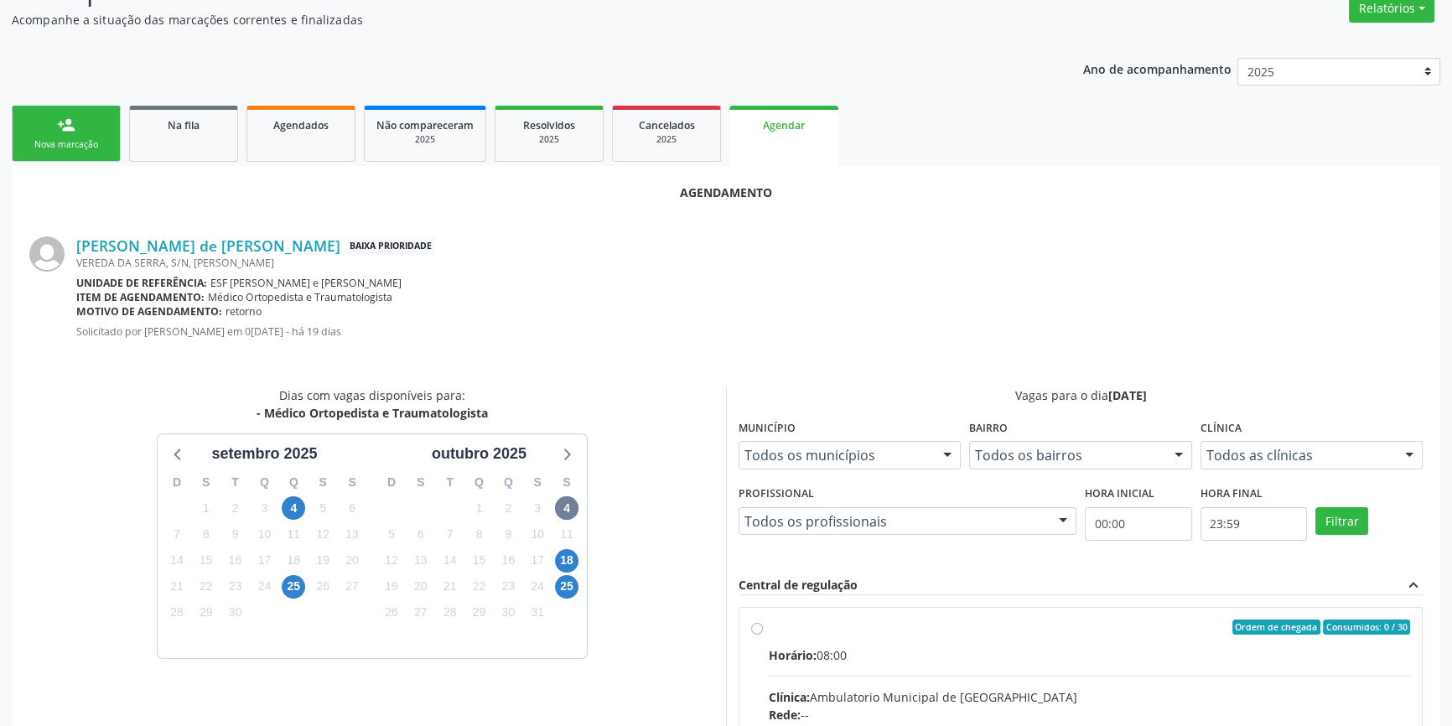
click at [875, 628] on div "Ordem de chegada Consumidos: 0 / 30" at bounding box center [1088, 626] width 641 height 15
click at [763, 628] on input "Ordem de chegada Consumidos: 0 / 30 Horário: 08:00 Clínica: Ambulatorio Municip…" at bounding box center [757, 626] width 12 height 15
radio input "true"
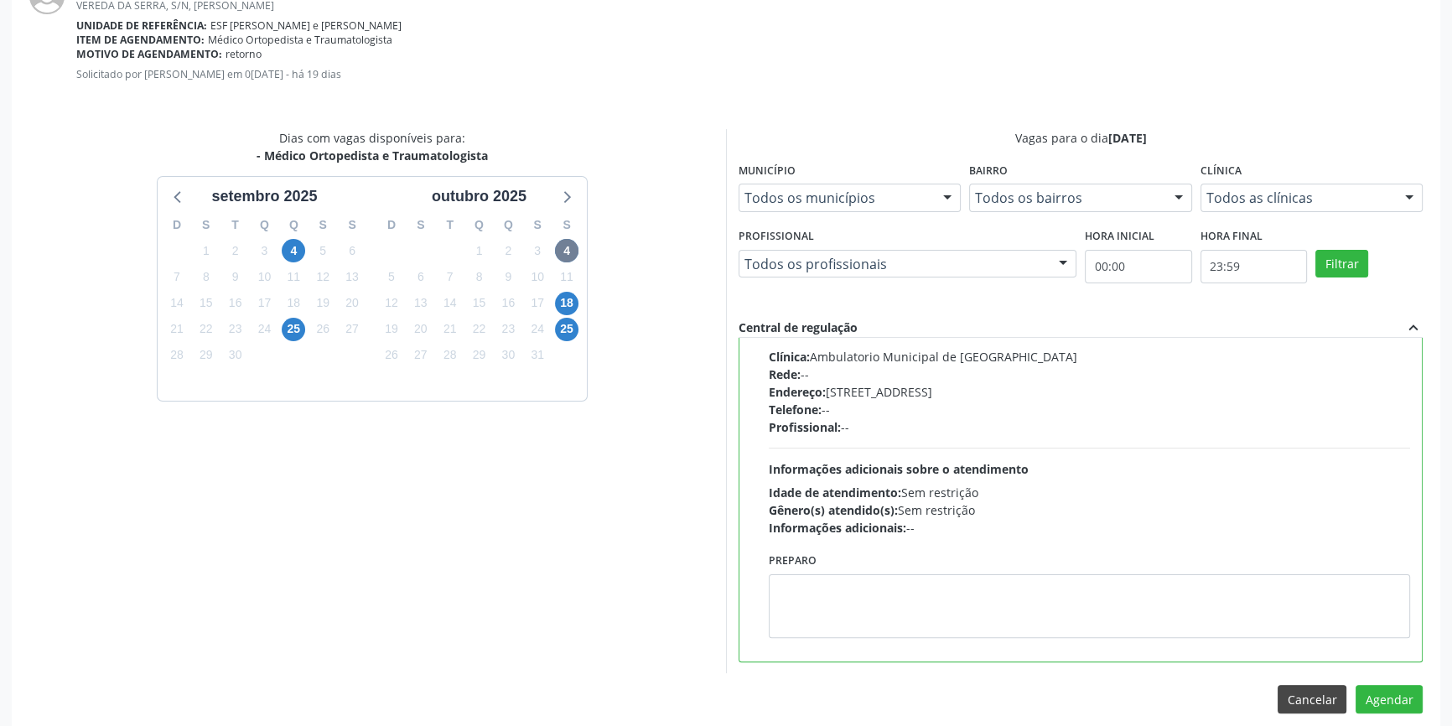
scroll to position [417, 0]
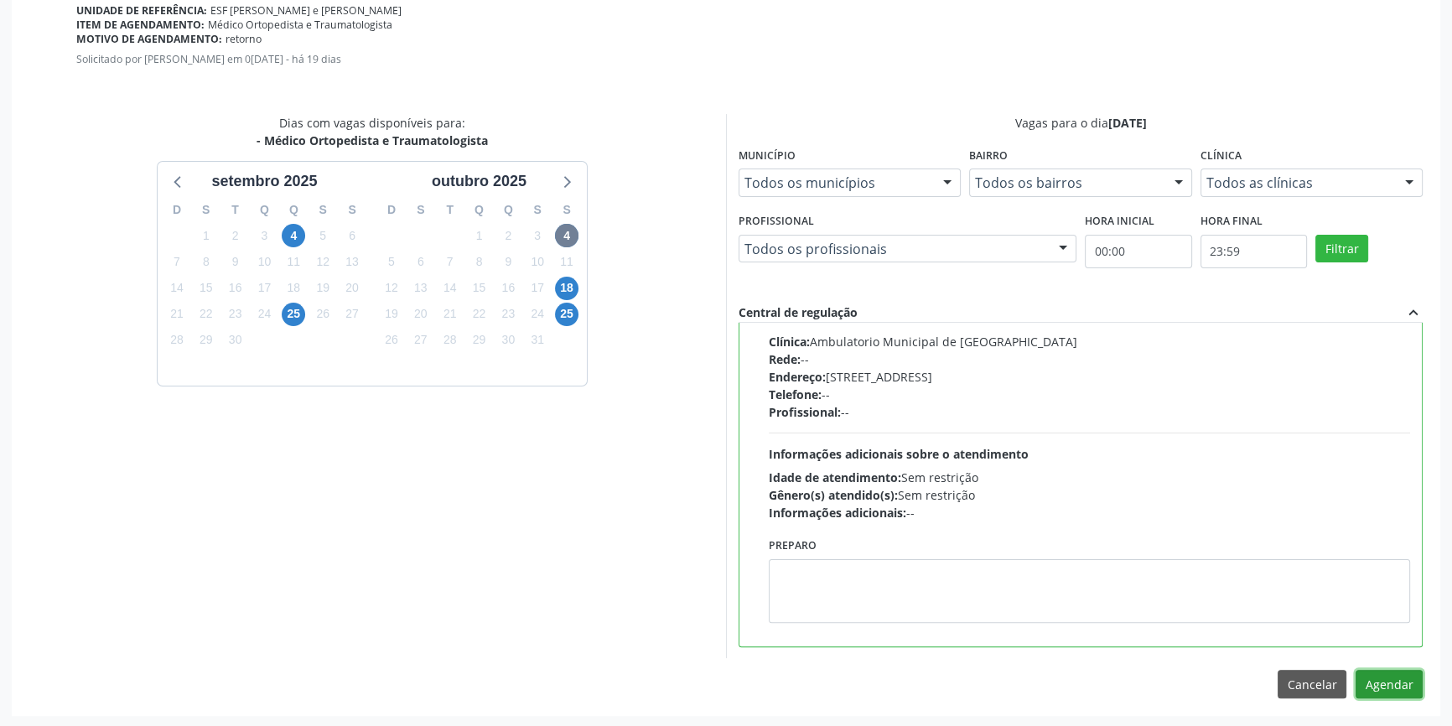
click at [1395, 682] on button "Agendar" at bounding box center [1388, 684] width 67 height 28
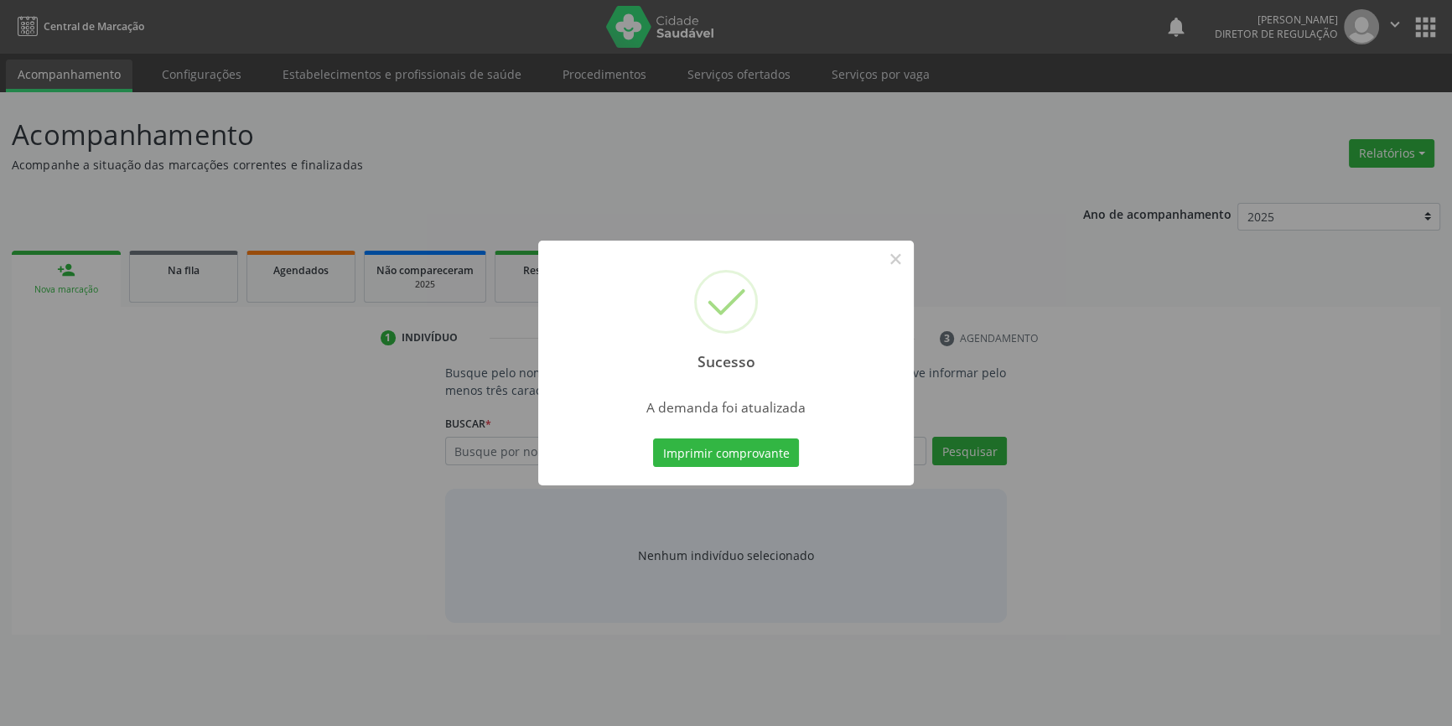
scroll to position [0, 0]
click at [753, 442] on button "Imprimir comprovante" at bounding box center [732, 452] width 146 height 28
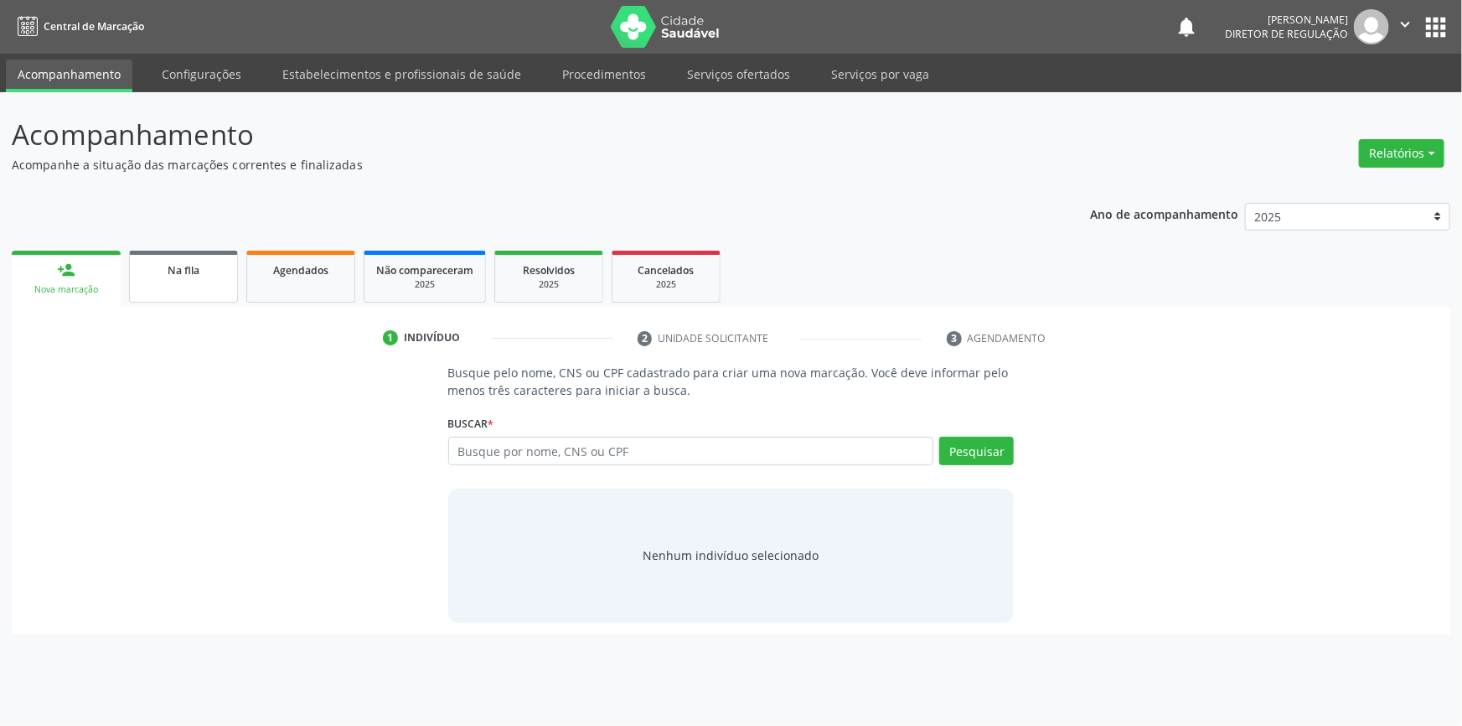
click at [189, 271] on span "Na fila" at bounding box center [184, 270] width 32 height 14
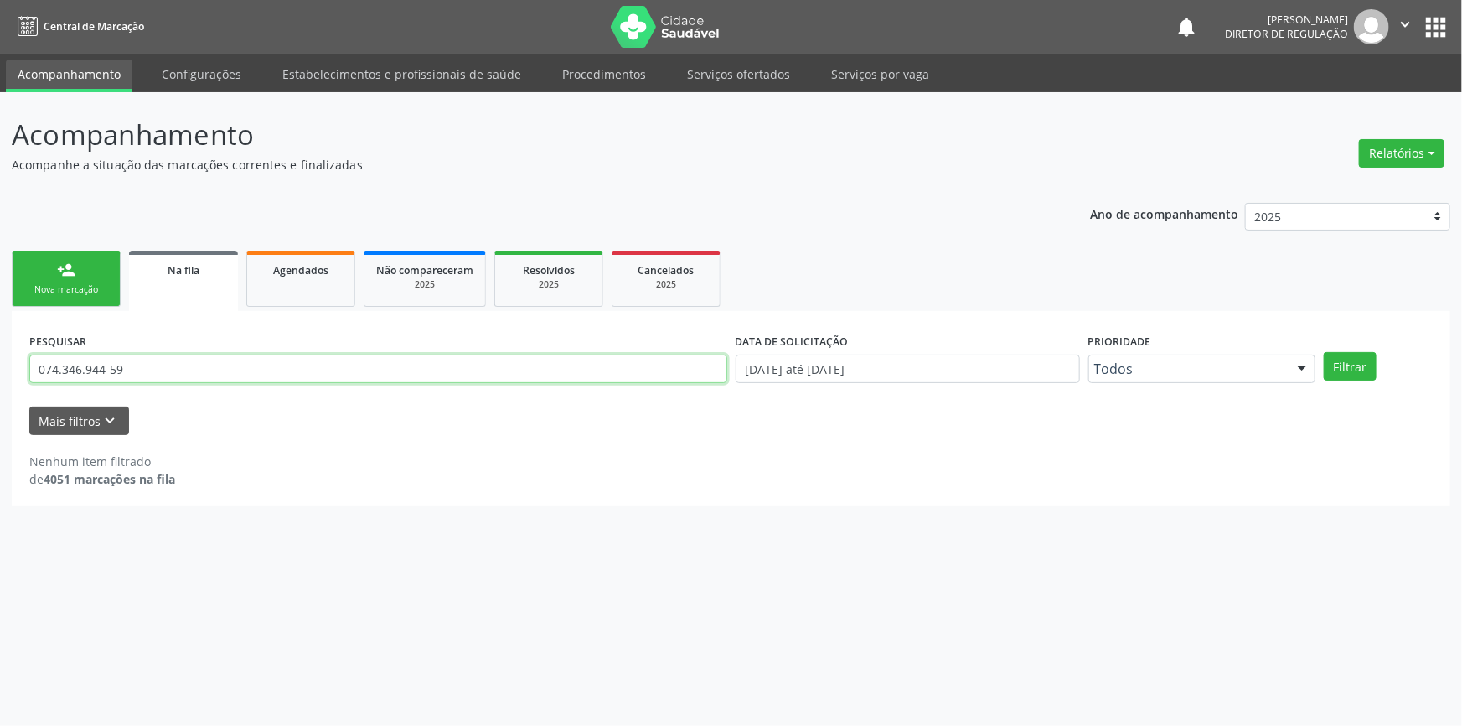
drag, startPoint x: 142, startPoint y: 367, endPoint x: 192, endPoint y: 433, distance: 83.1
click at [8, 410] on div "Acompanhamento Acompanhe a situação das marcações correntes e finalizadas Relat…" at bounding box center [731, 409] width 1462 height 634
click at [214, 365] on input "text" at bounding box center [378, 368] width 698 height 28
type input "ZENEIDE"
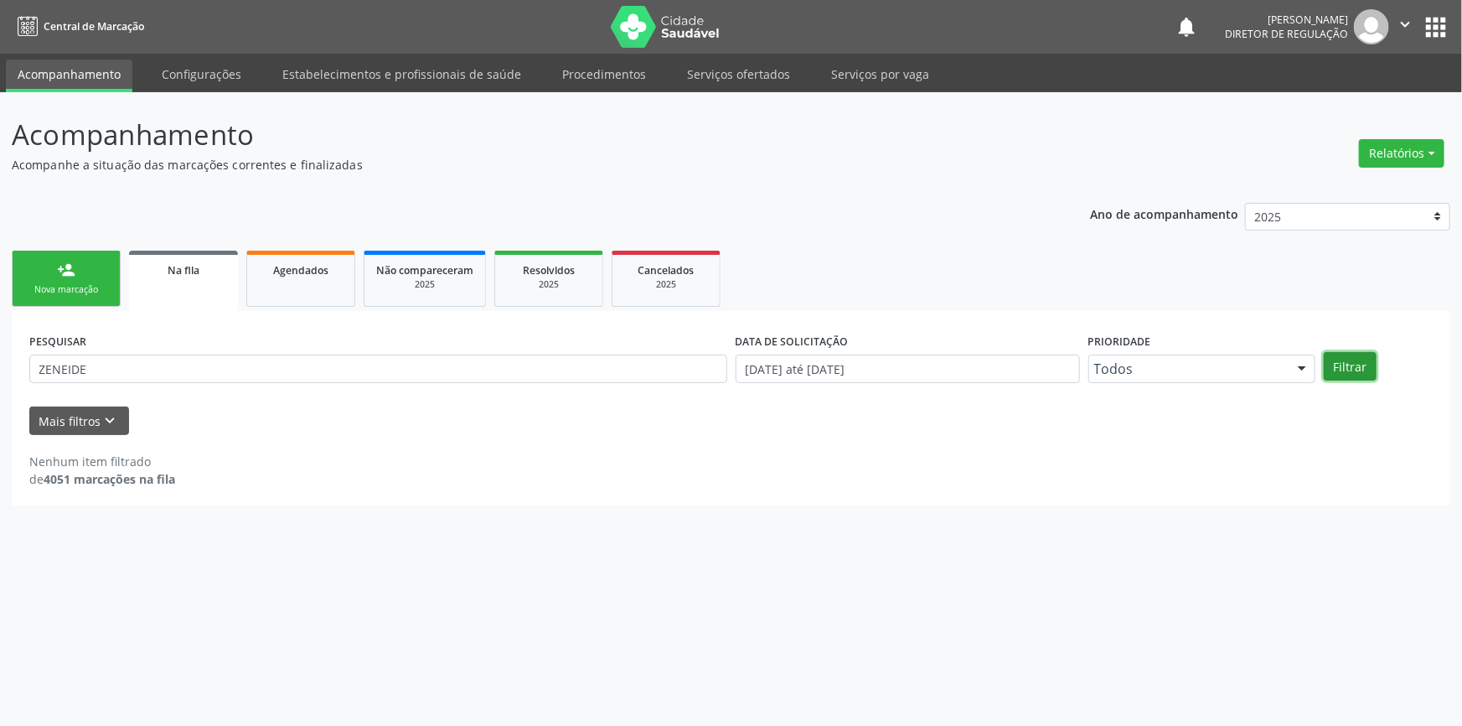
click at [1352, 365] on button "Filtrar" at bounding box center [1350, 366] width 53 height 28
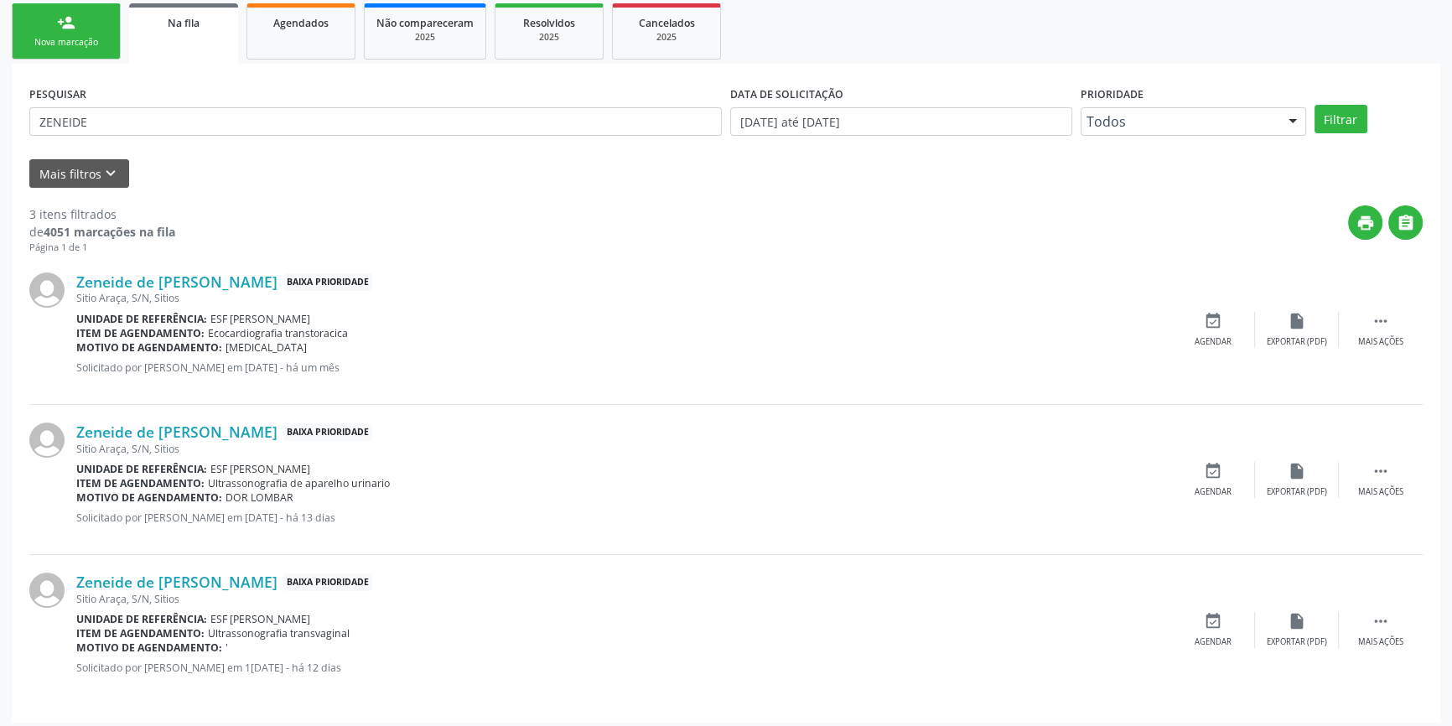
scroll to position [253, 0]
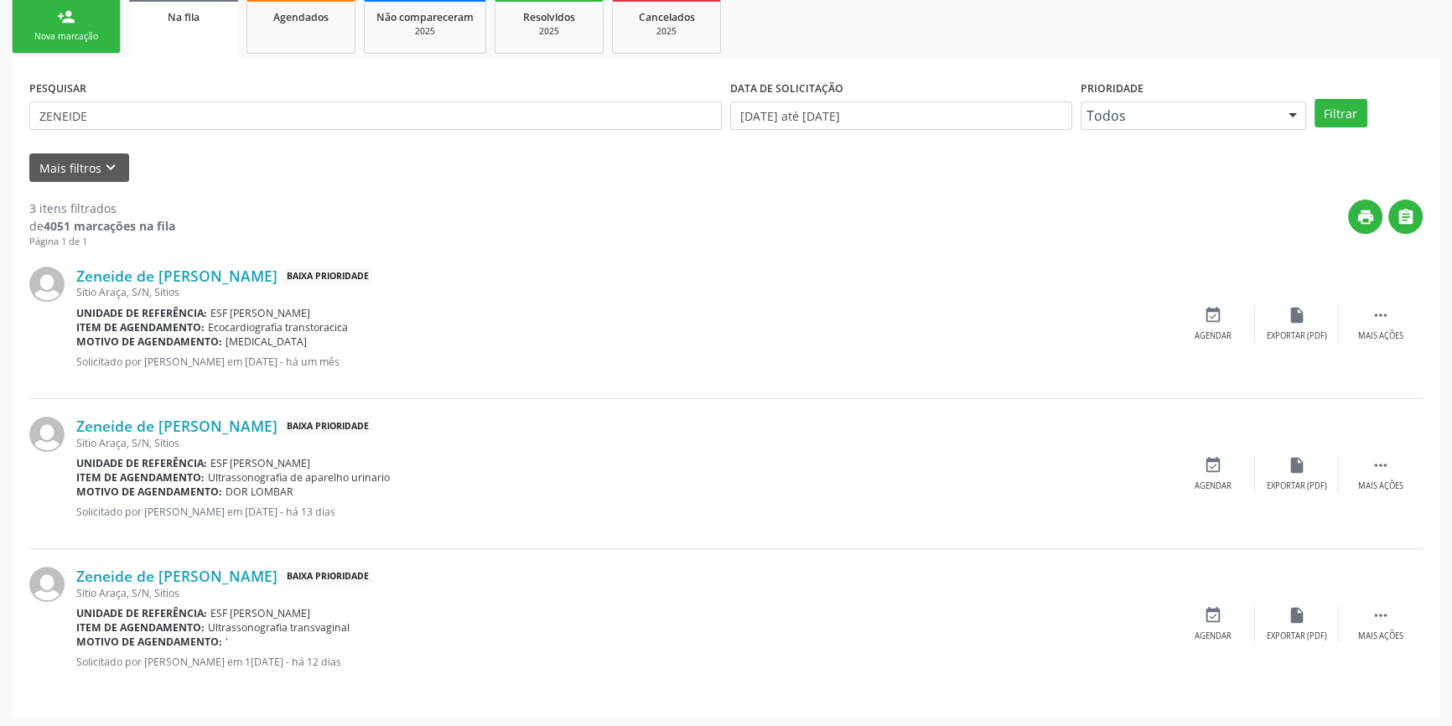
click at [299, 31] on link "Agendados" at bounding box center [300, 25] width 109 height 56
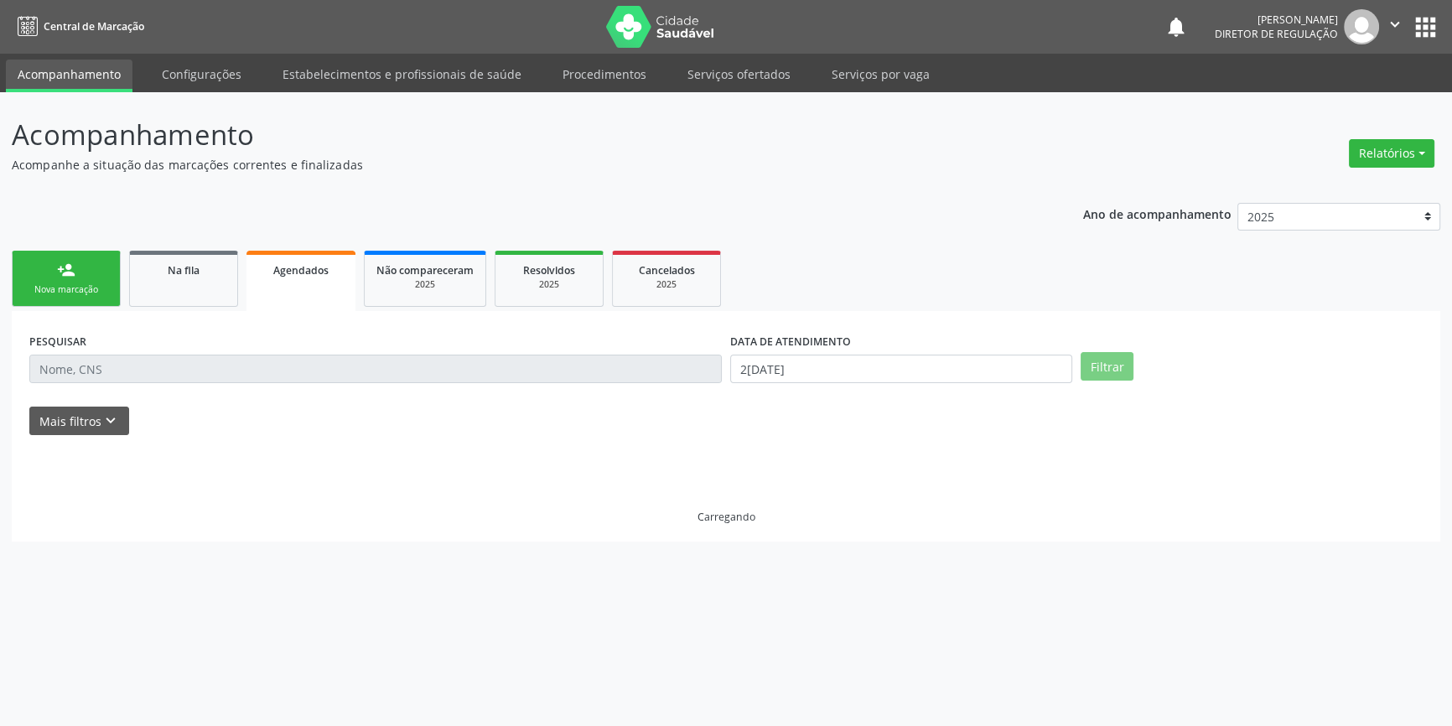
scroll to position [0, 0]
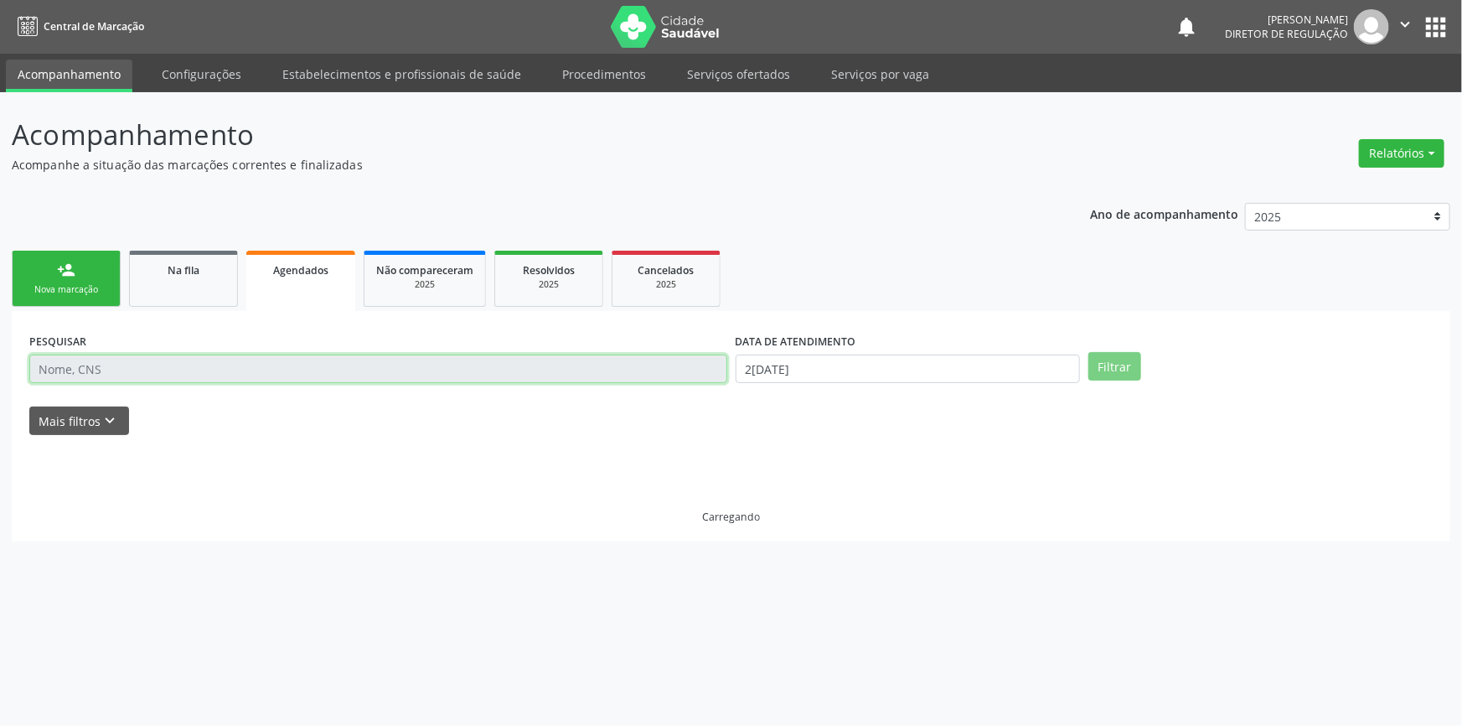
click at [205, 367] on input "text" at bounding box center [378, 368] width 698 height 28
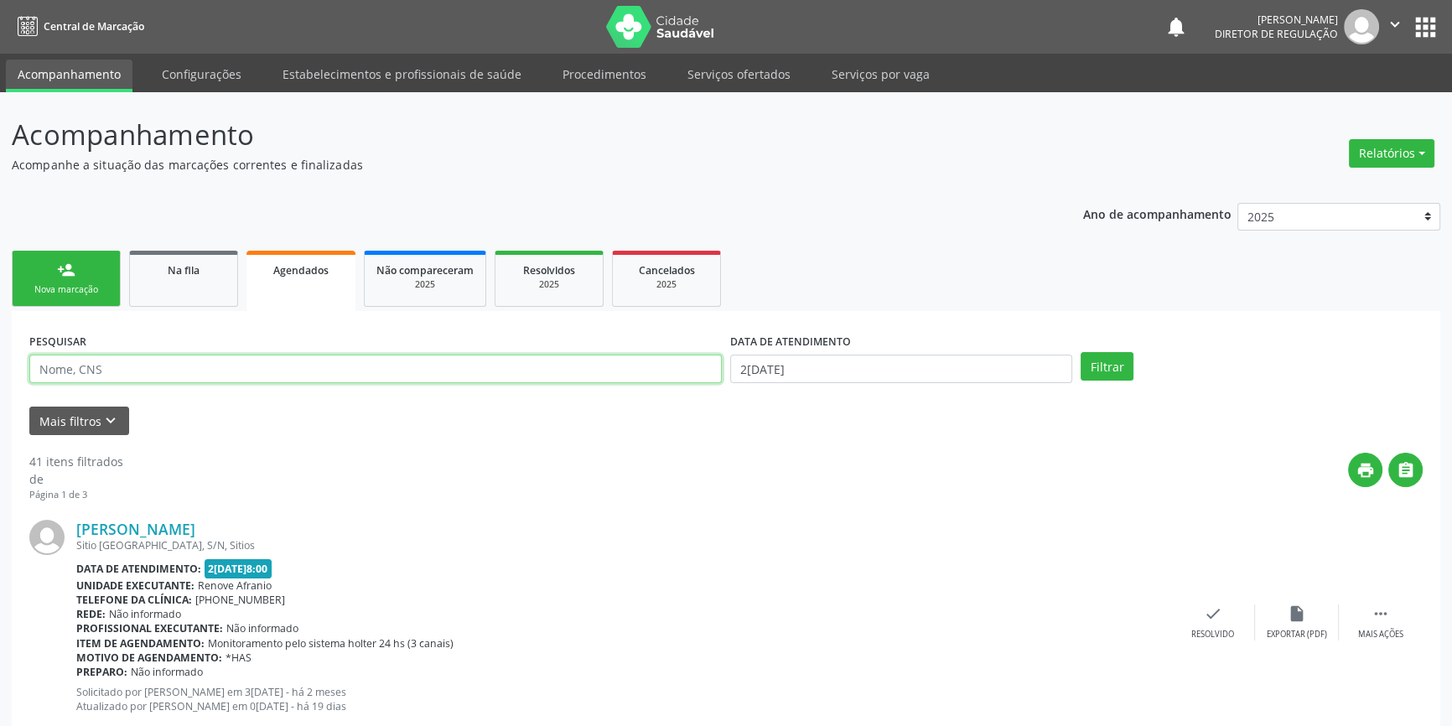
click at [205, 367] on input "text" at bounding box center [375, 368] width 692 height 28
paste input "700007980400201"
type input "700007980400201"
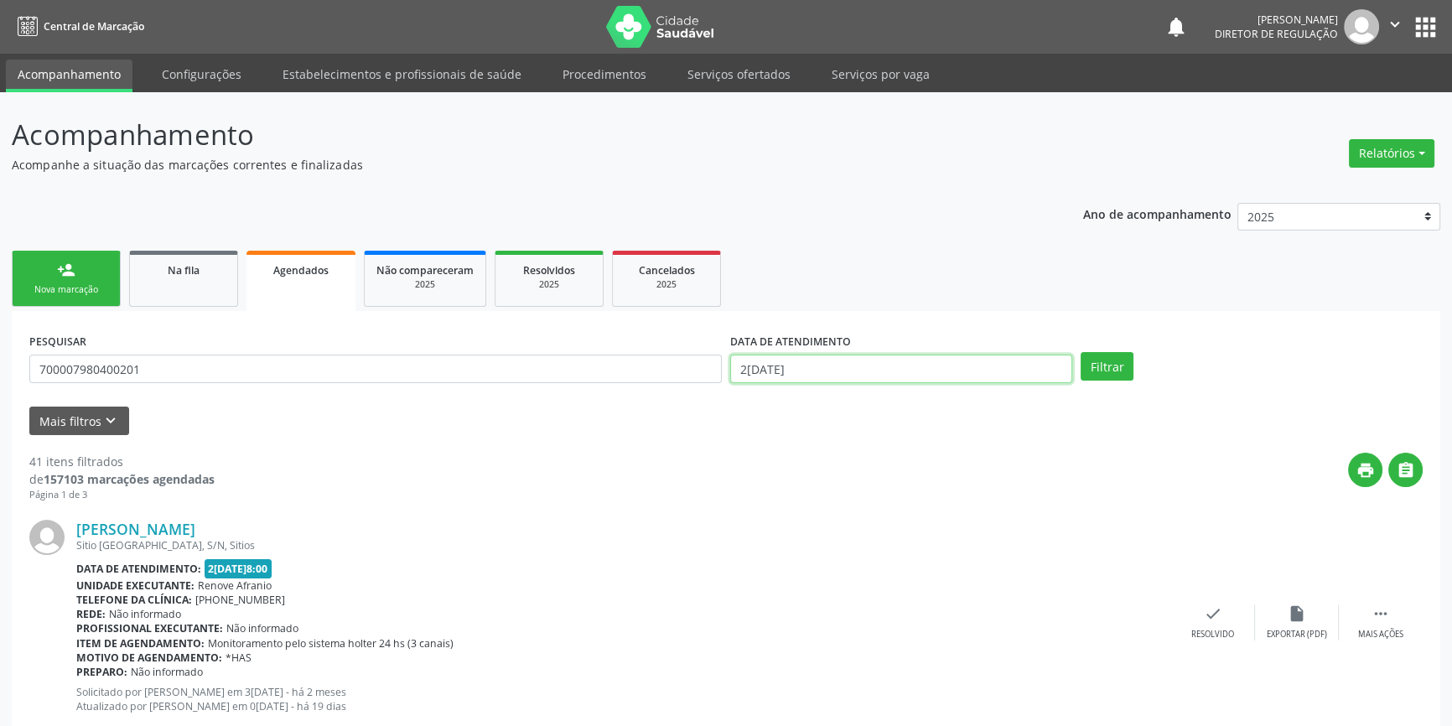
click at [900, 380] on body "Central de Marcação notifications [PERSON_NAME] Diretor de regulação  Configur…" at bounding box center [726, 363] width 1452 height 726
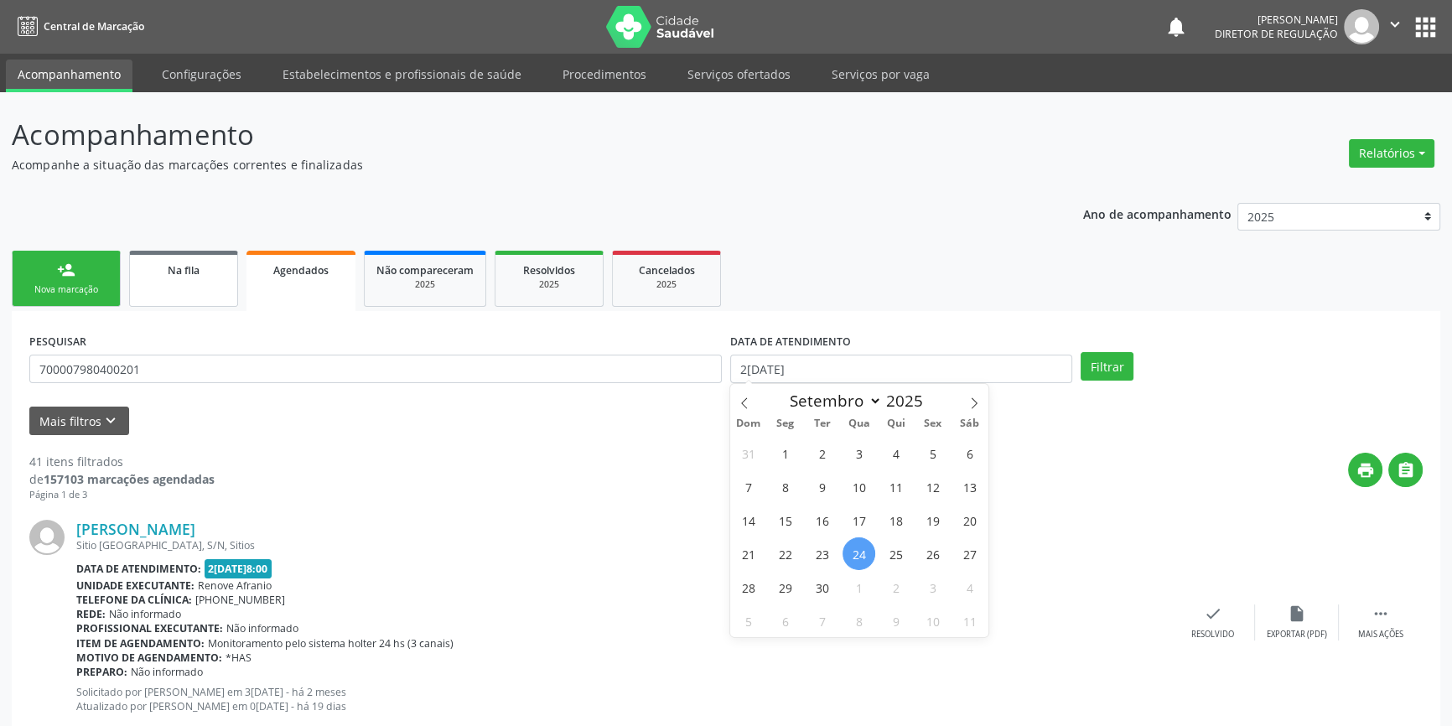
click at [204, 277] on div "Na fila" at bounding box center [184, 270] width 84 height 18
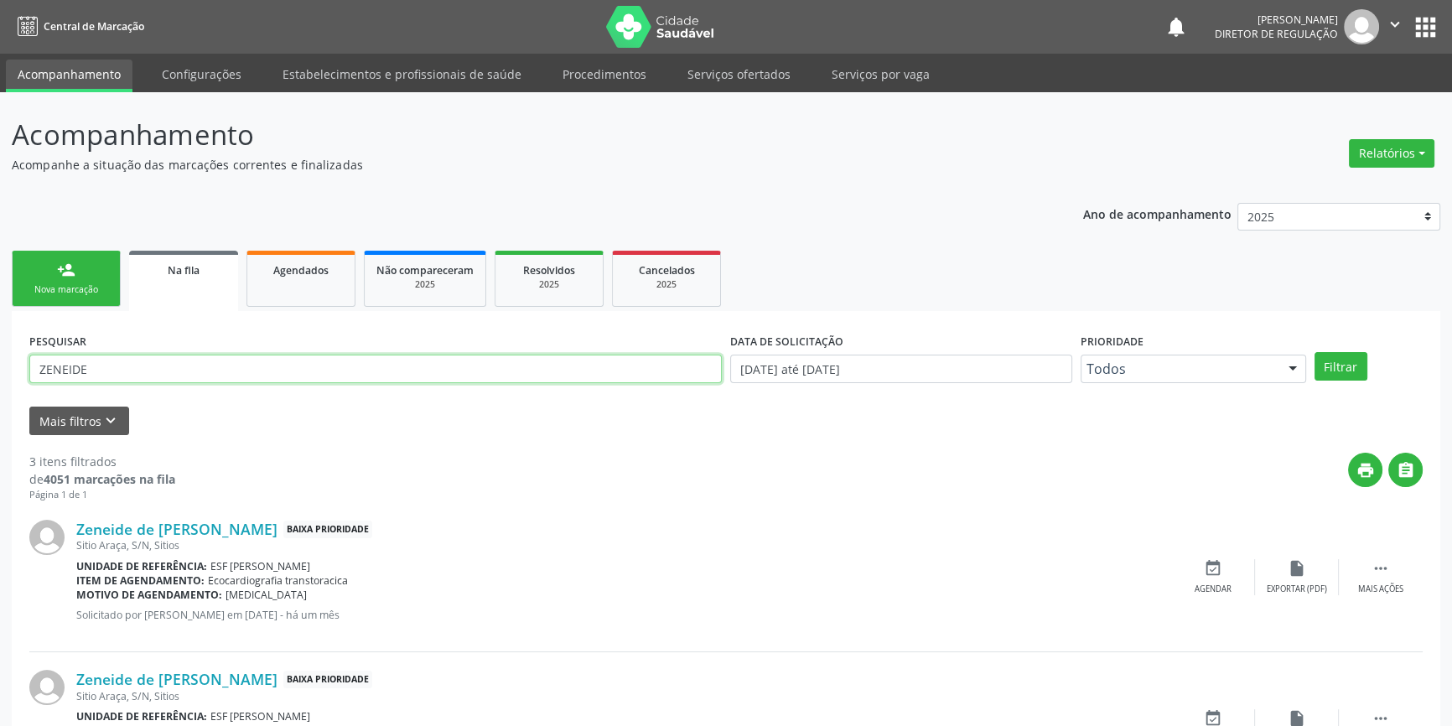
drag, startPoint x: 112, startPoint y: 371, endPoint x: 0, endPoint y: 347, distance: 114.9
click at [0, 347] on div "Acompanhamento Acompanhe a situação das marcações correntes e finalizadas Relat…" at bounding box center [726, 536] width 1452 height 889
paste input "700007980400201"
click at [1345, 363] on button "Filtrar" at bounding box center [1340, 366] width 53 height 28
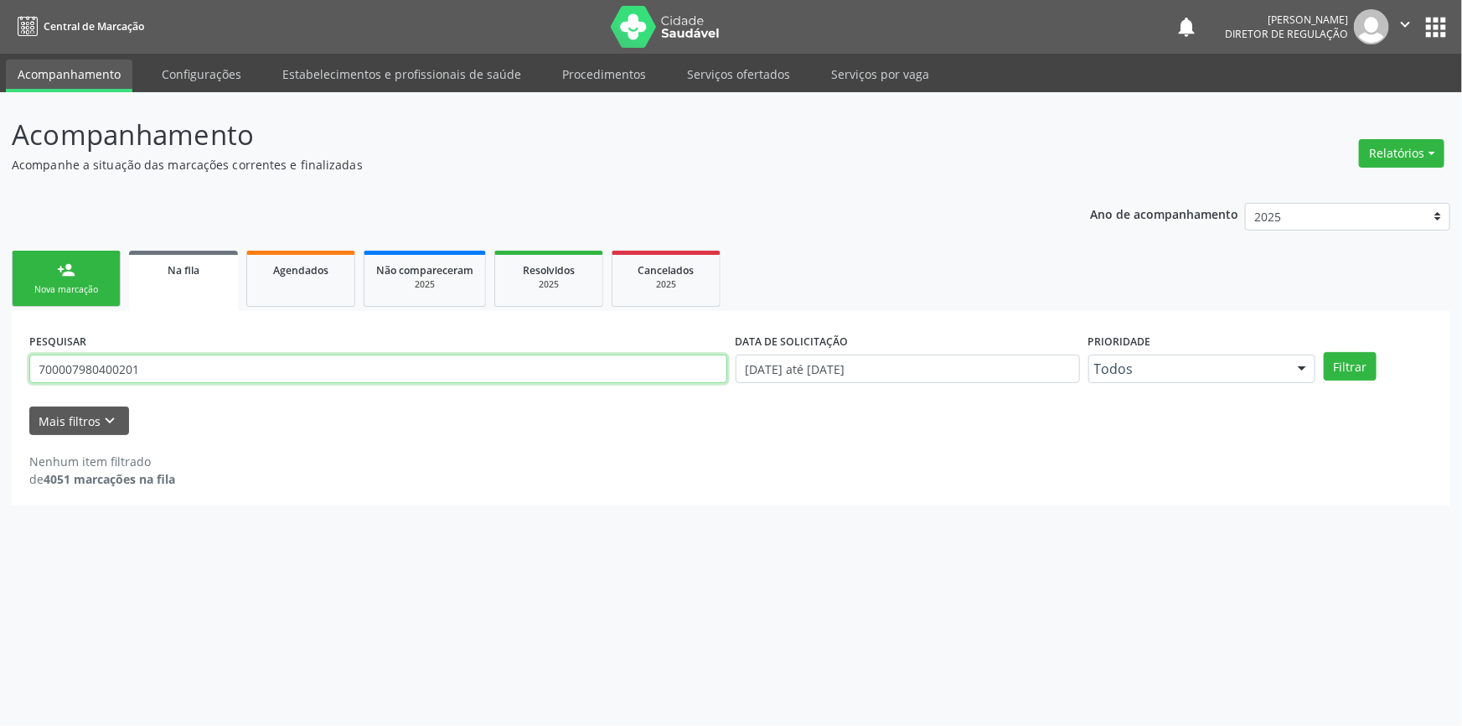
click at [179, 370] on input "700007980400201" at bounding box center [378, 368] width 698 height 28
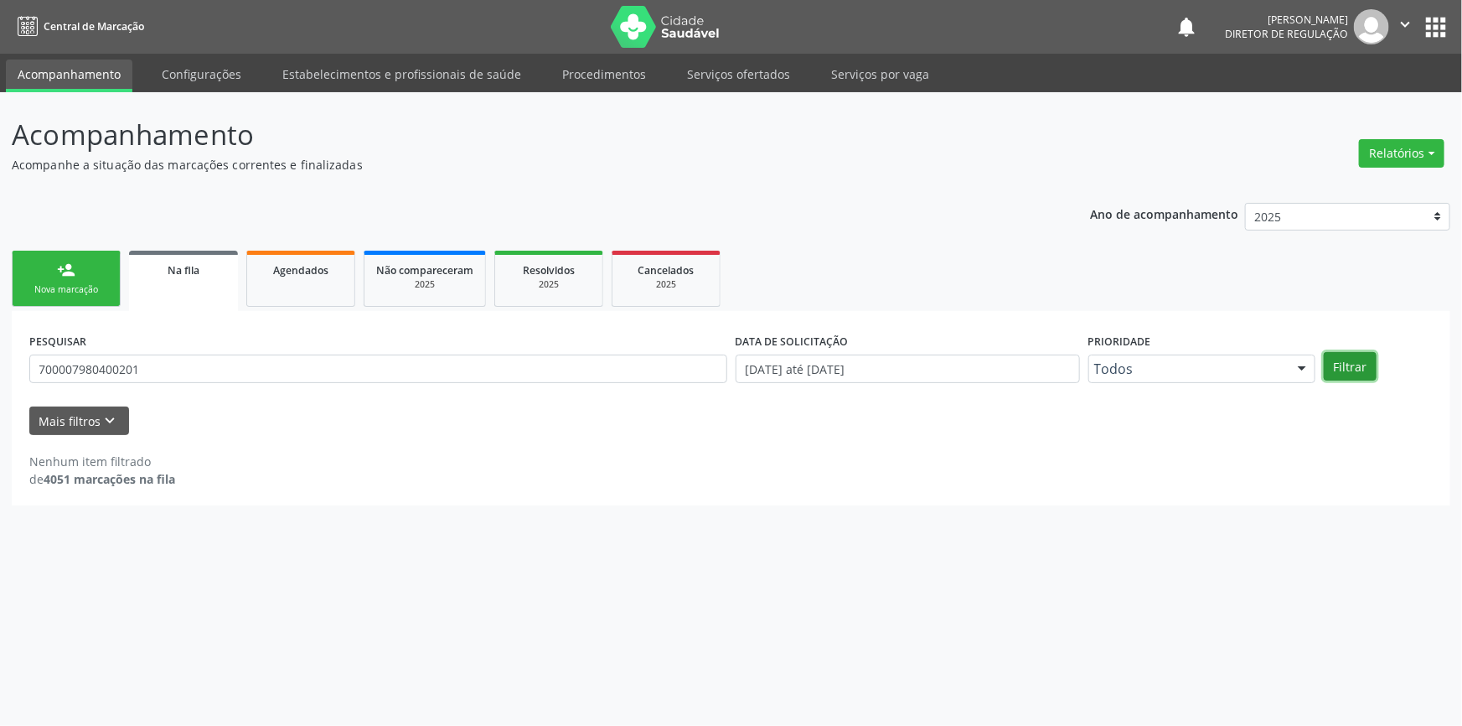
click at [1373, 367] on button "Filtrar" at bounding box center [1350, 366] width 53 height 28
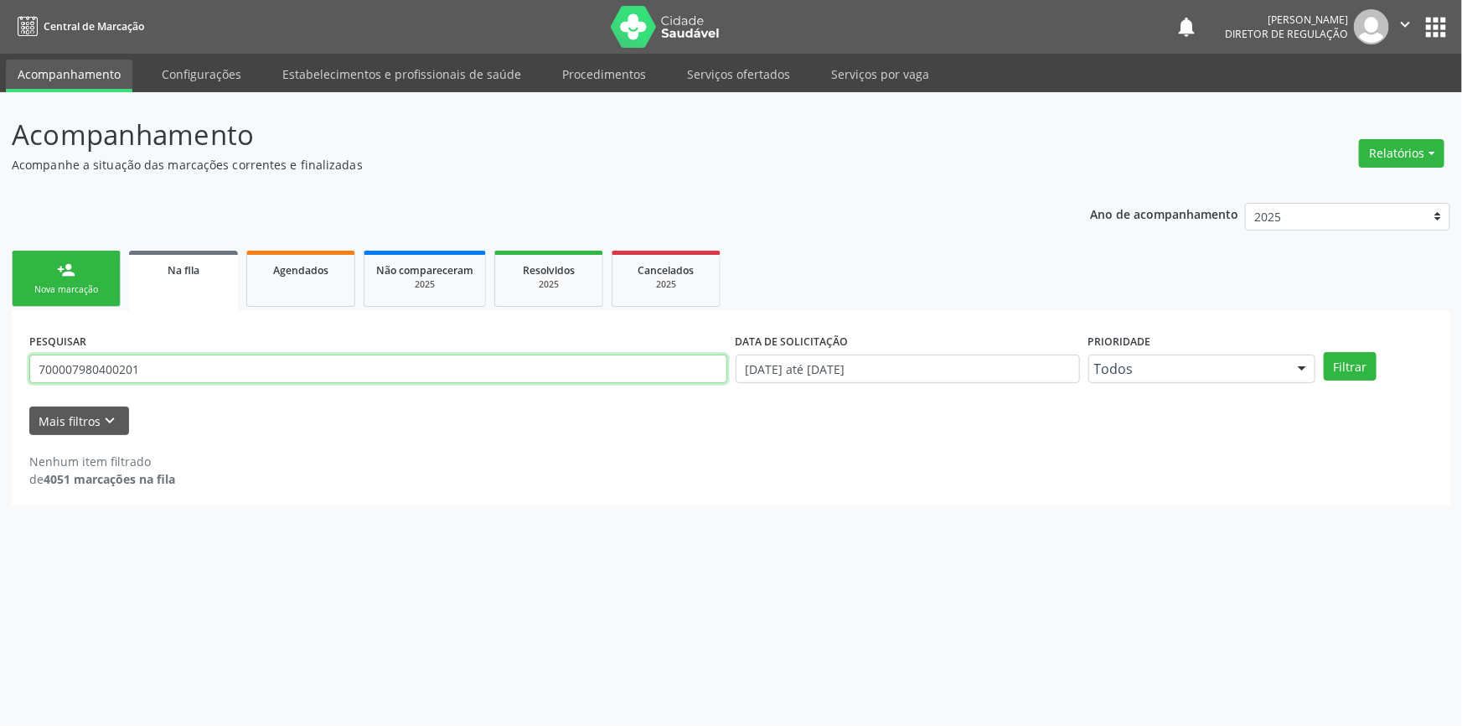
drag, startPoint x: 159, startPoint y: 363, endPoint x: 0, endPoint y: 345, distance: 160.2
click at [0, 345] on div "Acompanhamento Acompanhe a situação das marcações correntes e finalizadas Relat…" at bounding box center [731, 409] width 1462 height 634
type input "7"
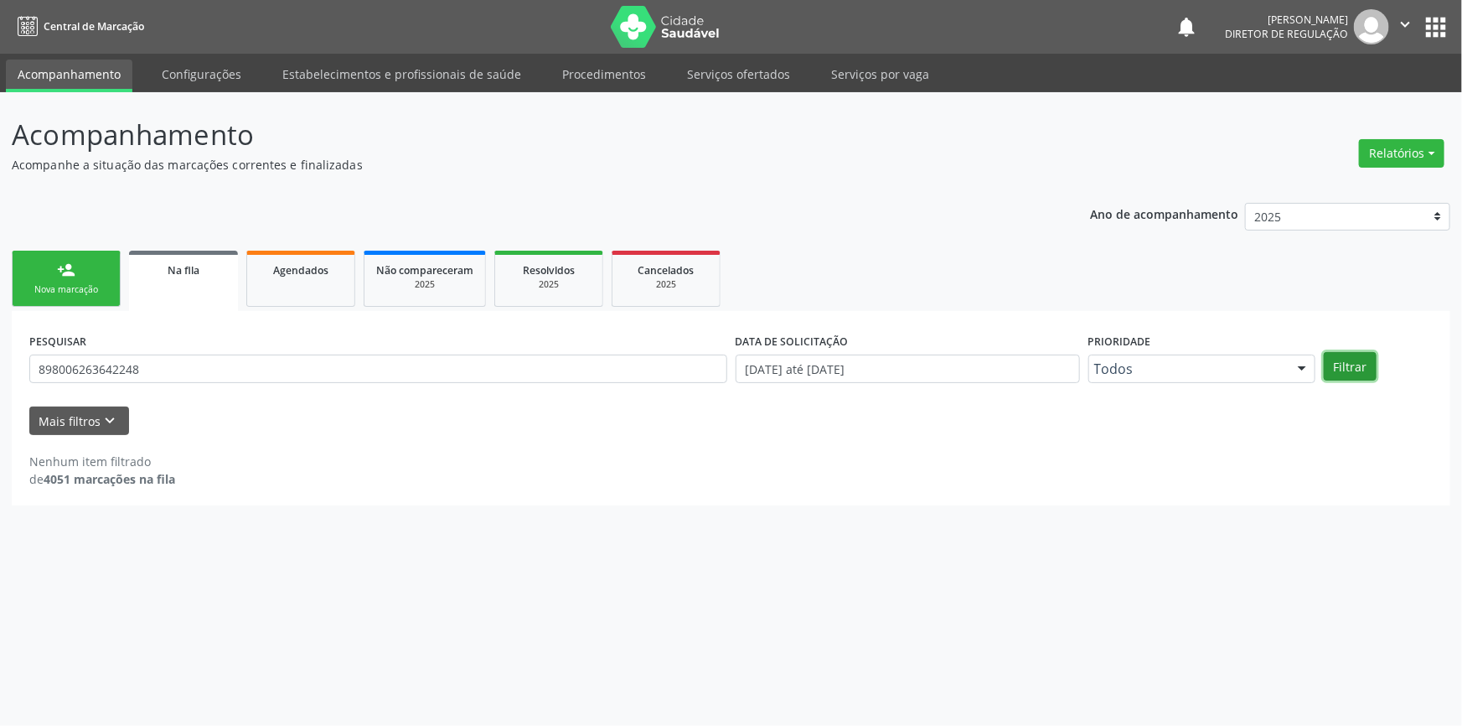
click at [1341, 360] on button "Filtrar" at bounding box center [1350, 366] width 53 height 28
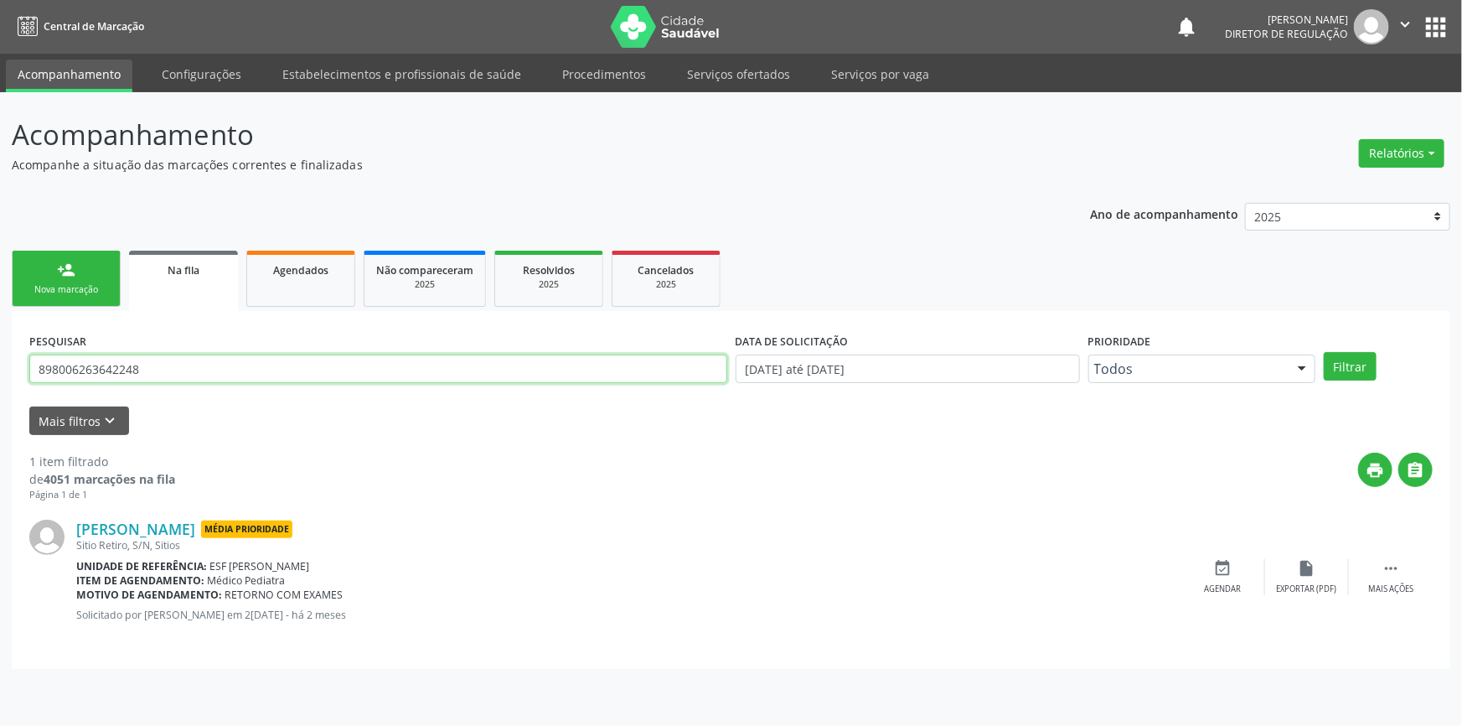
drag, startPoint x: 193, startPoint y: 371, endPoint x: 0, endPoint y: 368, distance: 192.8
click at [0, 368] on div "Acompanhamento Acompanhe a situação das marcações correntes e finalizadas Relat…" at bounding box center [731, 409] width 1462 height 634
drag, startPoint x: 159, startPoint y: 366, endPoint x: 0, endPoint y: 329, distance: 163.6
click at [0, 329] on div "Acompanhamento Acompanhe a situação das marcações correntes e finalizadas Relat…" at bounding box center [731, 409] width 1462 height 634
type input "[PERSON_NAME] PURIFICA"
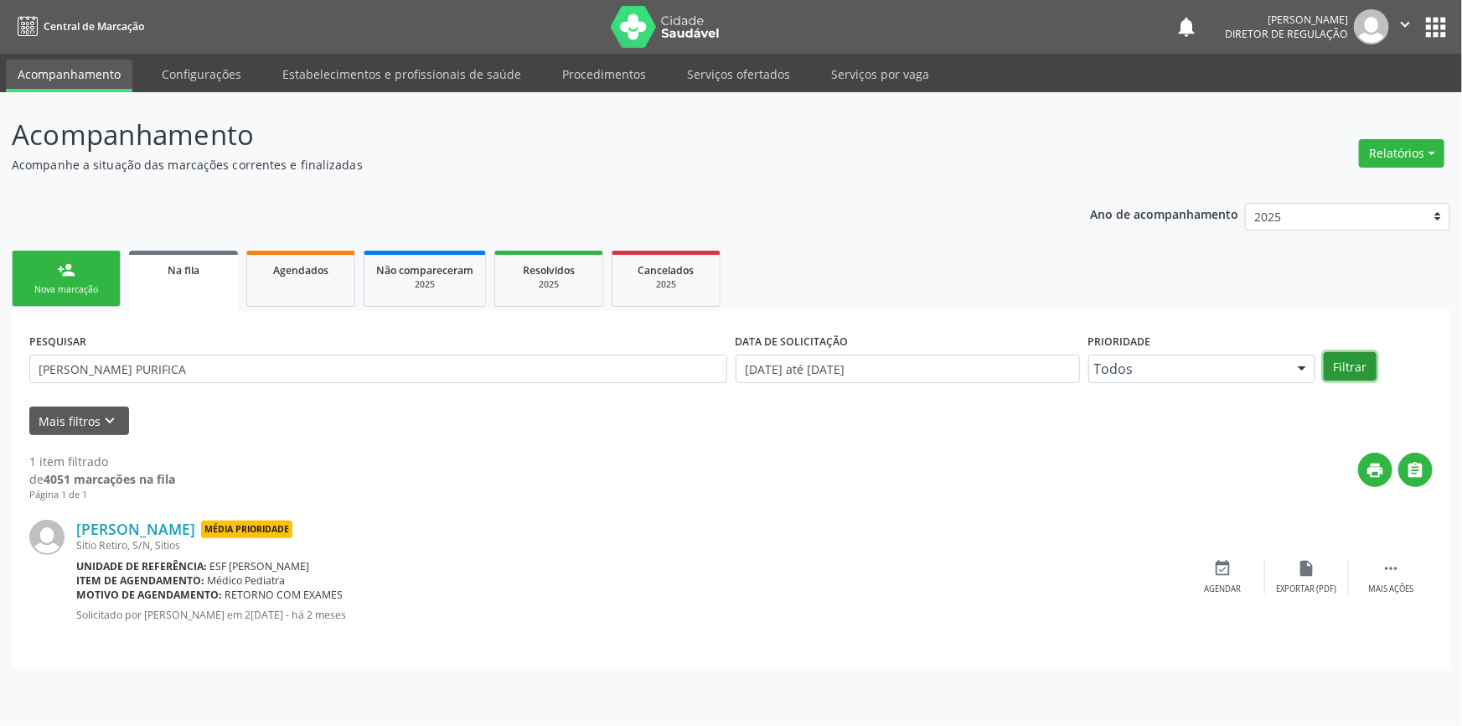
click at [1353, 369] on button "Filtrar" at bounding box center [1350, 366] width 53 height 28
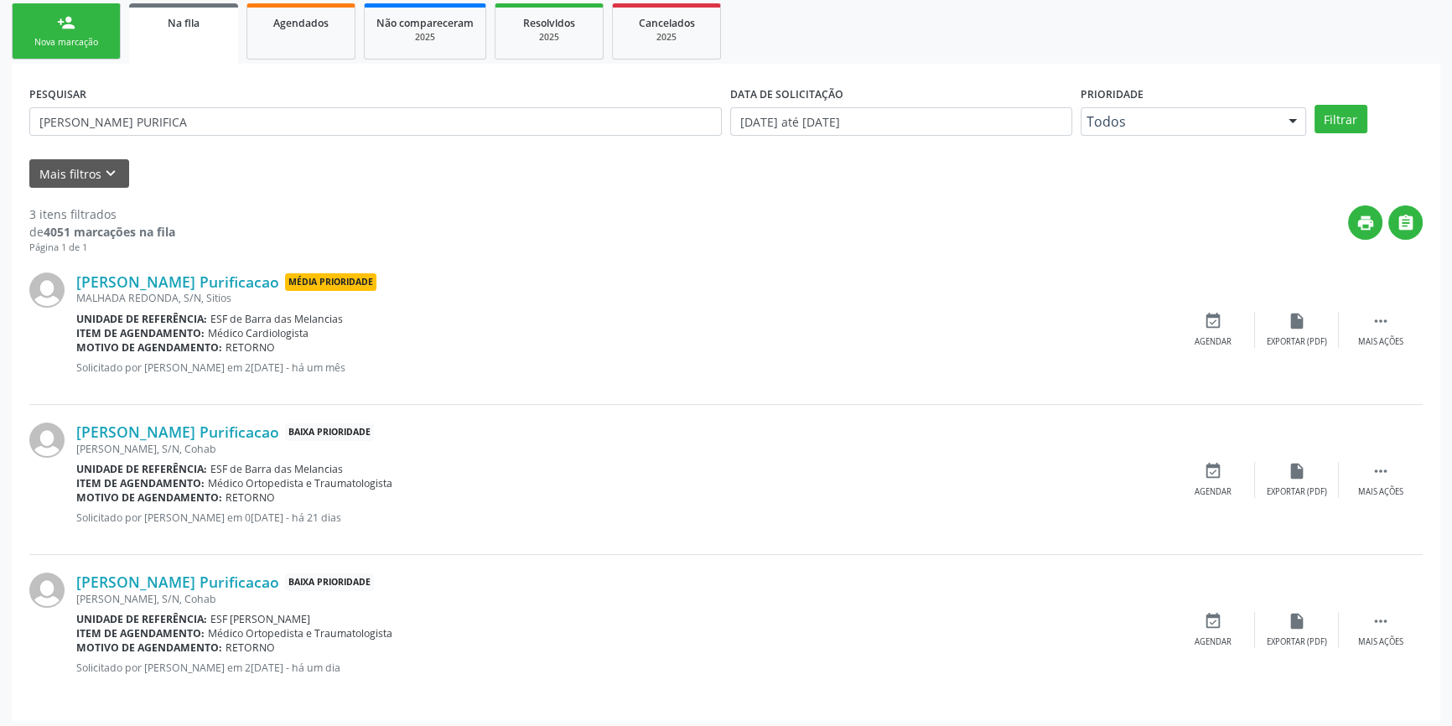
scroll to position [253, 0]
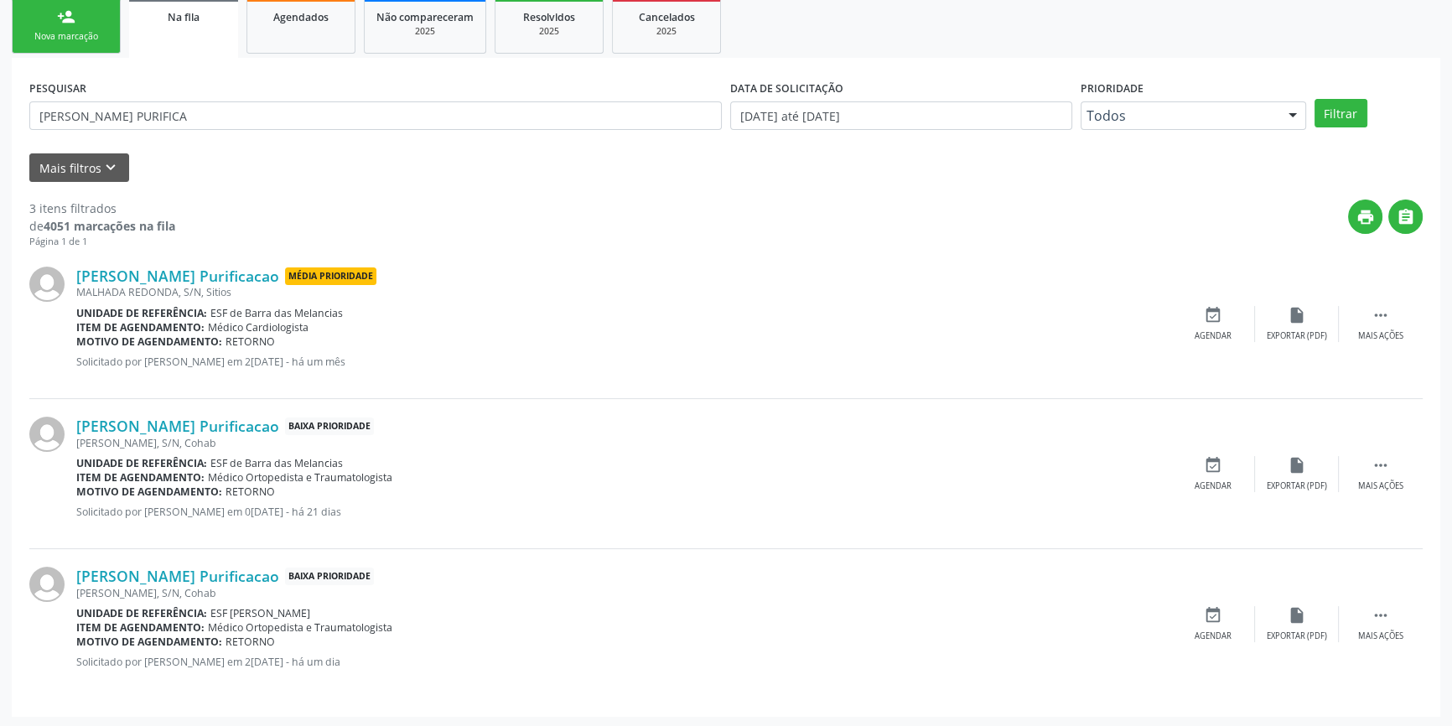
click at [903, 463] on div "Unidade de referência: ESF de Barra das Melancias" at bounding box center [623, 463] width 1094 height 14
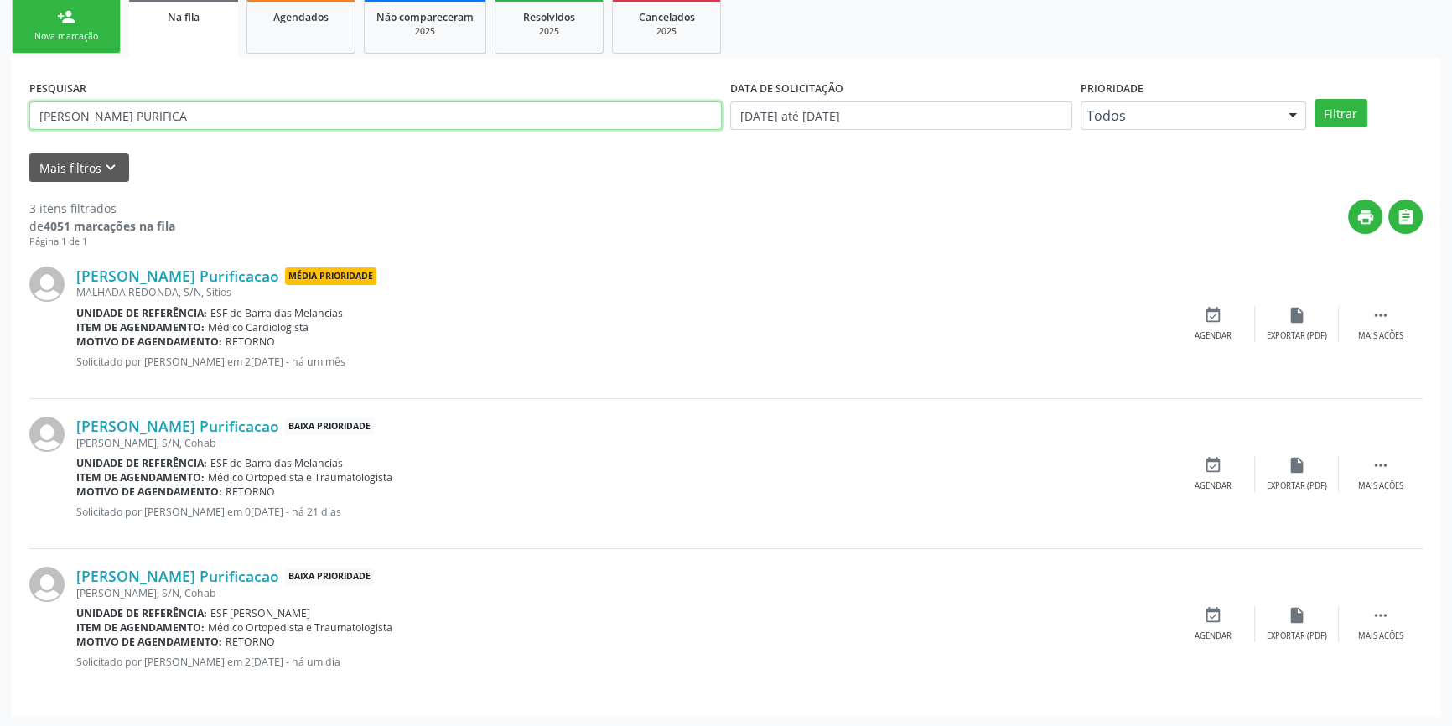
drag, startPoint x: 230, startPoint y: 114, endPoint x: 0, endPoint y: 73, distance: 233.3
click at [0, 73] on div "Acompanhamento Acompanhe a situação das marcações correntes e finalizadas Relat…" at bounding box center [726, 283] width 1452 height 889
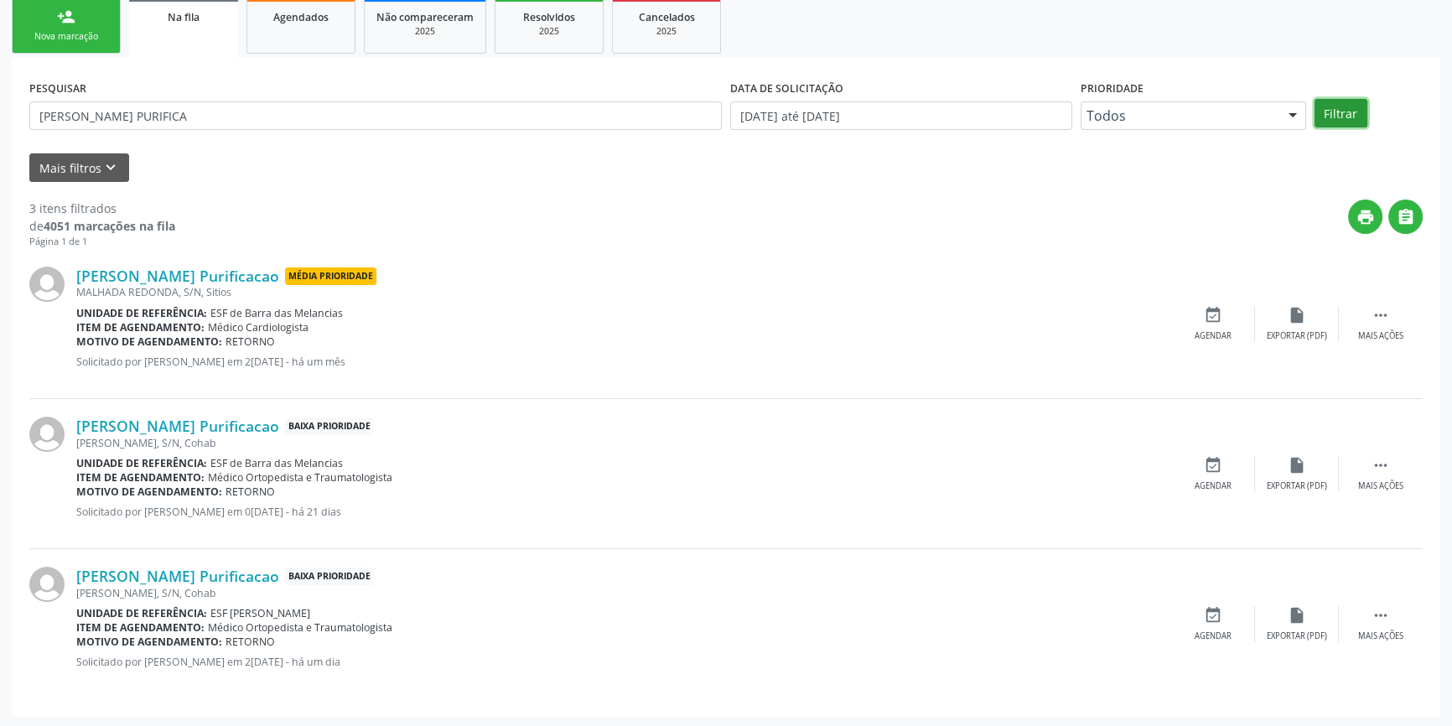
click at [1319, 123] on button "Filtrar" at bounding box center [1340, 113] width 53 height 28
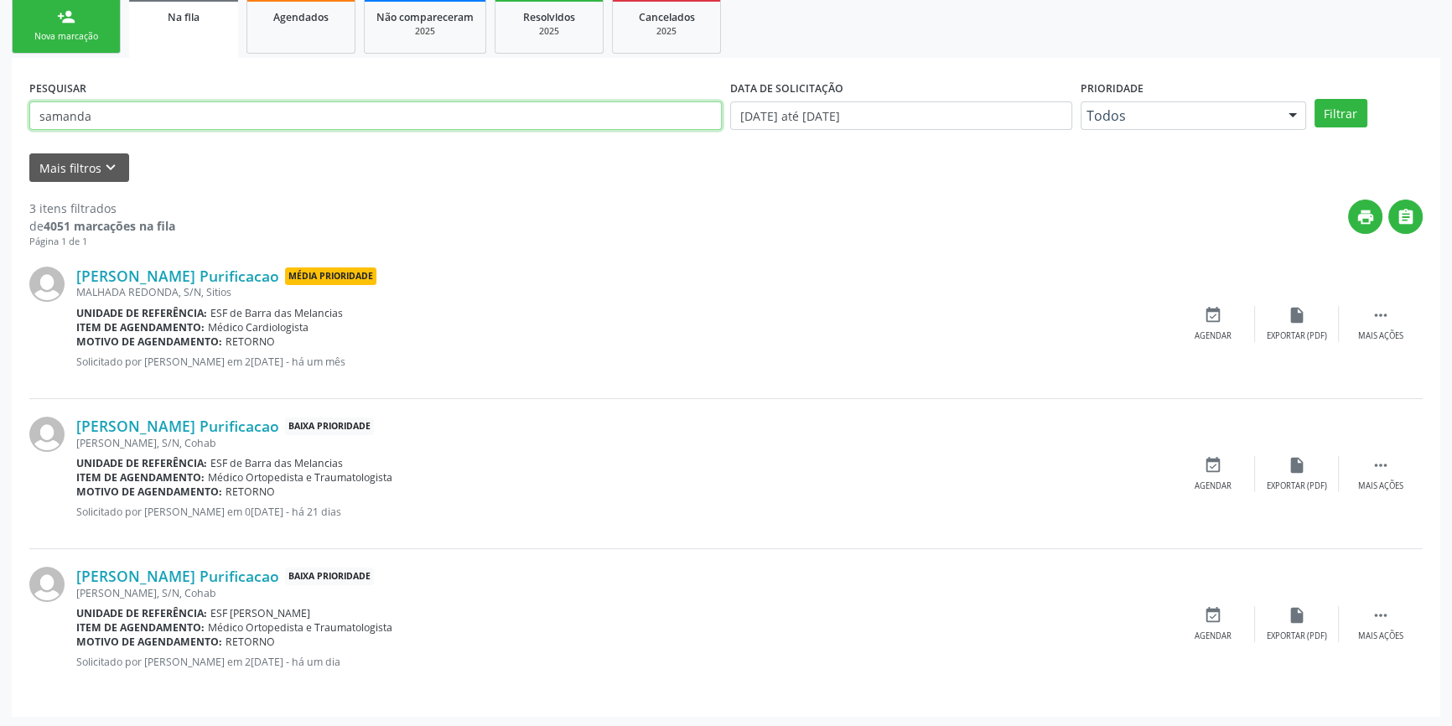
type input "samanda"
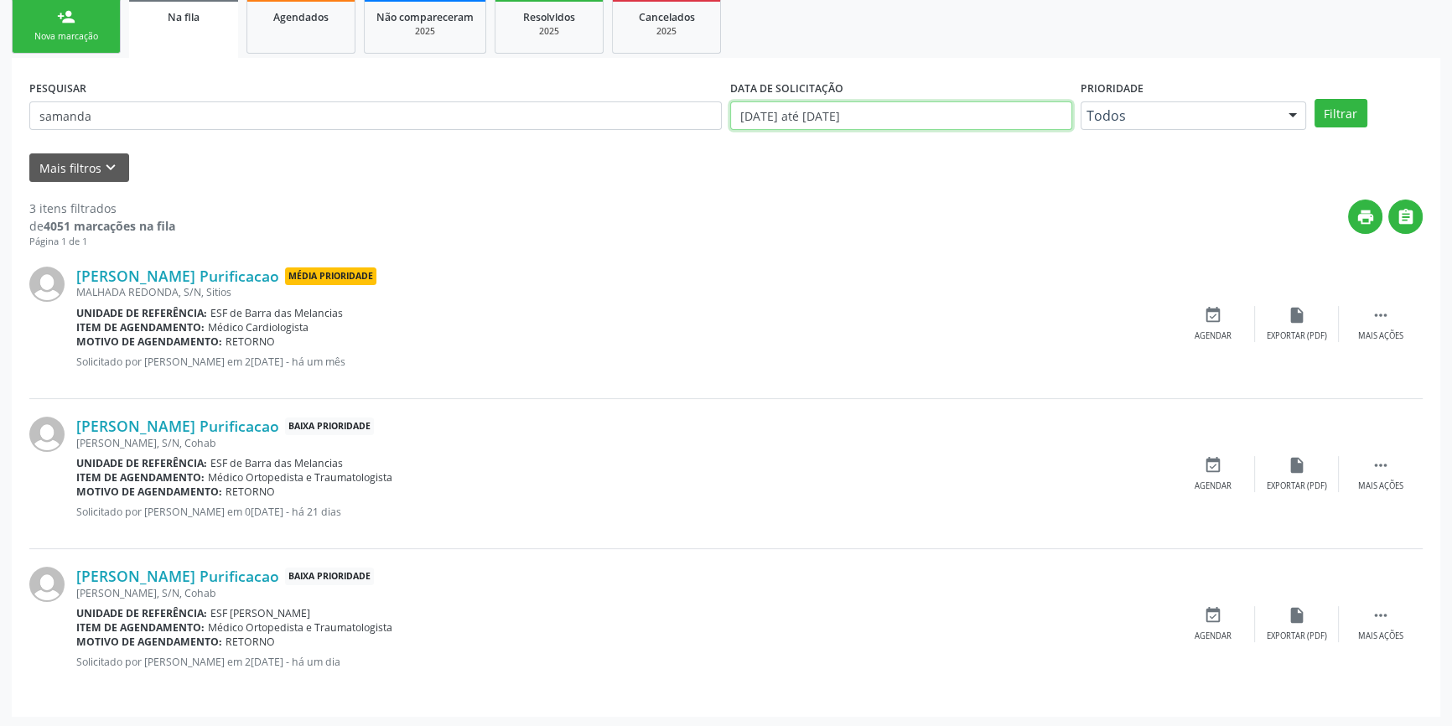
click at [897, 101] on input "[DATE] até [DATE]" at bounding box center [901, 115] width 342 height 28
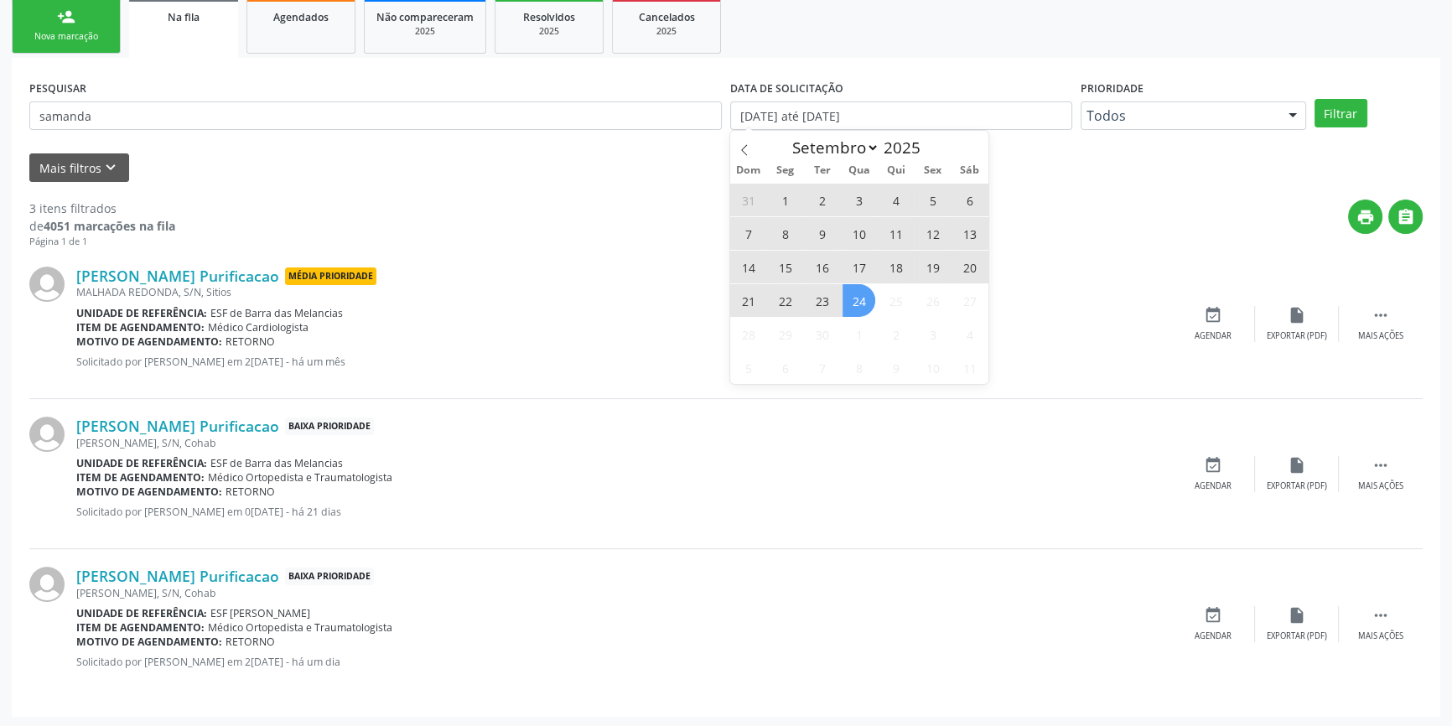
click at [853, 293] on span "24" at bounding box center [858, 300] width 33 height 33
type input "2[DATE]"
click at [581, 156] on div "Mais filtros keyboard_arrow_down" at bounding box center [725, 167] width 1401 height 29
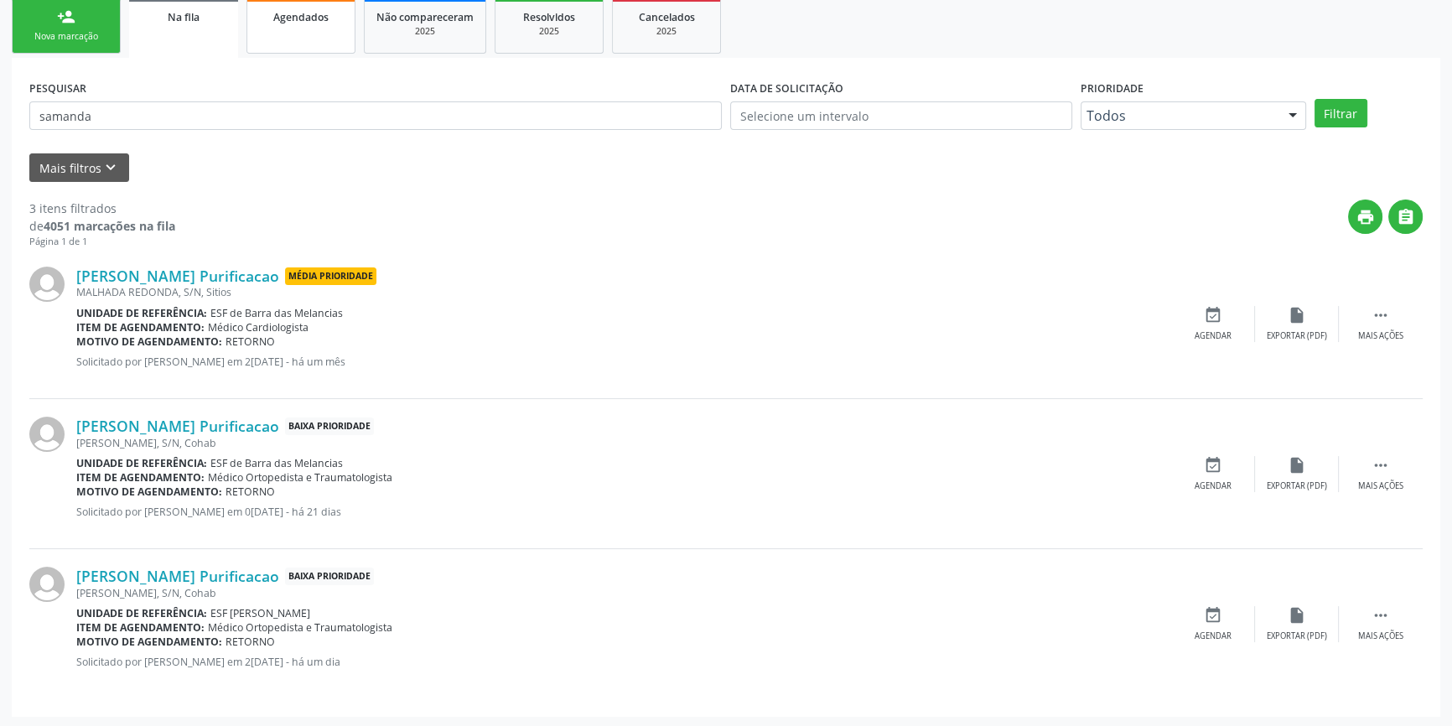
click at [295, 21] on span "Agendados" at bounding box center [300, 17] width 55 height 14
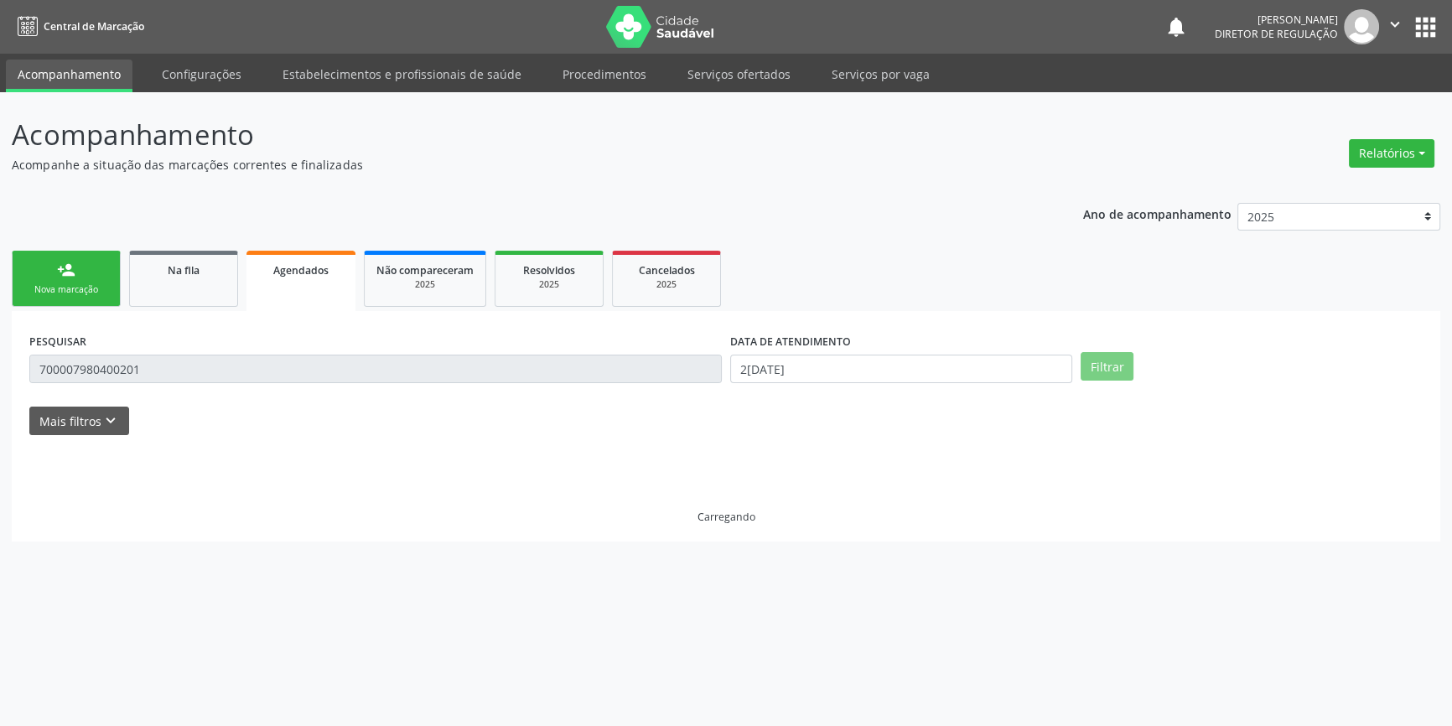
scroll to position [0, 0]
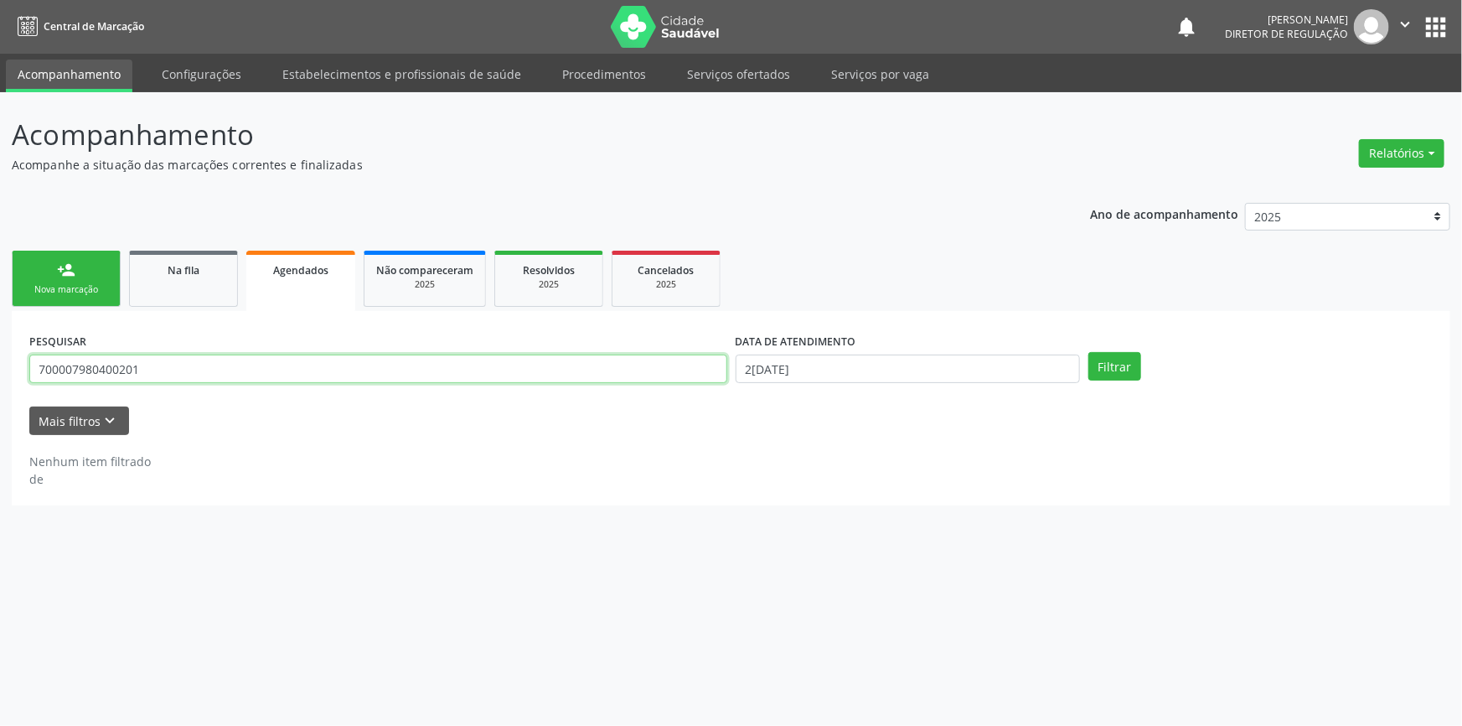
drag, startPoint x: 182, startPoint y: 365, endPoint x: 0, endPoint y: 323, distance: 186.4
click at [0, 323] on div "Acompanhamento Acompanhe a situação das marcações correntes e finalizadas Relat…" at bounding box center [731, 409] width 1462 height 634
type input "samanda"
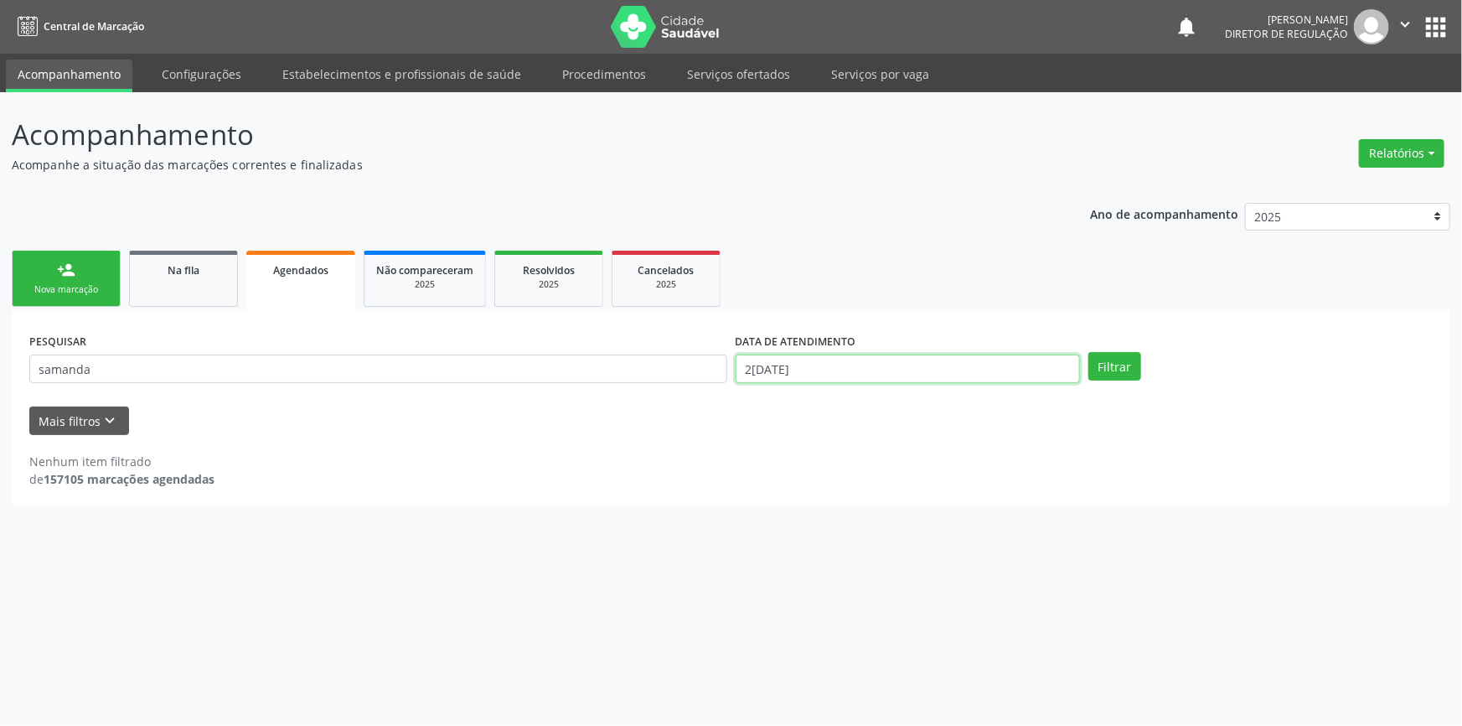
click at [856, 358] on input "2[DATE]" at bounding box center [908, 368] width 344 height 28
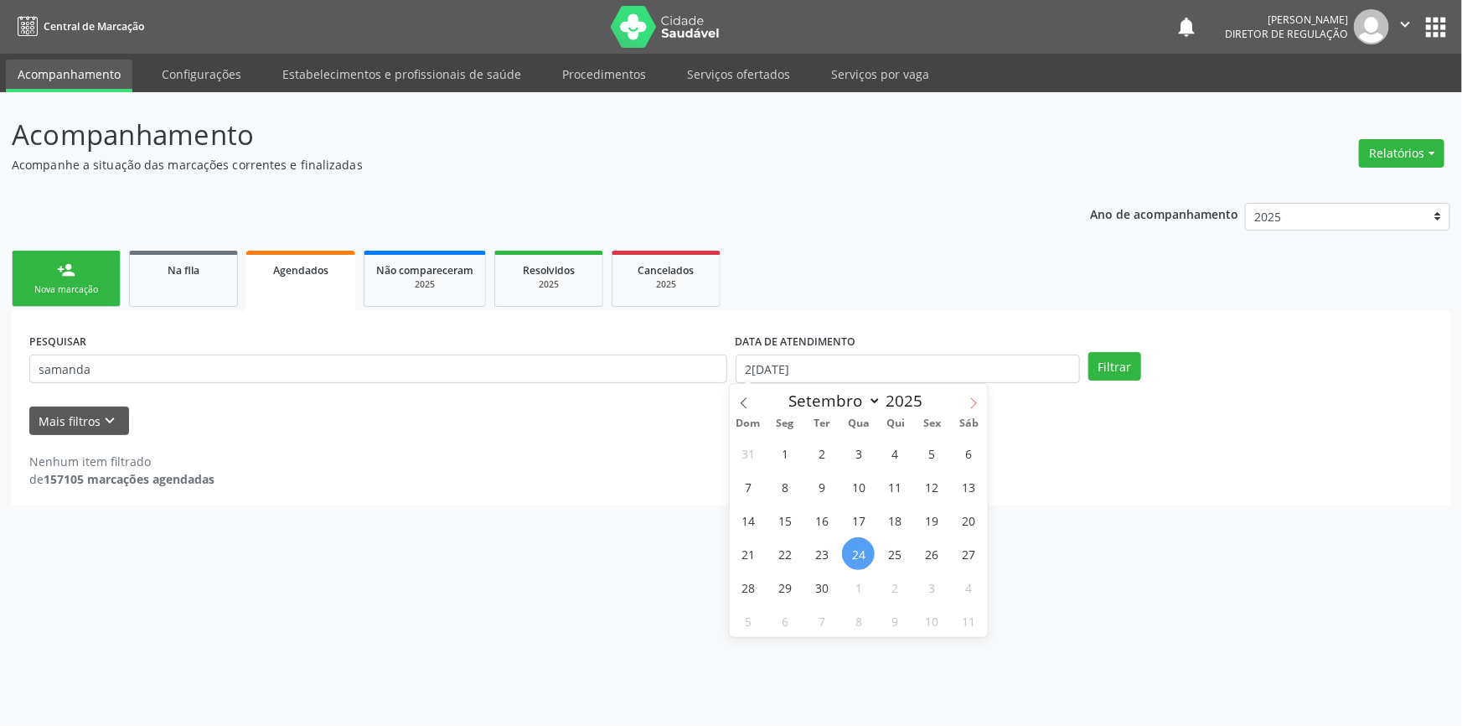
click at [979, 399] on icon at bounding box center [974, 403] width 12 height 12
select select "9"
click at [864, 453] on span "1" at bounding box center [858, 453] width 33 height 33
type input "[DATE]"
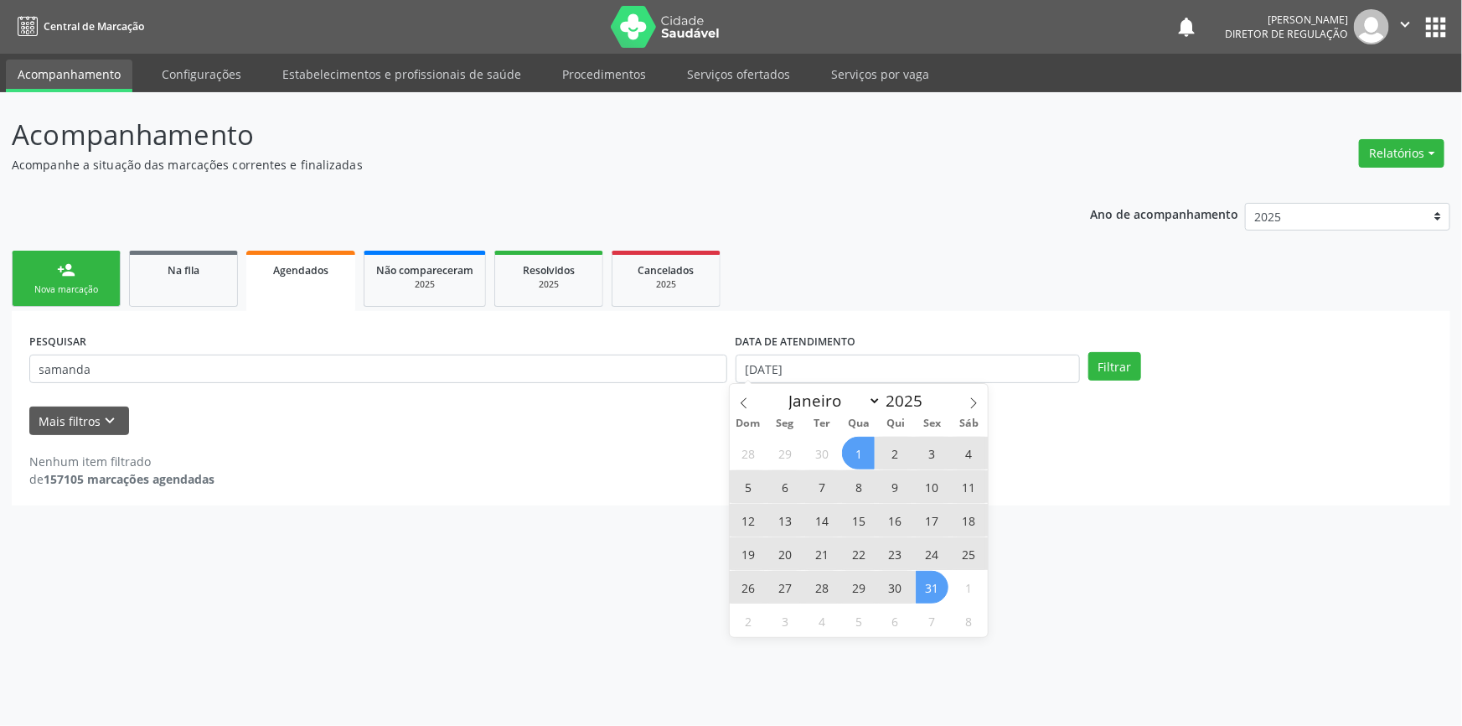
click at [928, 583] on span "31" at bounding box center [932, 587] width 33 height 33
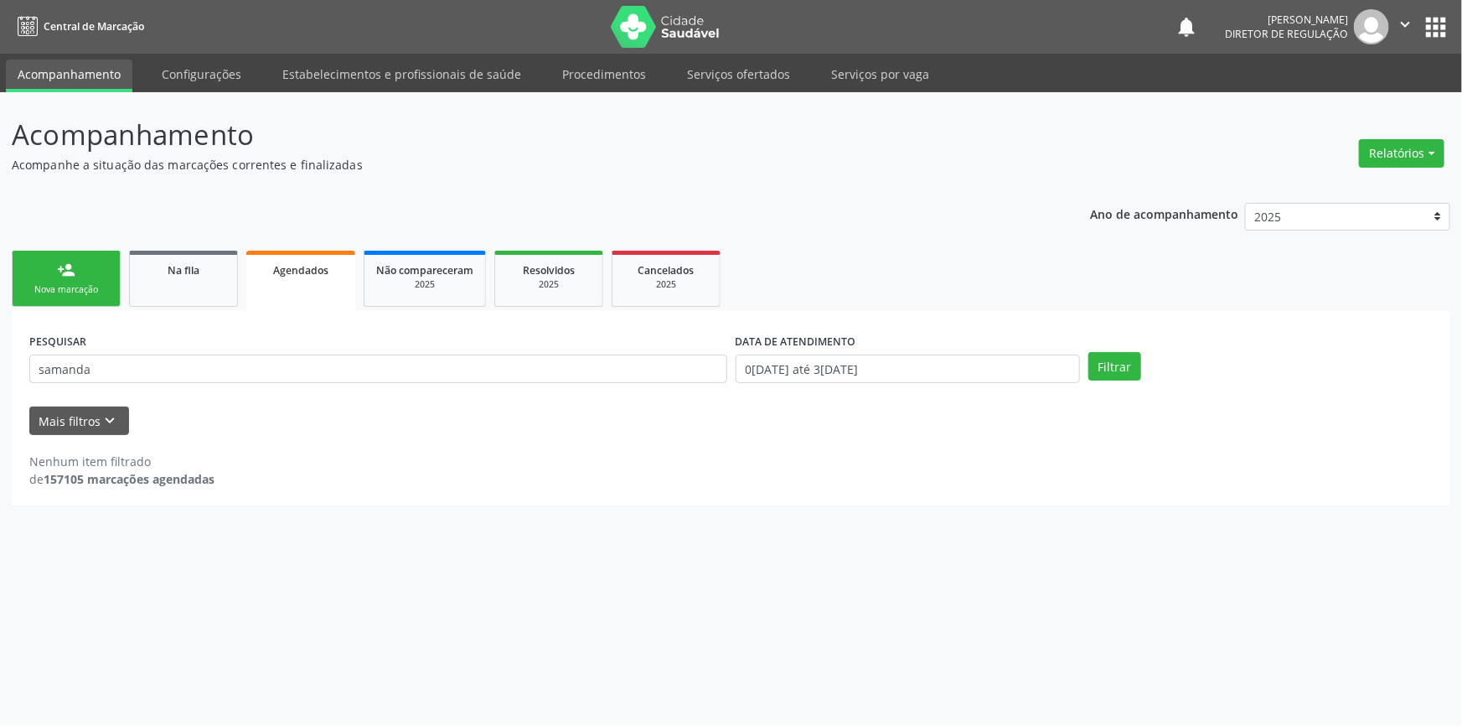
click at [1119, 350] on div "PESQUISAR samanda DATA DE ATENDIMENTO [DATE] até [DATE] Filtrar" at bounding box center [731, 361] width 1412 height 65
click at [1118, 363] on button "Filtrar" at bounding box center [1115, 366] width 53 height 28
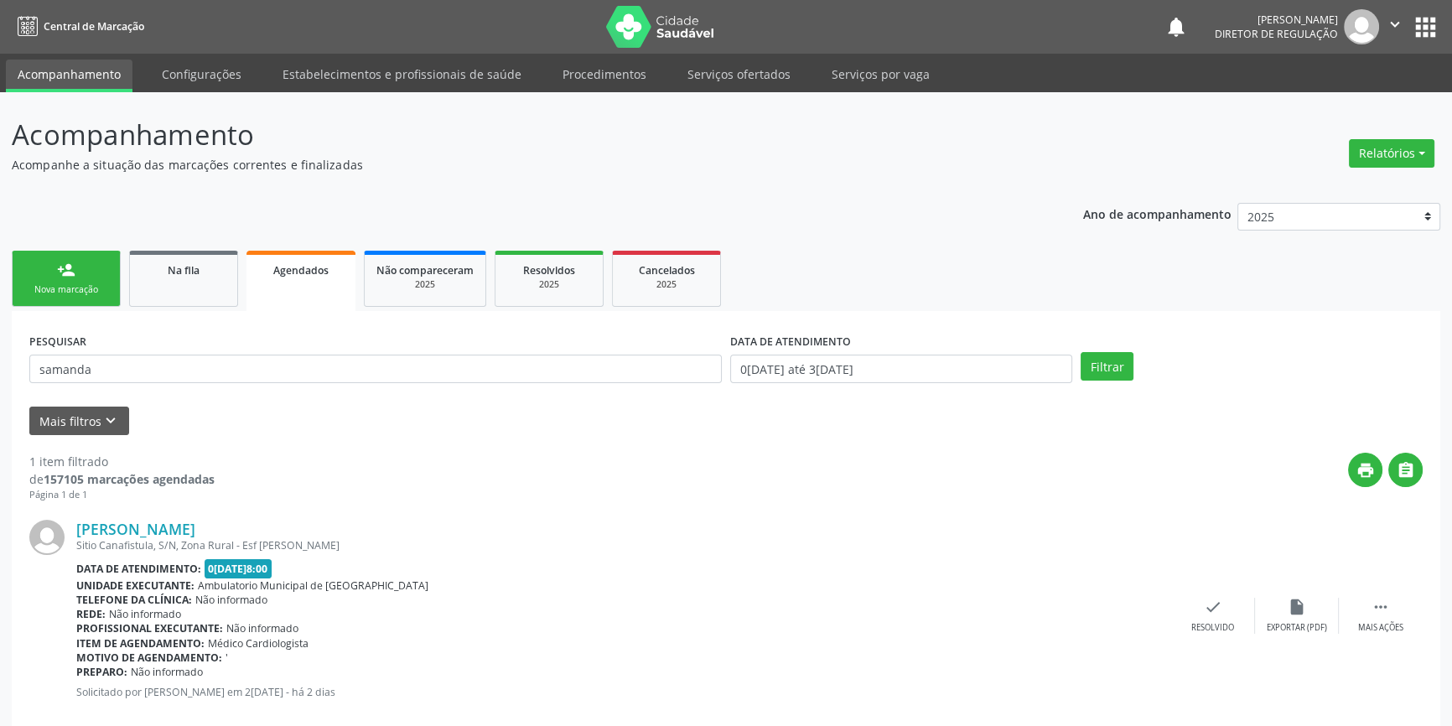
scroll to position [30, 0]
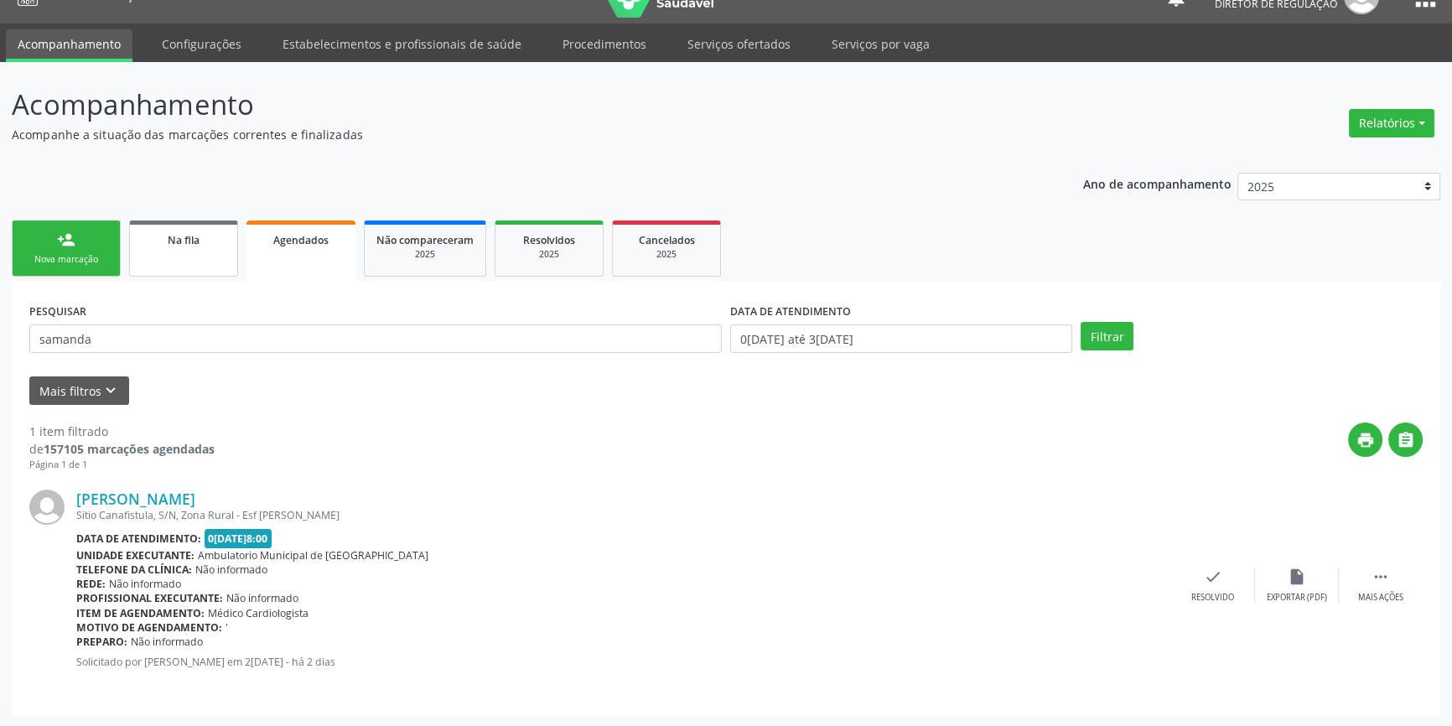
click at [167, 246] on div "Na fila" at bounding box center [184, 239] width 84 height 18
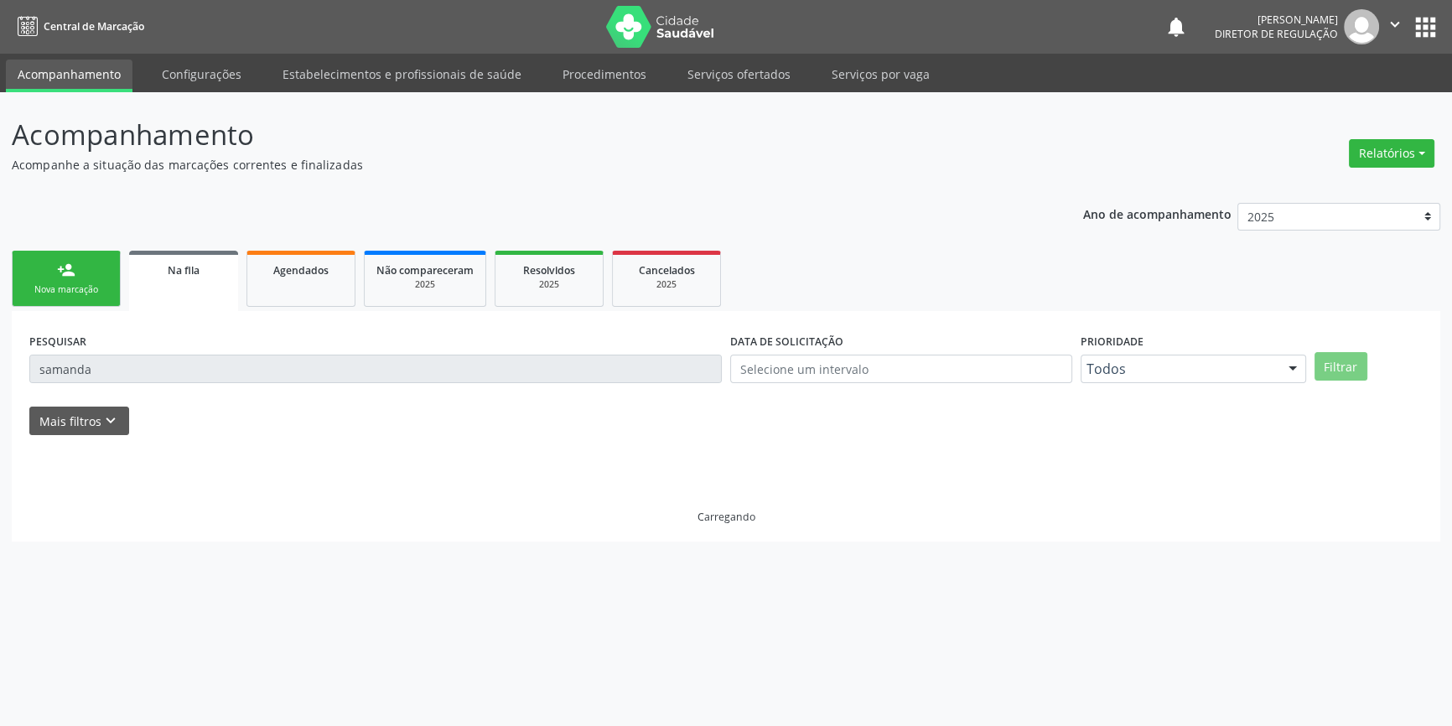
scroll to position [0, 0]
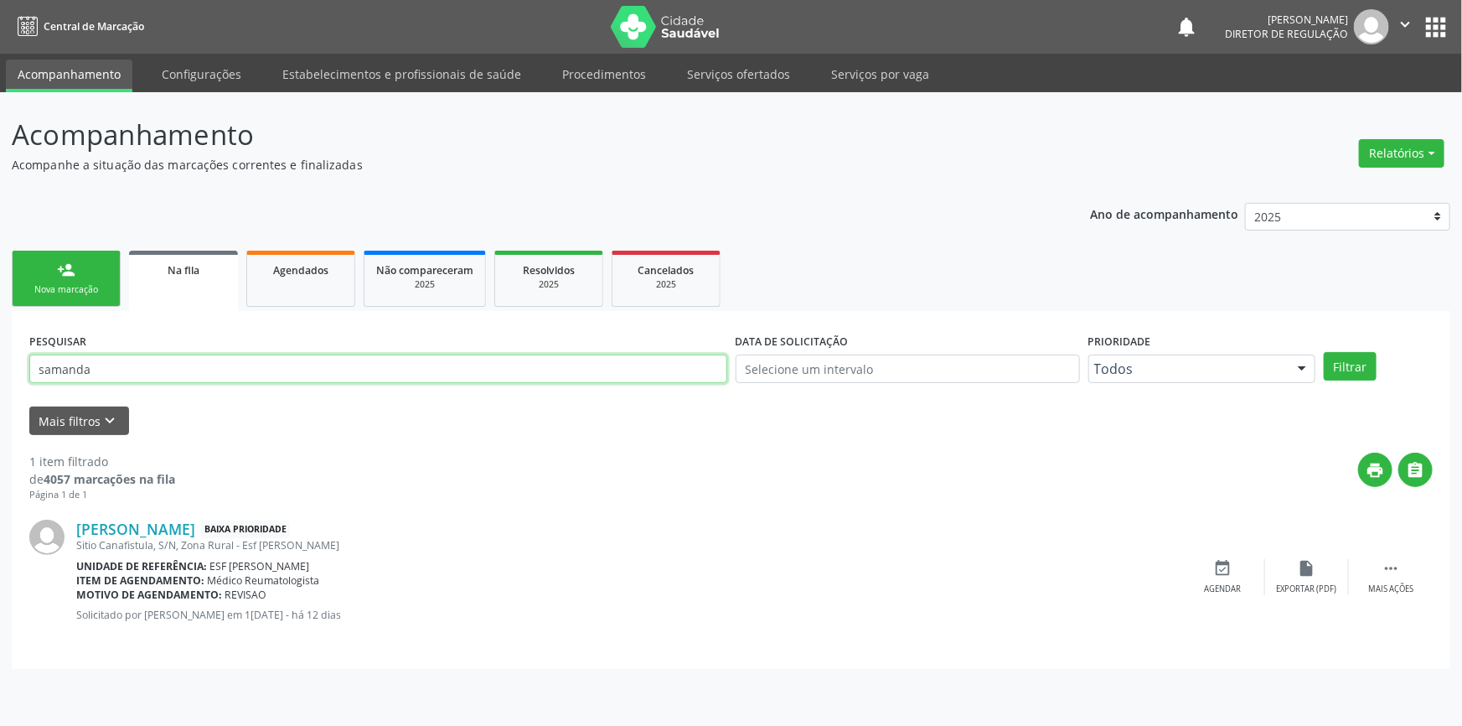
drag, startPoint x: 173, startPoint y: 376, endPoint x: 0, endPoint y: 376, distance: 172.6
click at [0, 376] on div "Acompanhamento Acompanhe a situação das marcações correntes e finalizadas Relat…" at bounding box center [731, 409] width 1462 height 634
type input "702505355471737"
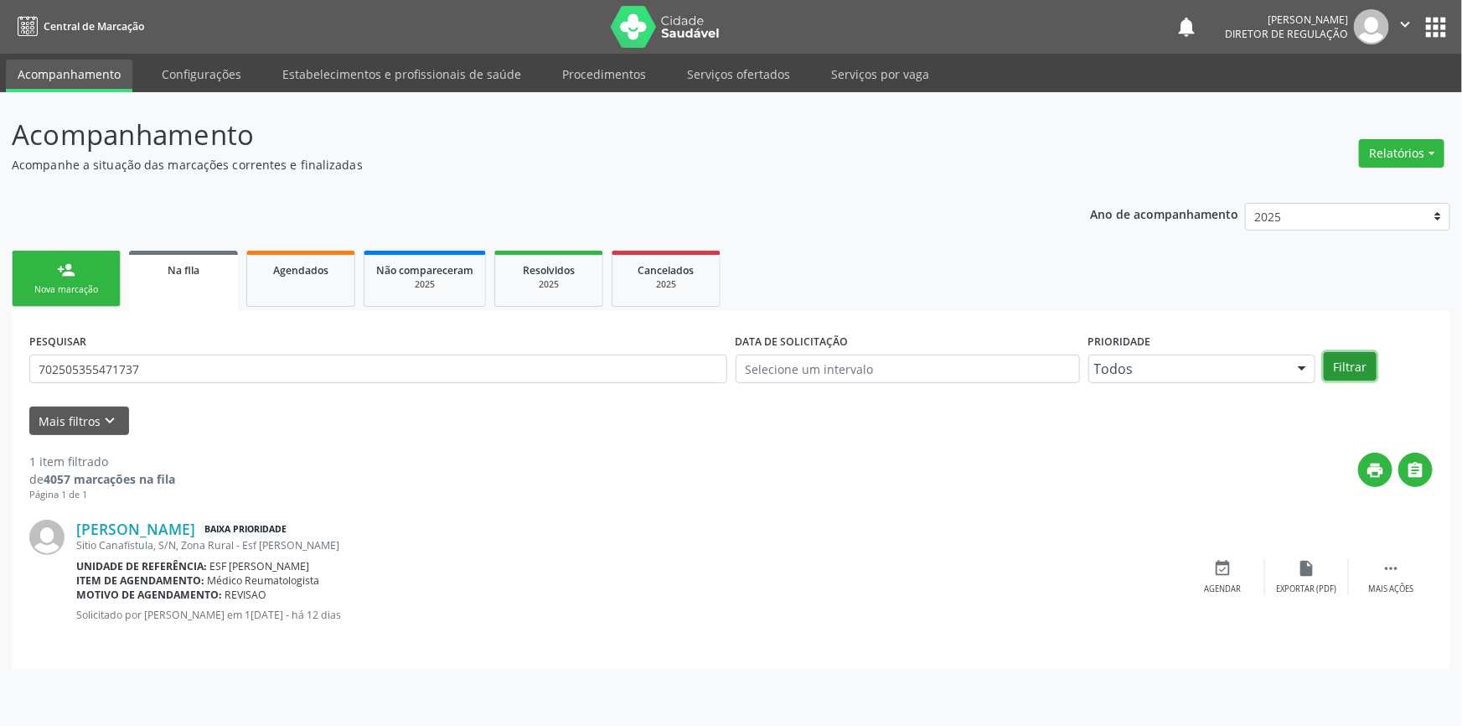
click at [1334, 368] on button "Filtrar" at bounding box center [1350, 366] width 53 height 28
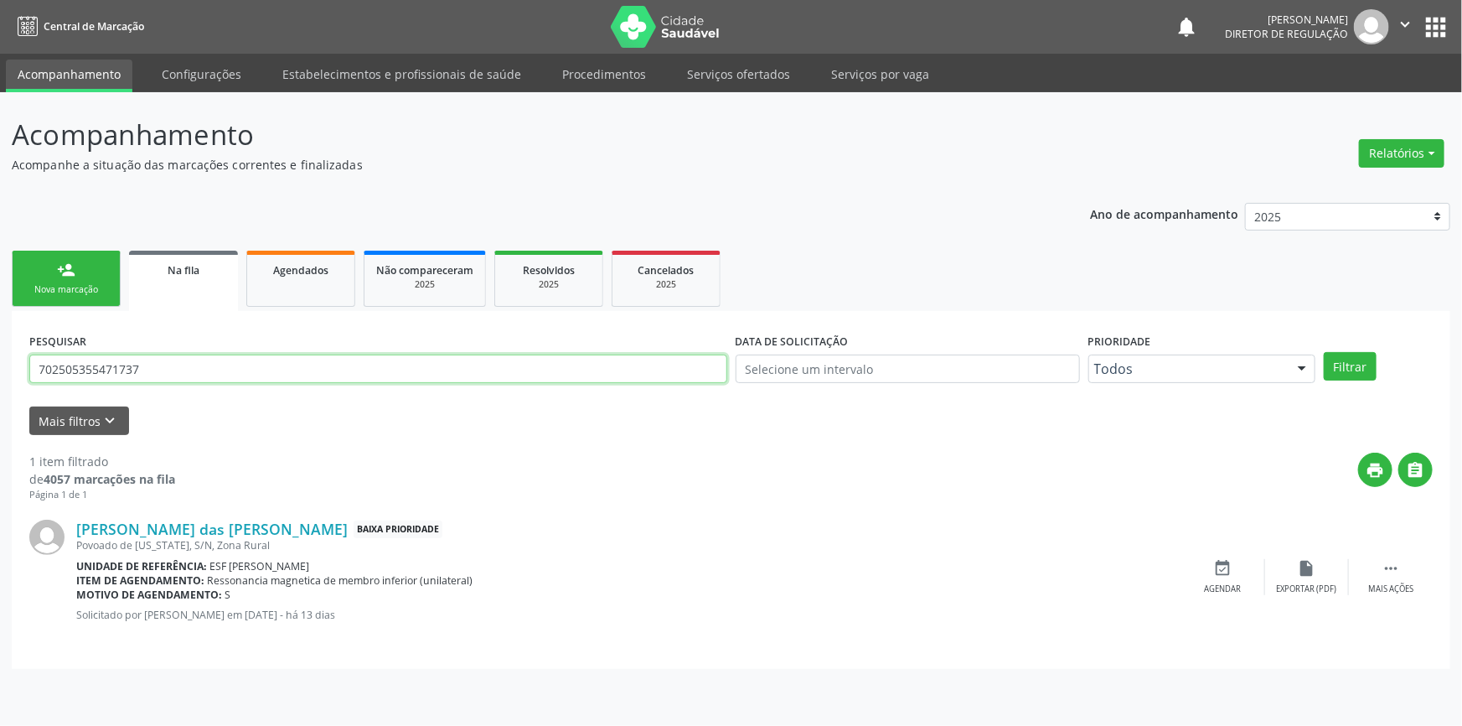
drag, startPoint x: 120, startPoint y: 364, endPoint x: 0, endPoint y: 367, distance: 119.9
click at [0, 367] on div "Acompanhamento Acompanhe a situação das marcações correntes e finalizadas Relat…" at bounding box center [731, 409] width 1462 height 634
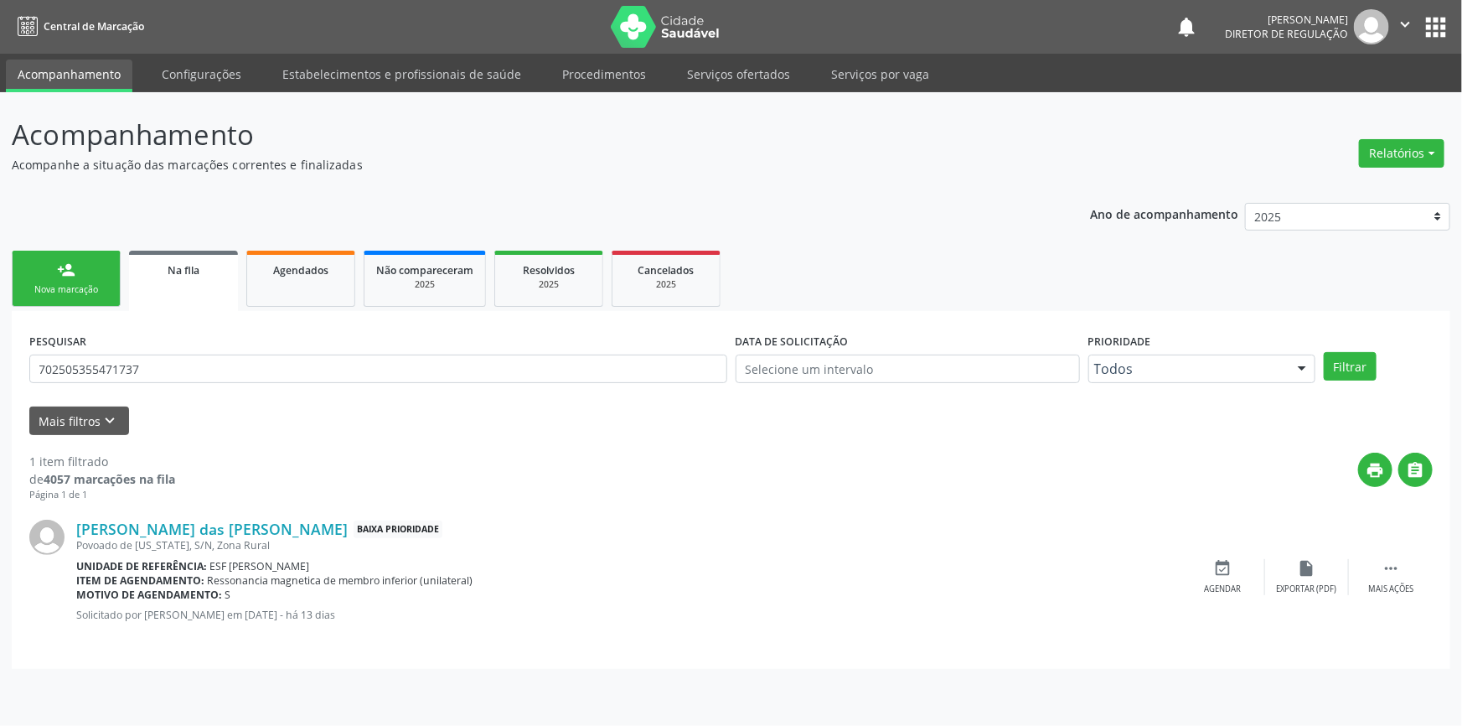
click at [29, 275] on link "person_add Nova marcação" at bounding box center [66, 279] width 109 height 56
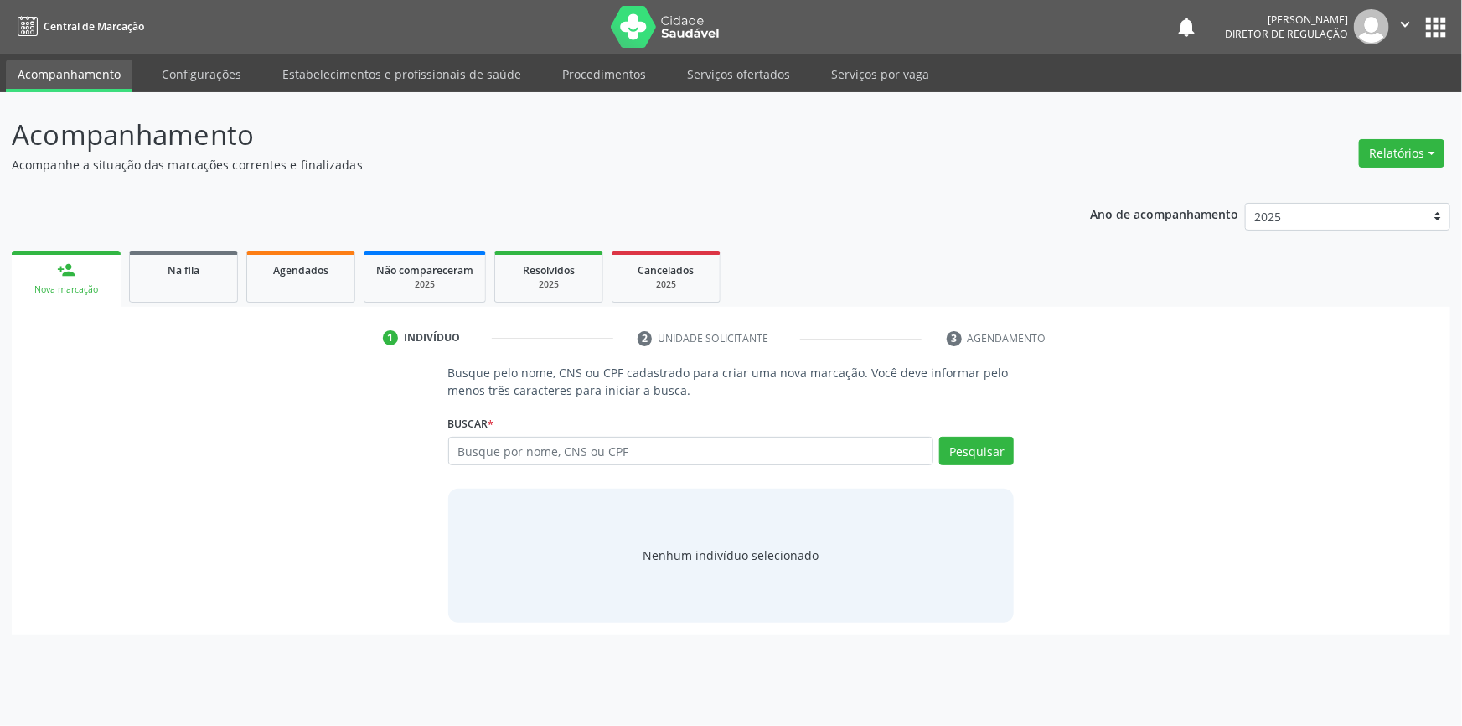
click at [523, 465] on div "Busque por nome, CNS ou CPF Nenhum resultado encontrado para: " " Digite nome, …" at bounding box center [731, 457] width 567 height 40
click at [526, 458] on input "text" at bounding box center [691, 451] width 486 height 28
type input "1"
click at [312, 294] on link "Agendados" at bounding box center [300, 277] width 109 height 52
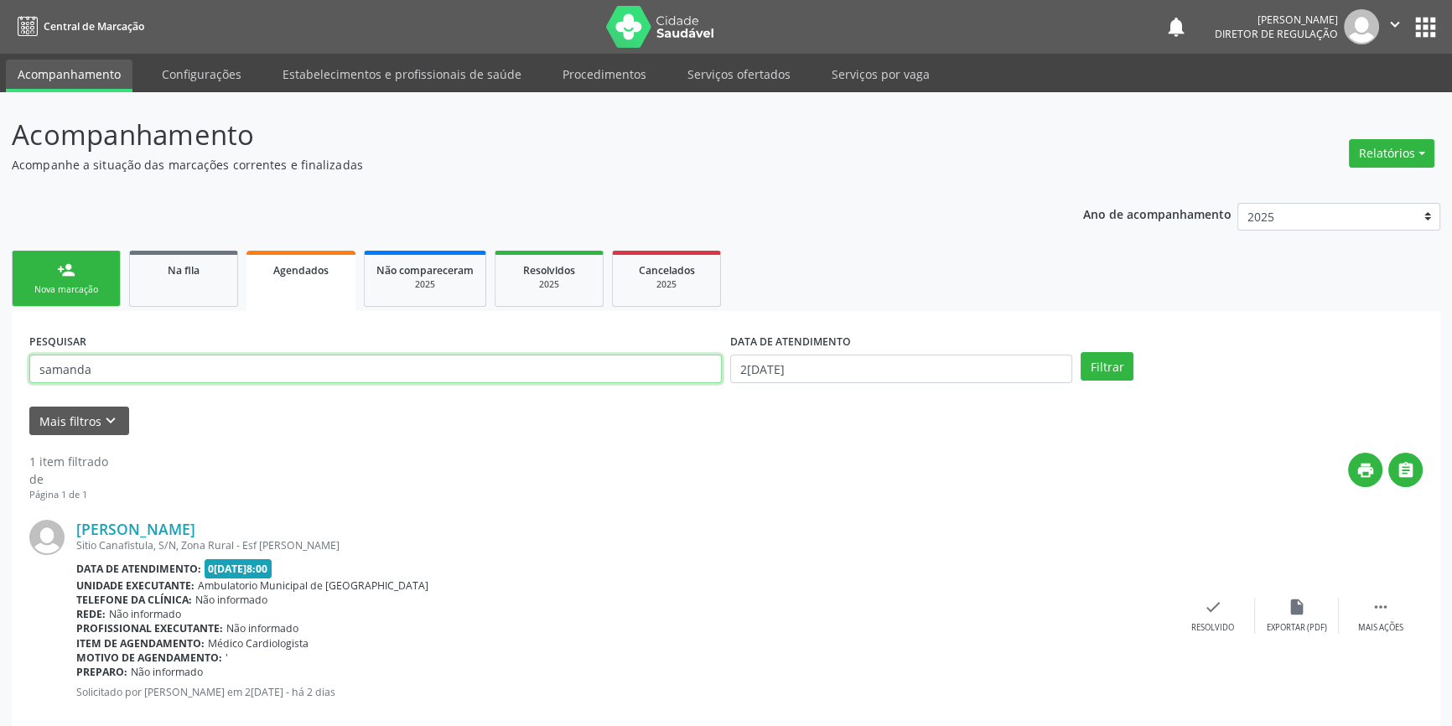
drag, startPoint x: 293, startPoint y: 372, endPoint x: 0, endPoint y: 390, distance: 293.8
click at [0, 387] on div "Acompanhamento Acompanhe a situação das marcações correntes e finalizadas Relat…" at bounding box center [726, 424] width 1452 height 665
type input "703408269006411"
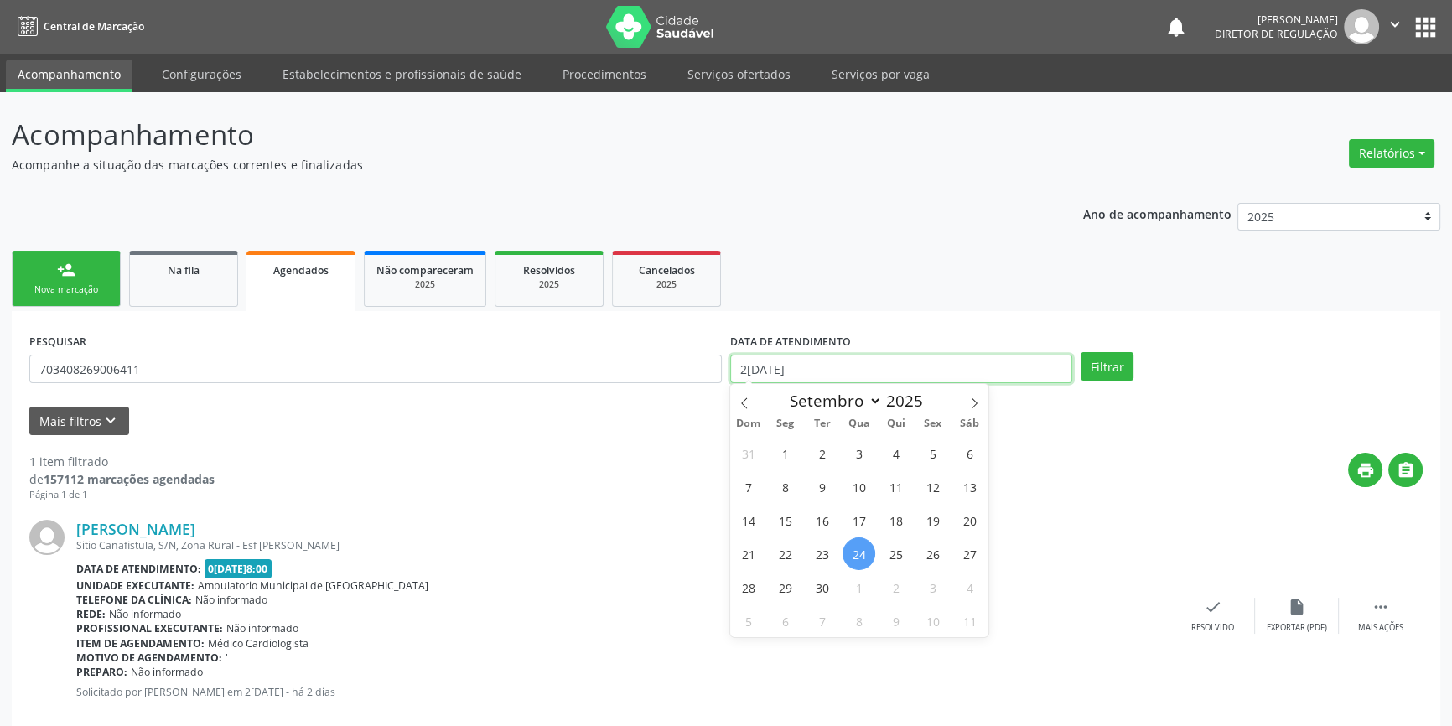
click at [787, 362] on input "2[DATE]" at bounding box center [901, 368] width 342 height 28
click at [953, 548] on span "27" at bounding box center [969, 553] width 33 height 33
type input "[DATE]"
click at [953, 548] on span "27" at bounding box center [969, 553] width 33 height 33
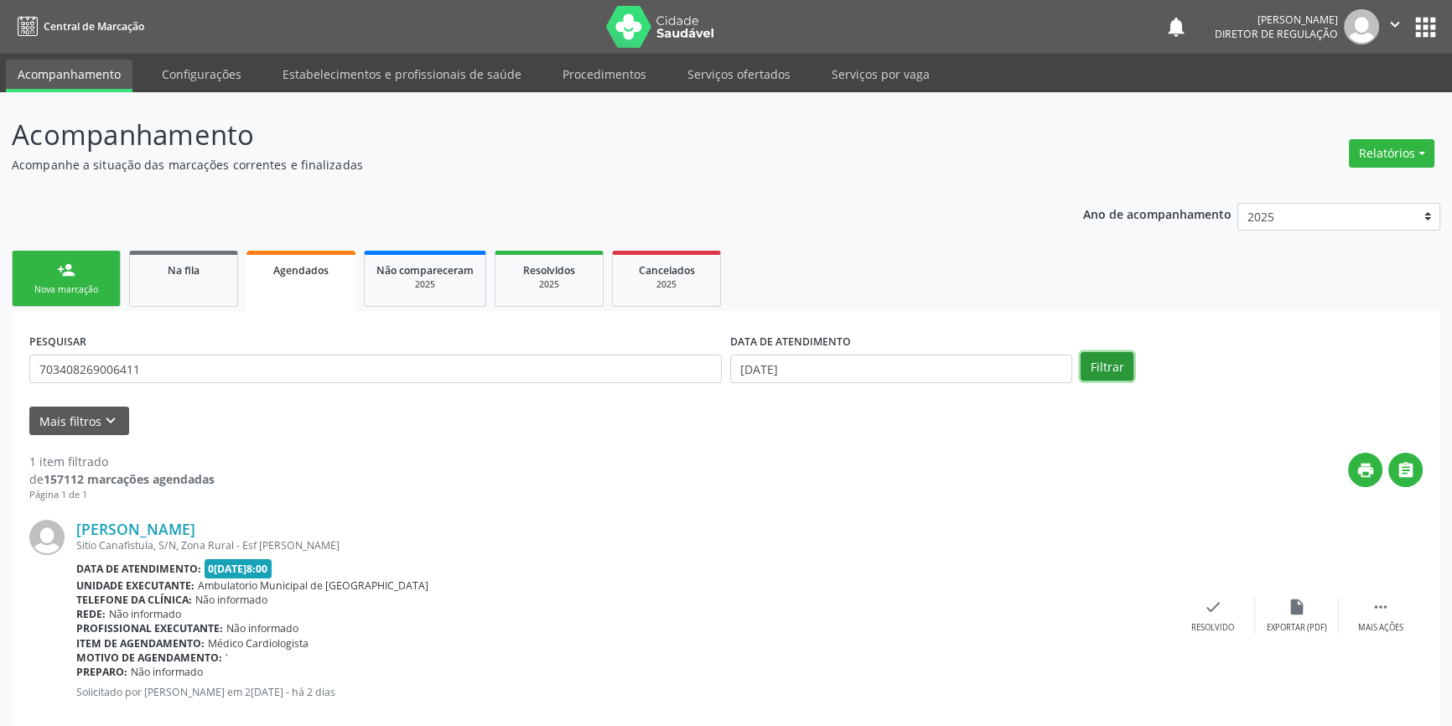
click at [1094, 354] on button "Filtrar" at bounding box center [1106, 366] width 53 height 28
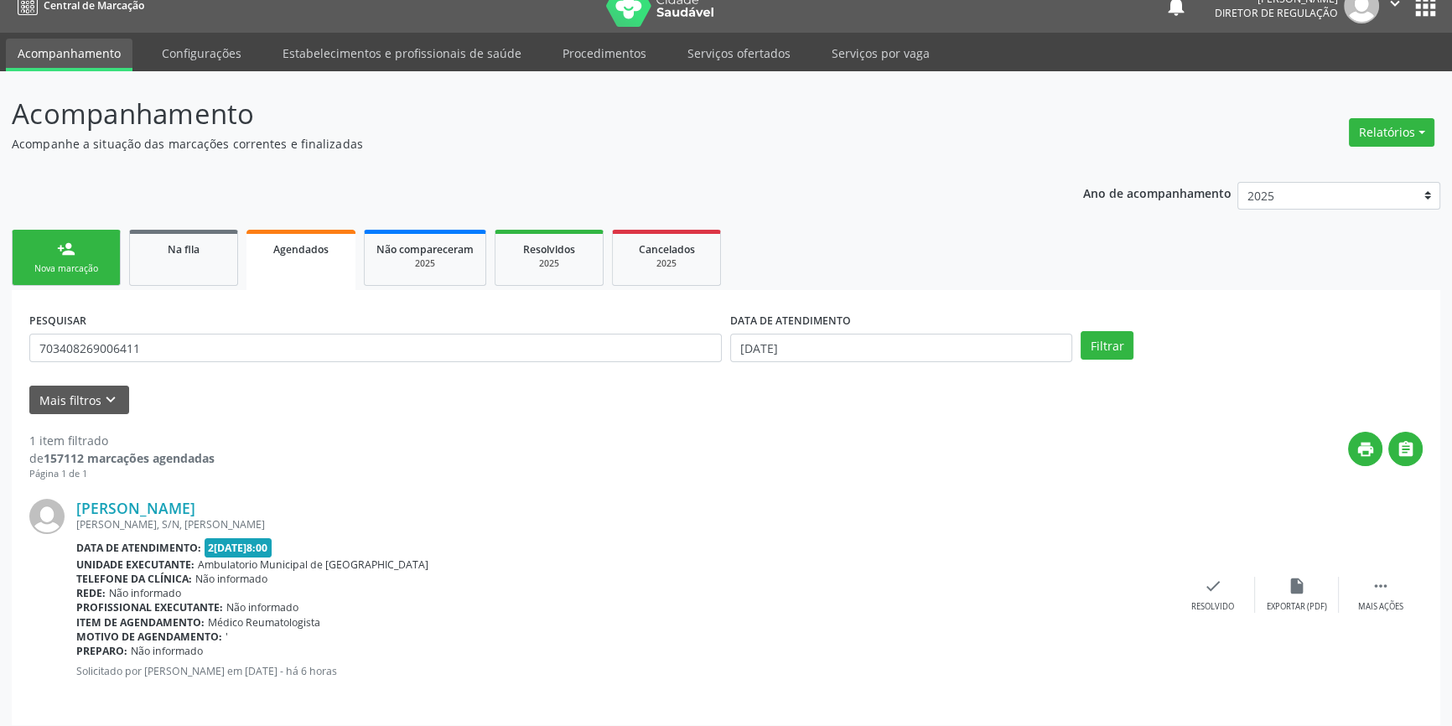
scroll to position [30, 0]
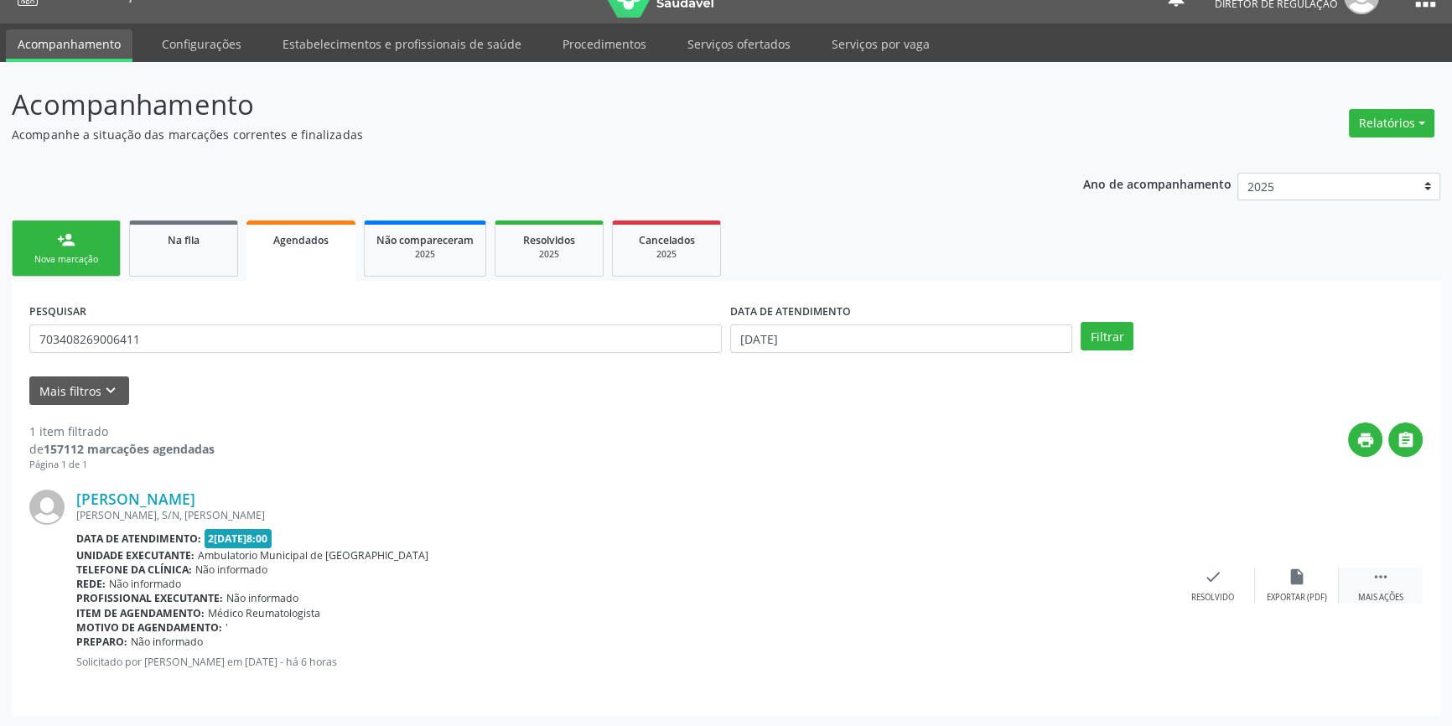
click at [1410, 575] on div " Mais ações" at bounding box center [1380, 585] width 84 height 36
click at [1050, 576] on icon "print" at bounding box center [1045, 576] width 18 height 18
click at [90, 254] on div "Nova marcação" at bounding box center [66, 259] width 84 height 13
click at [90, 254] on link "person_add Nova marcação" at bounding box center [66, 248] width 109 height 56
